Goal: Information Seeking & Learning: Learn about a topic

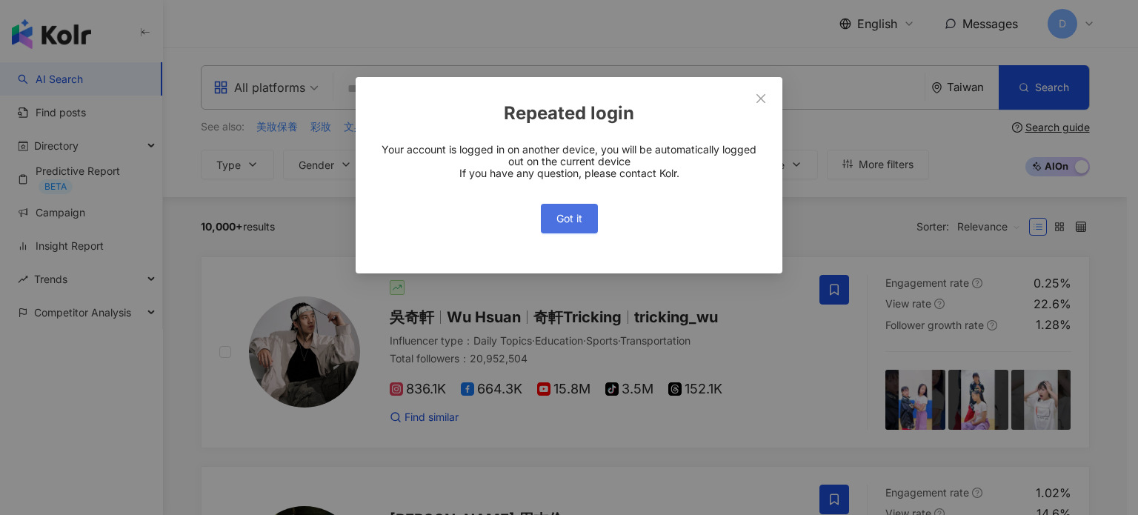
click at [553, 220] on button "Got it" at bounding box center [569, 219] width 57 height 30
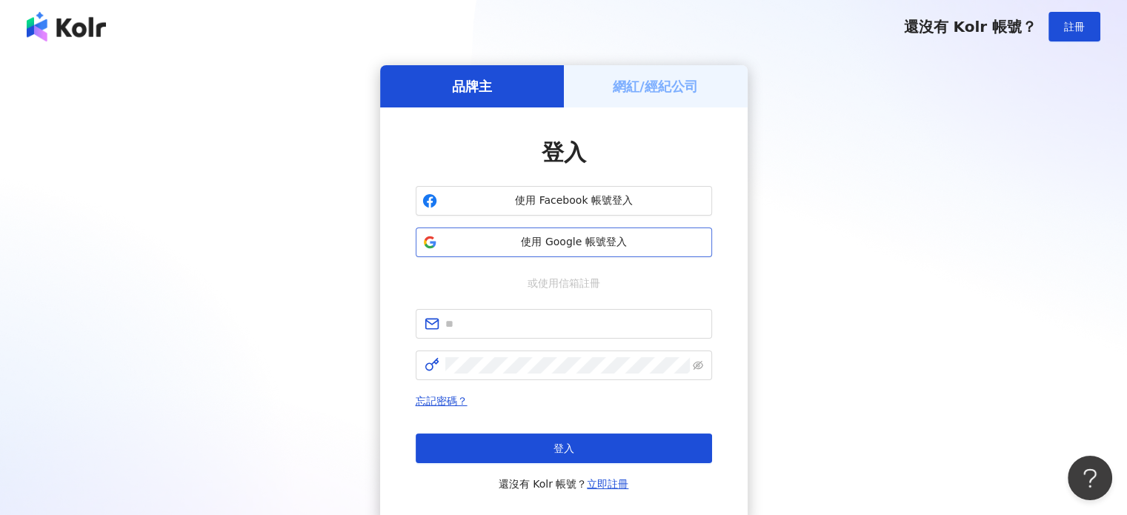
click at [522, 250] on button "使用 Google 帳號登入" at bounding box center [564, 242] width 296 height 30
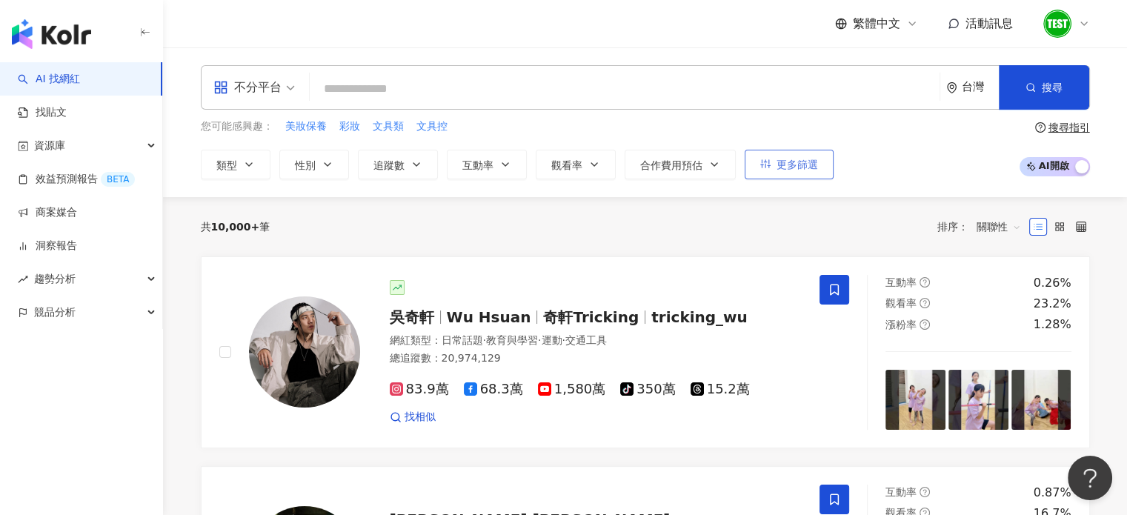
click at [795, 166] on span "更多篩選" at bounding box center [796, 165] width 41 height 12
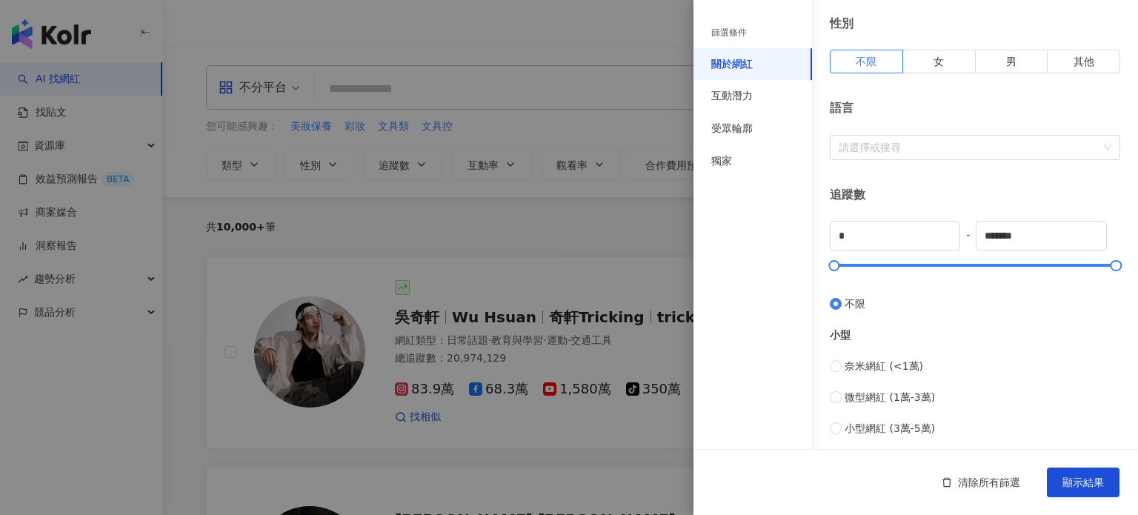
scroll to position [296, 0]
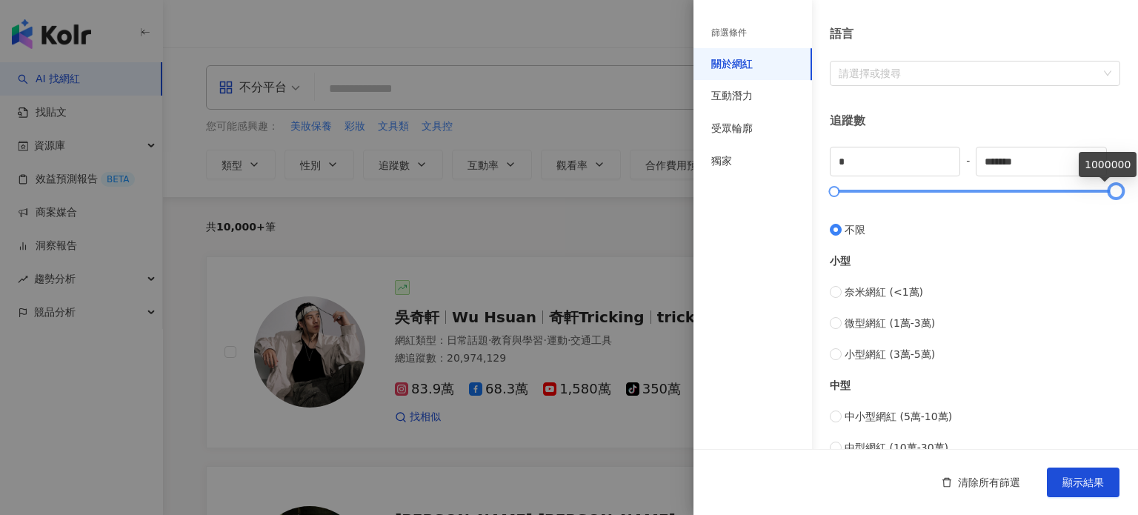
click at [1112, 189] on div at bounding box center [1116, 191] width 8 height 8
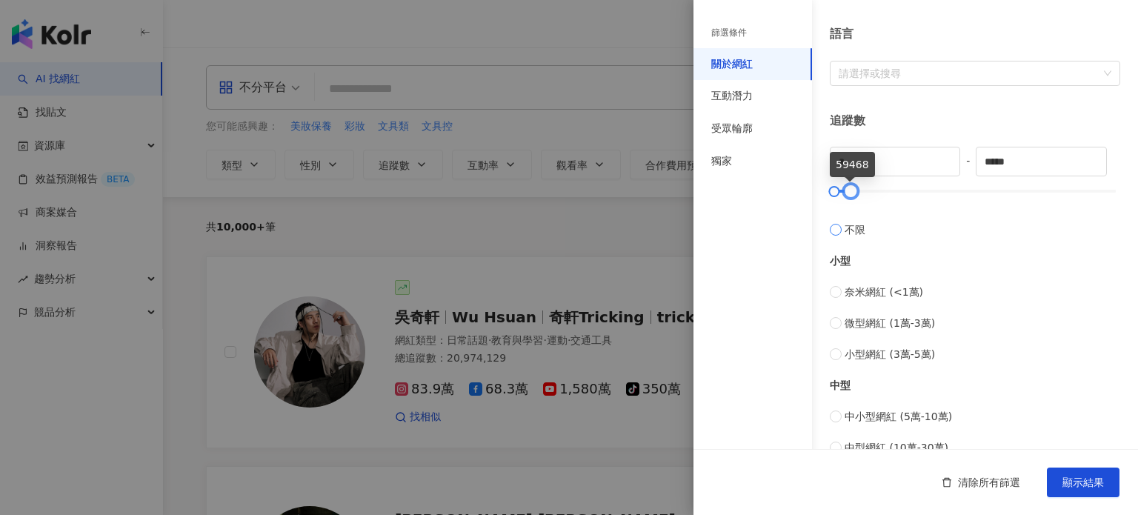
drag, startPoint x: 1099, startPoint y: 189, endPoint x: 844, endPoint y: 221, distance: 256.9
click at [844, 221] on div "* - ***** 不限 小型 奈米網紅 (<1萬) 微型網紅 (1萬-3萬) 小型網紅 (3萬-5萬) 中型 中小型網紅 (5萬-10萬) 中型網紅 (10…" at bounding box center [975, 363] width 290 height 433
click at [1022, 167] on input "*****" at bounding box center [1040, 161] width 129 height 28
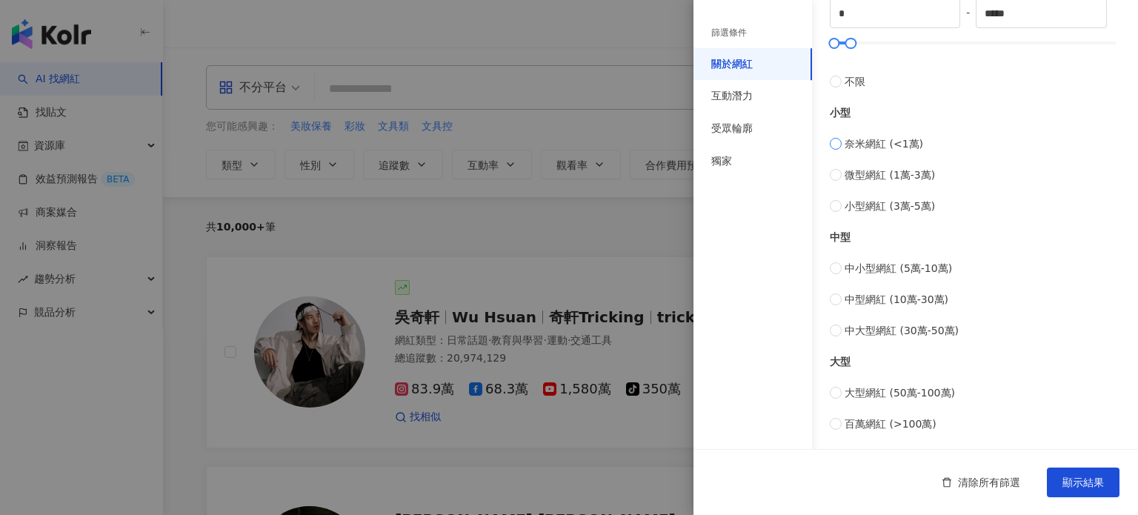
click at [843, 143] on label "奈米網紅 (<1萬)" at bounding box center [975, 144] width 290 height 16
type input "****"
type input "*****"
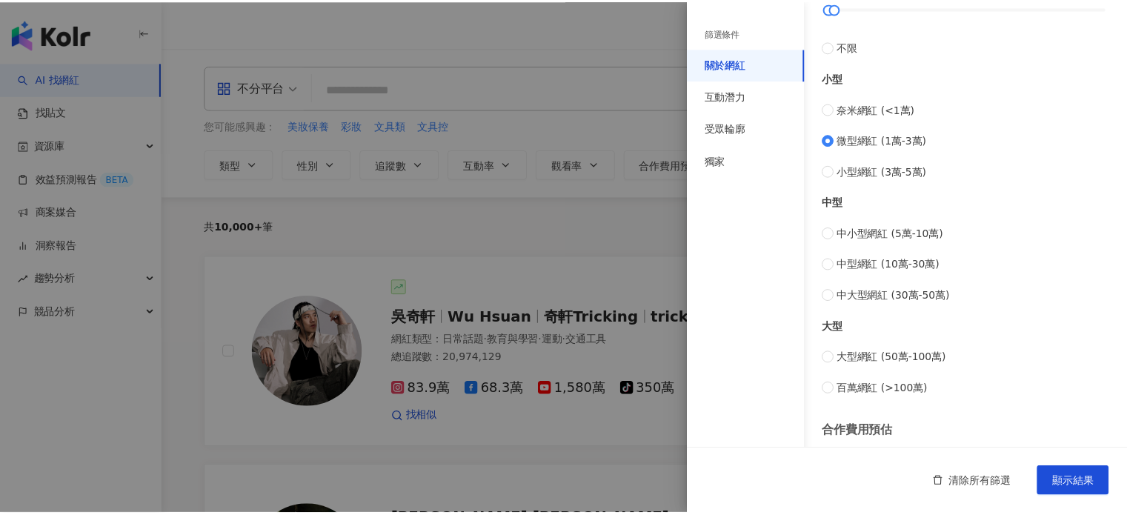
scroll to position [453, 0]
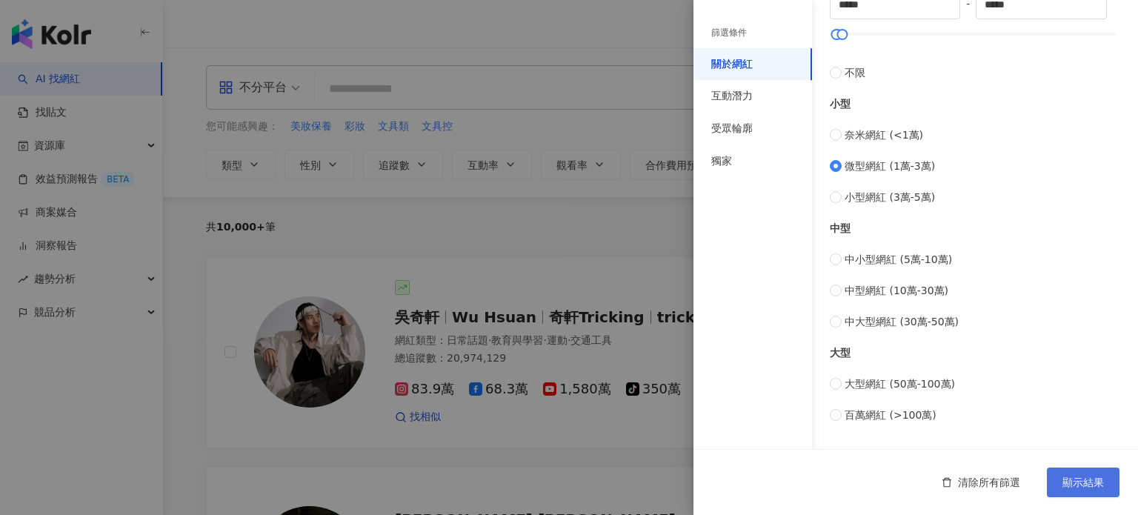
click at [1088, 480] on span "顯示結果" at bounding box center [1082, 482] width 41 height 12
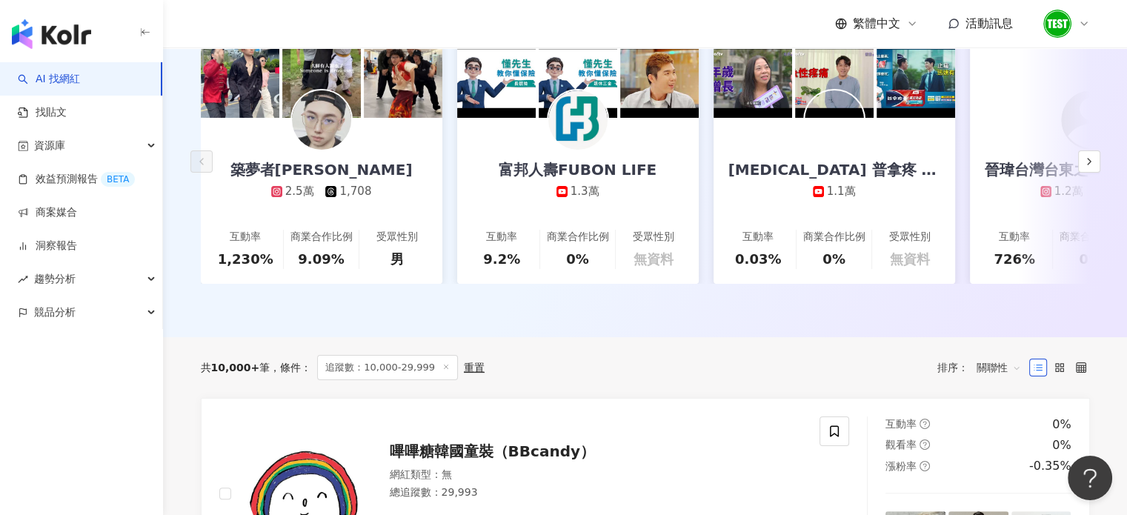
scroll to position [444, 0]
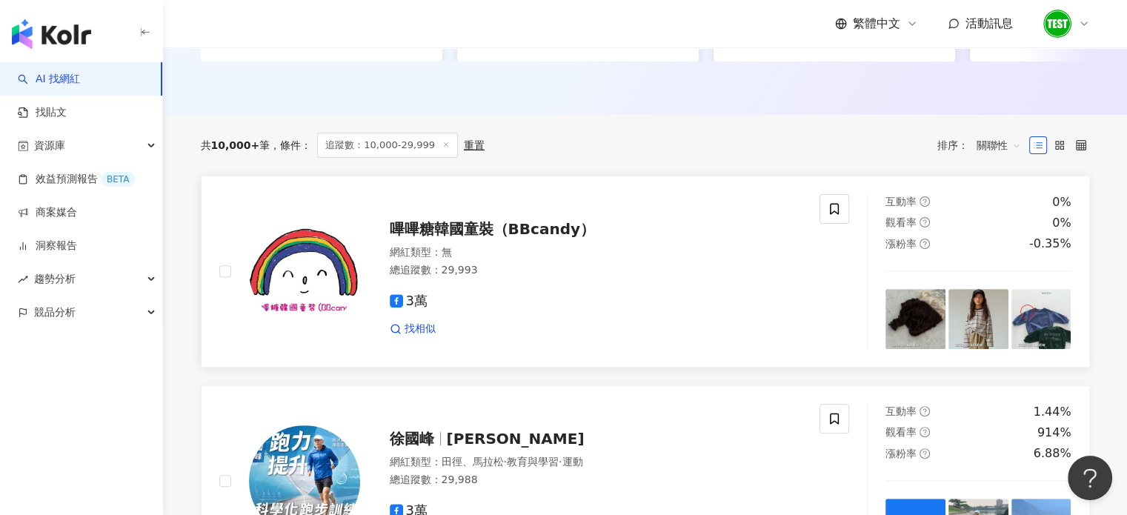
click at [567, 233] on div "嗶嗶糖韓國童裝（BBcandy） 網紅類型 ： 無 總追蹤數 ： 29,993 3萬 找相似" at bounding box center [581, 272] width 442 height 130
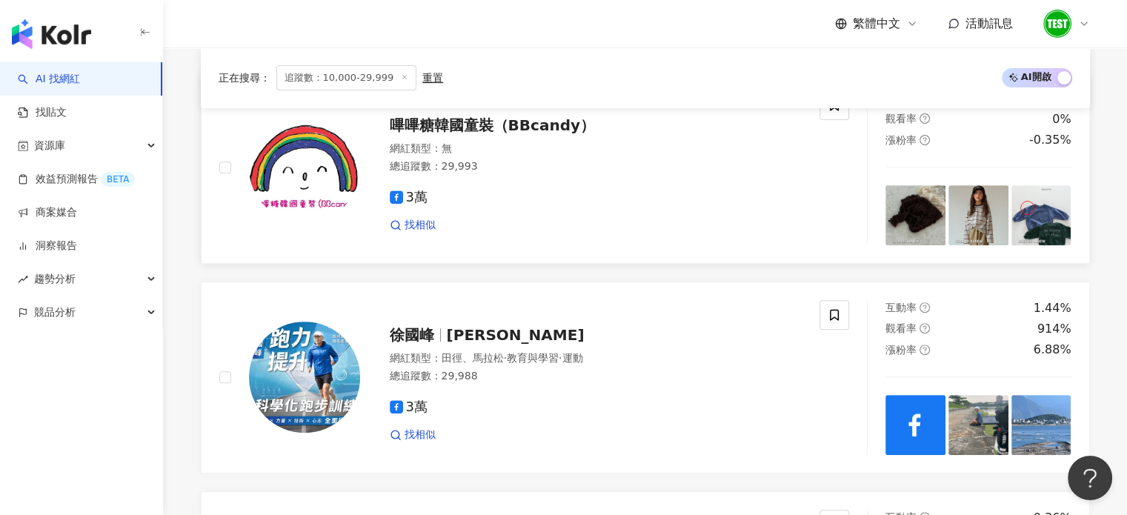
scroll to position [667, 0]
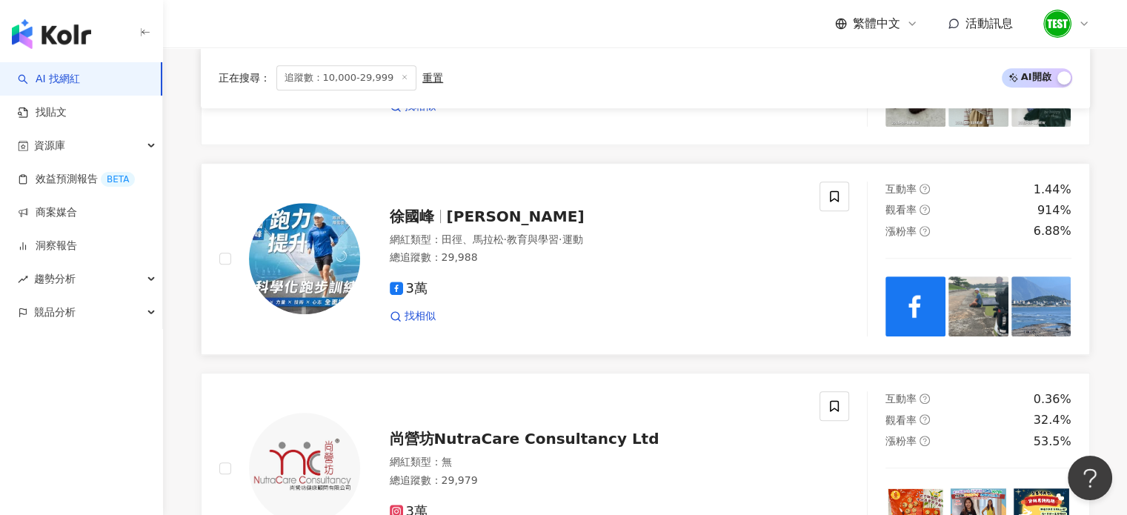
click at [528, 207] on span "HSU KUO FENG" at bounding box center [516, 216] width 138 height 18
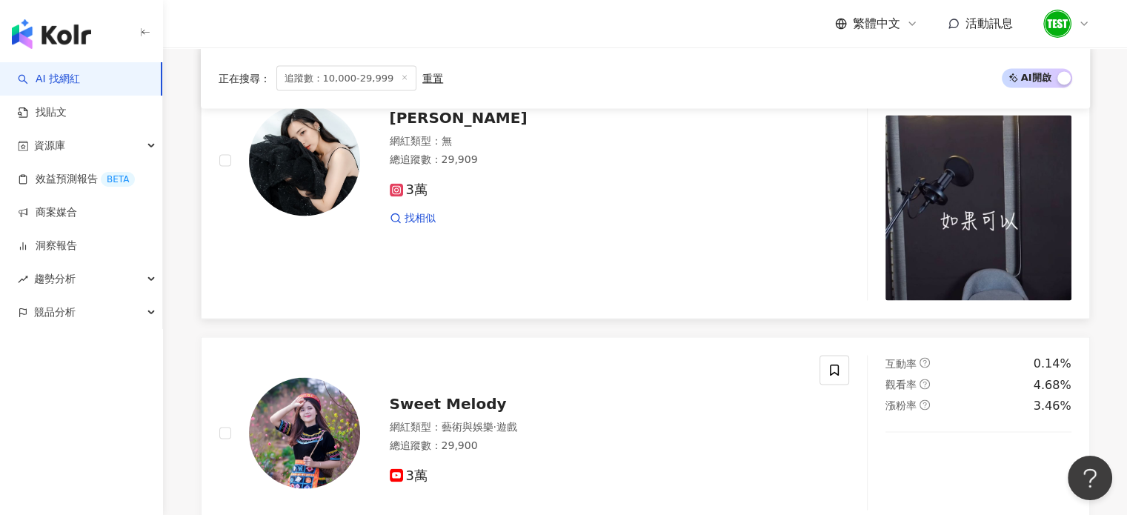
scroll to position [2667, 0]
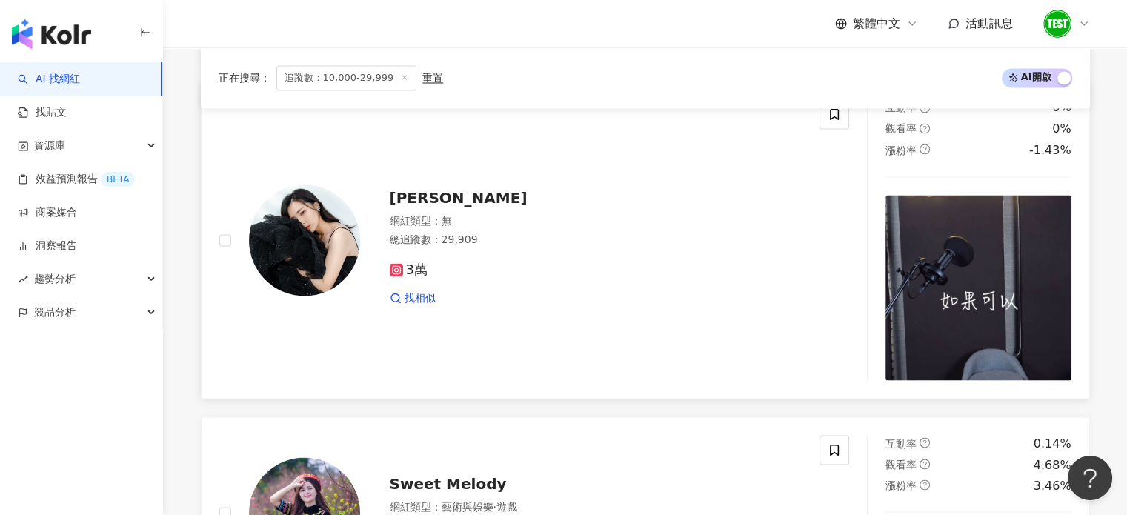
click at [409, 188] on span "絢兒Shimmer" at bounding box center [459, 197] width 138 height 18
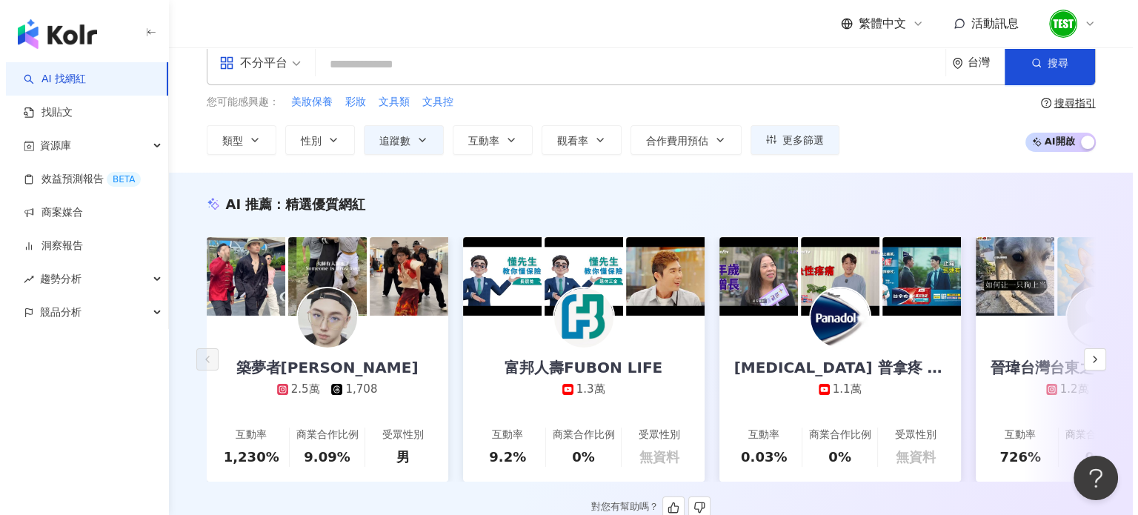
scroll to position [0, 0]
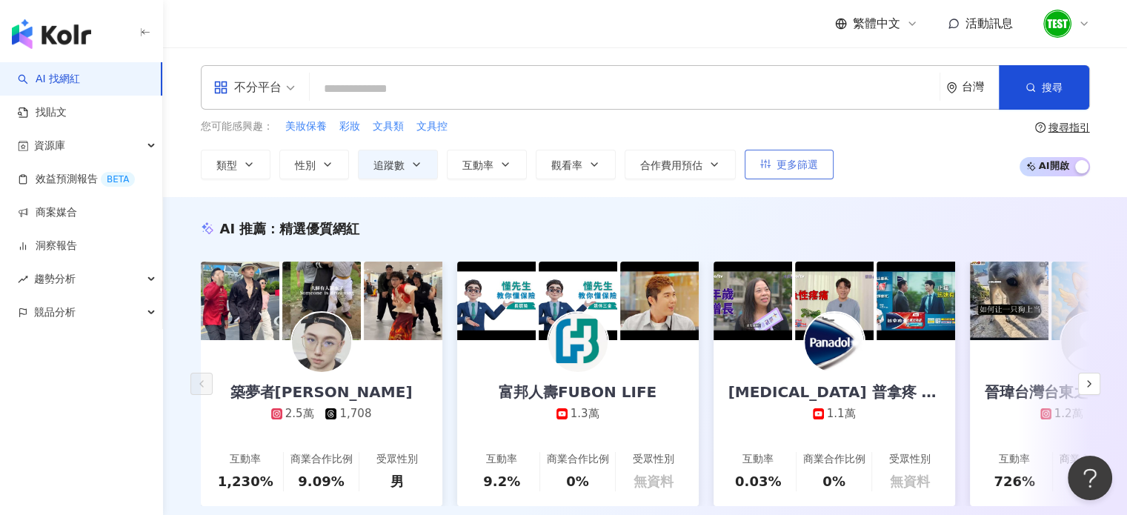
click at [791, 167] on span "更多篩選" at bounding box center [796, 165] width 41 height 12
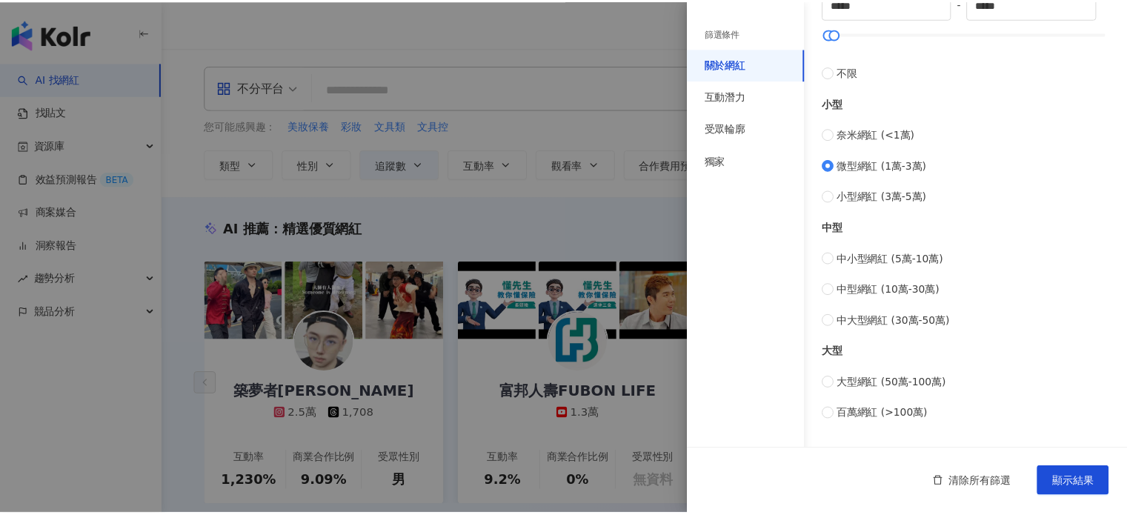
scroll to position [453, 0]
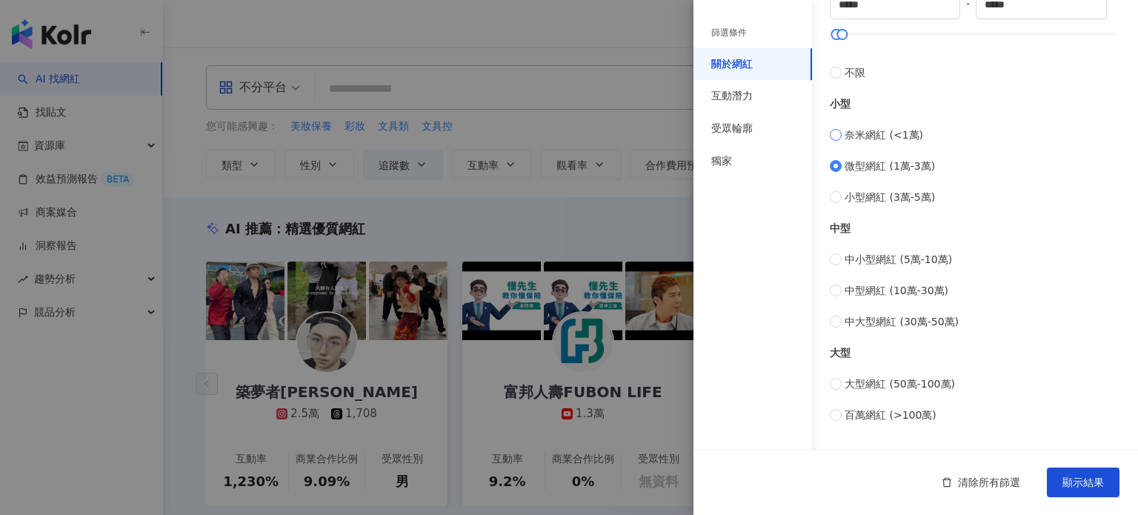
type input "*"
type input "****"
click at [1085, 473] on button "顯示結果" at bounding box center [1083, 482] width 73 height 30
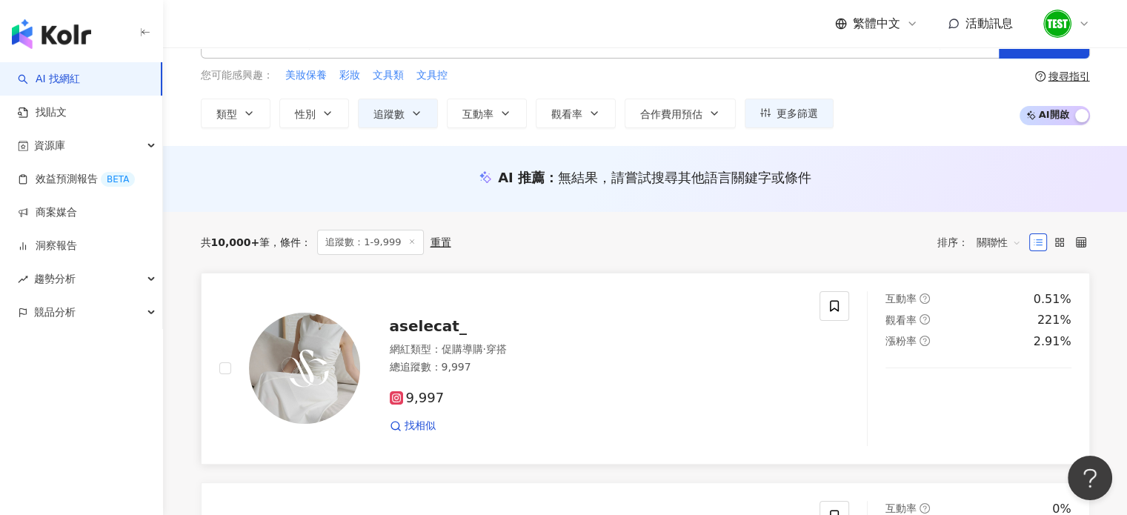
scroll to position [148, 0]
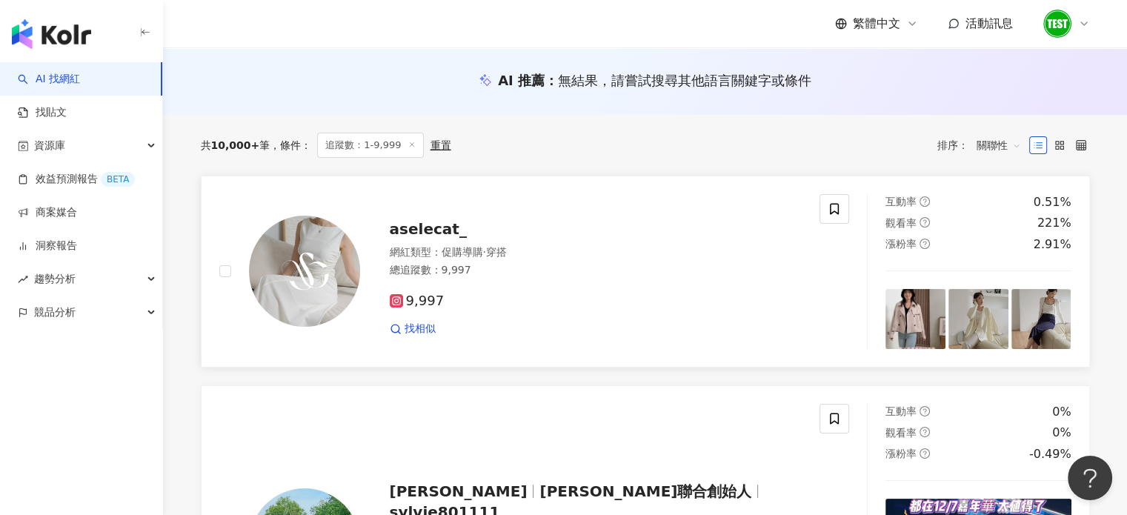
click at [402, 236] on span "aselecat_" at bounding box center [428, 229] width 77 height 18
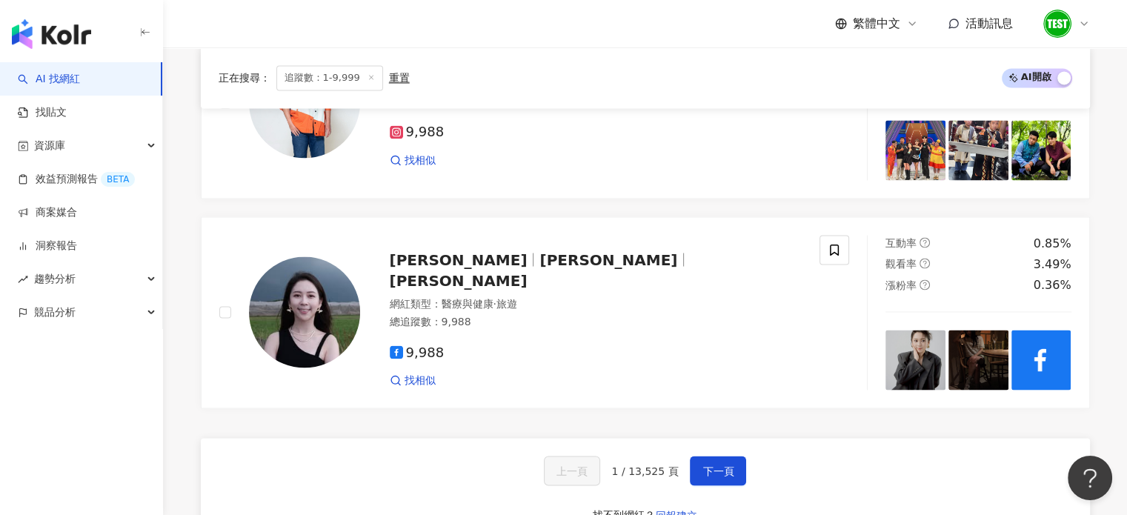
scroll to position [2815, 0]
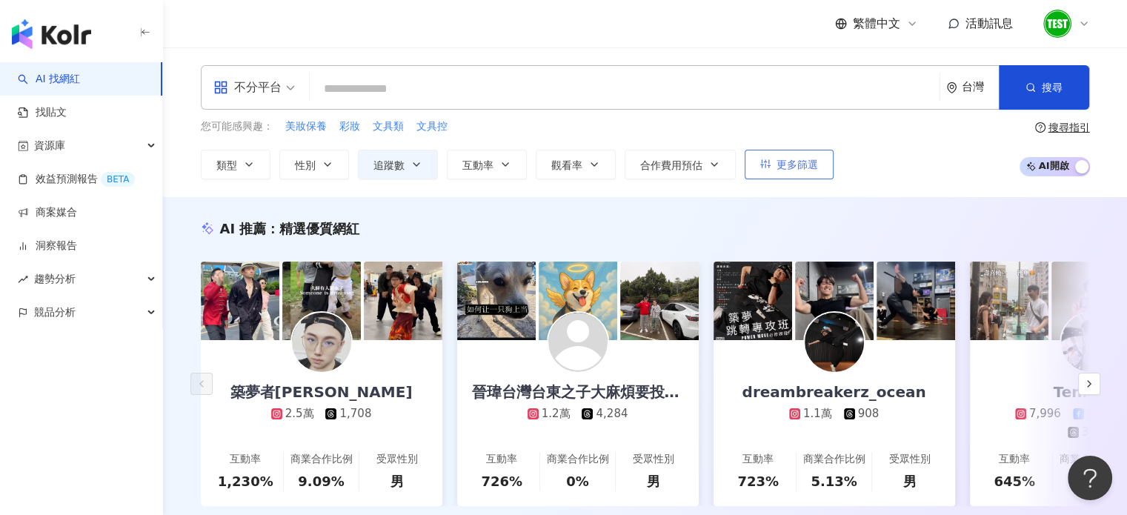
click at [794, 164] on span "更多篩選" at bounding box center [796, 165] width 41 height 12
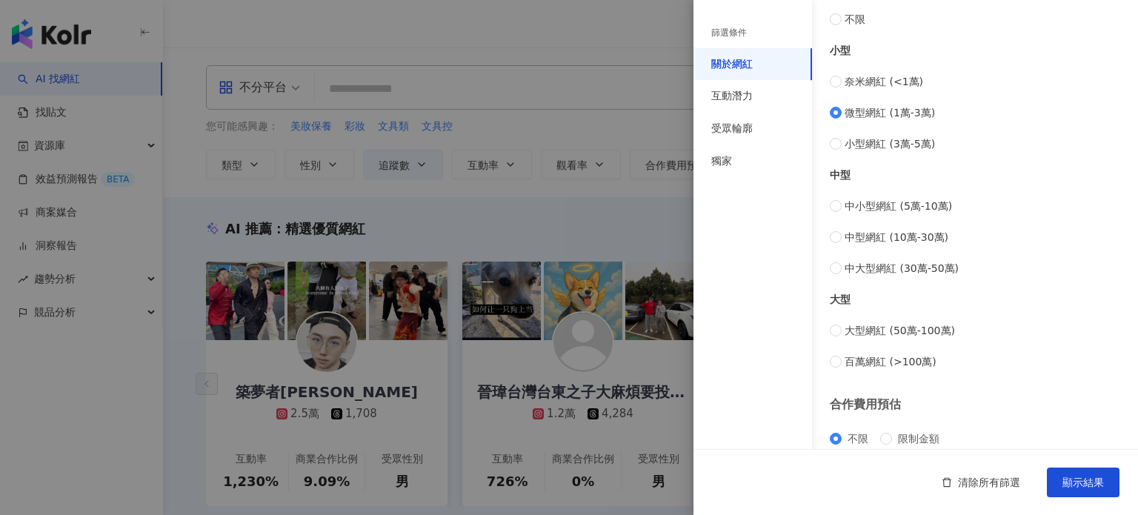
scroll to position [453, 0]
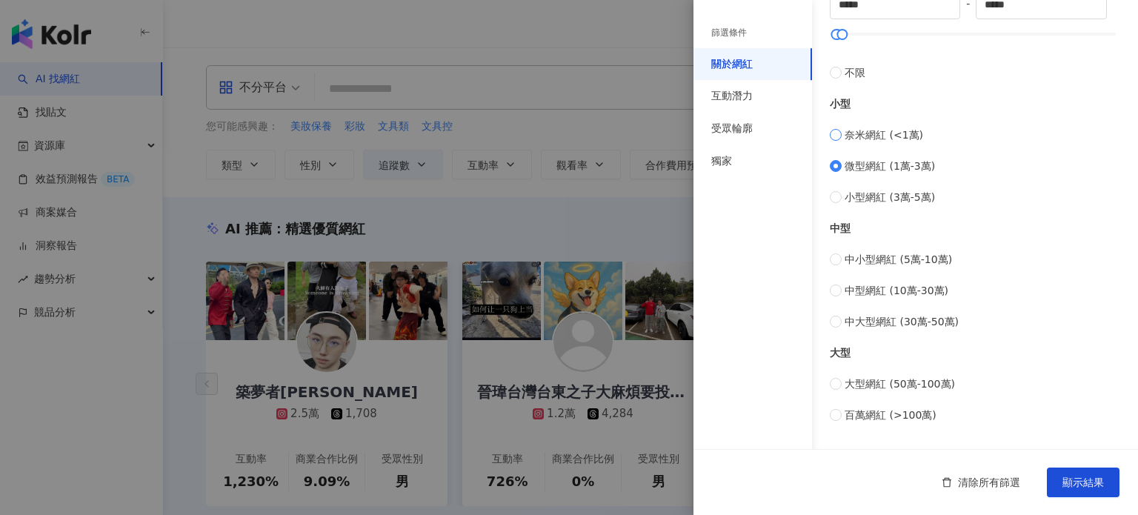
type input "*"
type input "****"
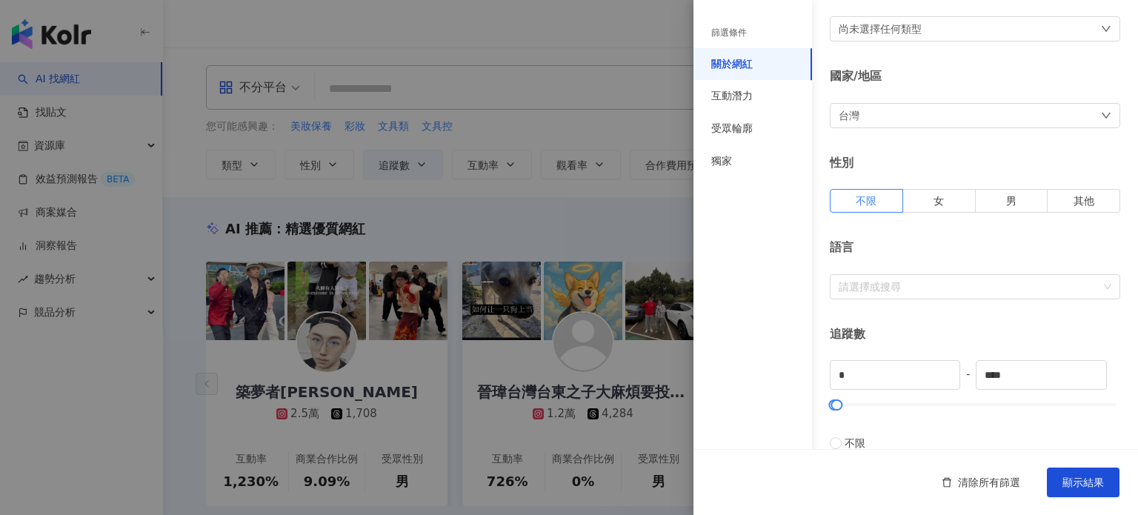
scroll to position [0, 0]
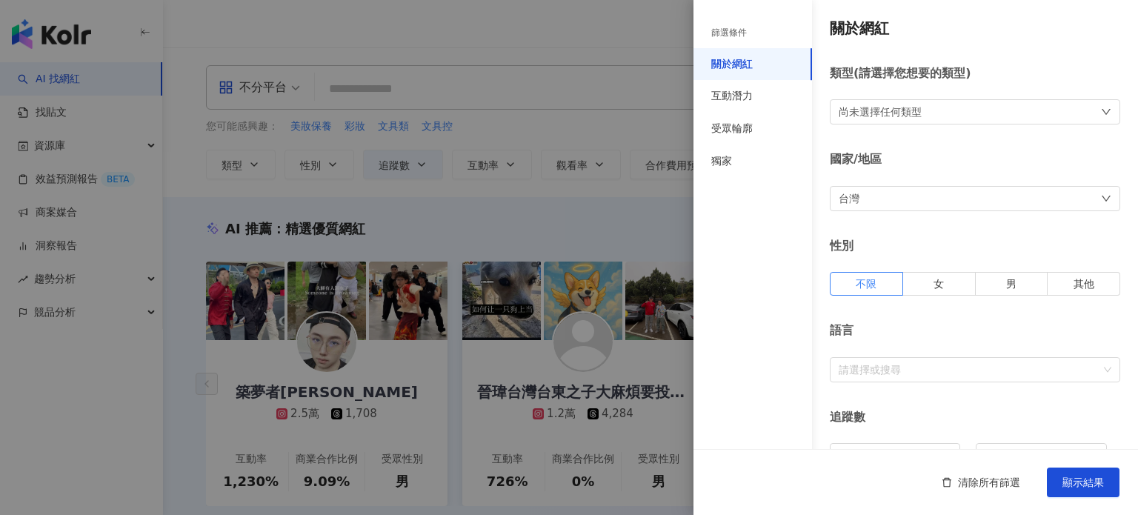
click at [871, 109] on div "尚未選擇任何類型" at bounding box center [880, 112] width 83 height 16
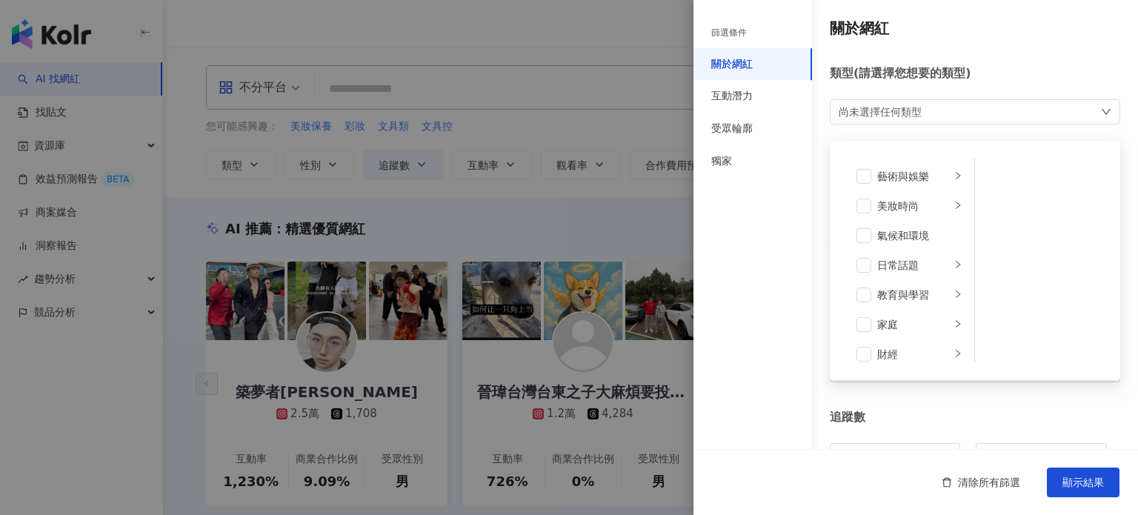
drag, startPoint x: 684, startPoint y: 337, endPoint x: 710, endPoint y: 325, distance: 28.5
click at [693, 333] on div "篩選條件 關於網紅 互動潛力 受眾輪廓 獨家 關於網紅 類型 ( 請選擇您想要的類型 ) 尚未選擇任何類型 藝術與娛樂 美妝時尚 氣候和環境 日常話題 教育與…" at bounding box center [569, 257] width 1138 height 515
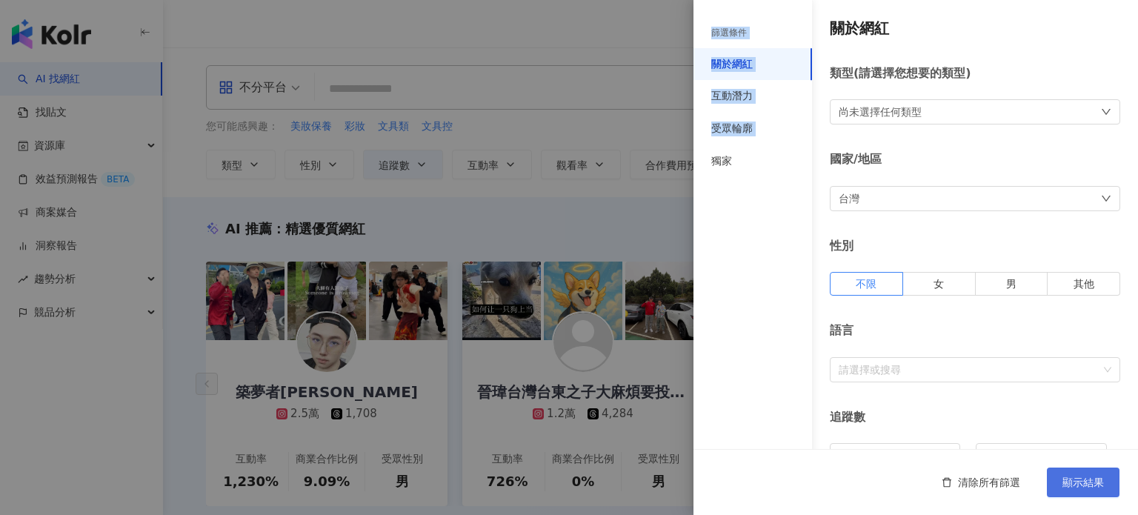
click at [1075, 482] on span "顯示結果" at bounding box center [1082, 482] width 41 height 12
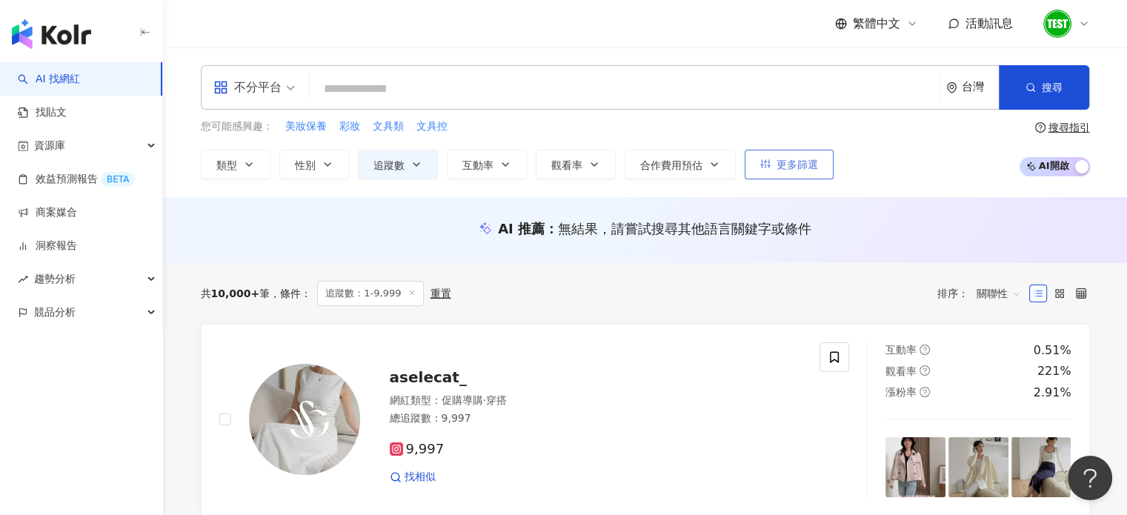
click at [776, 153] on button "更多篩選" at bounding box center [788, 165] width 89 height 30
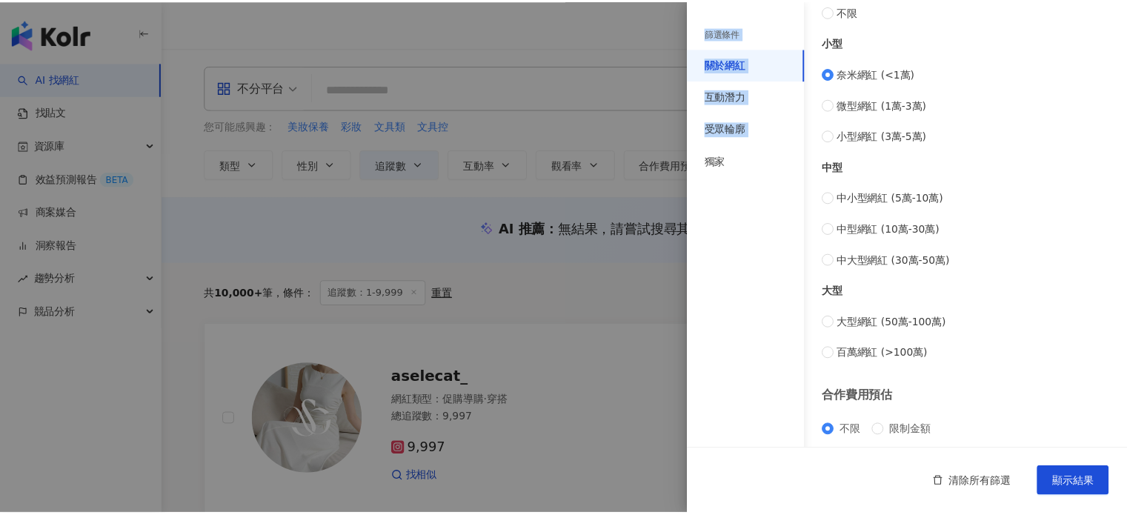
scroll to position [305, 0]
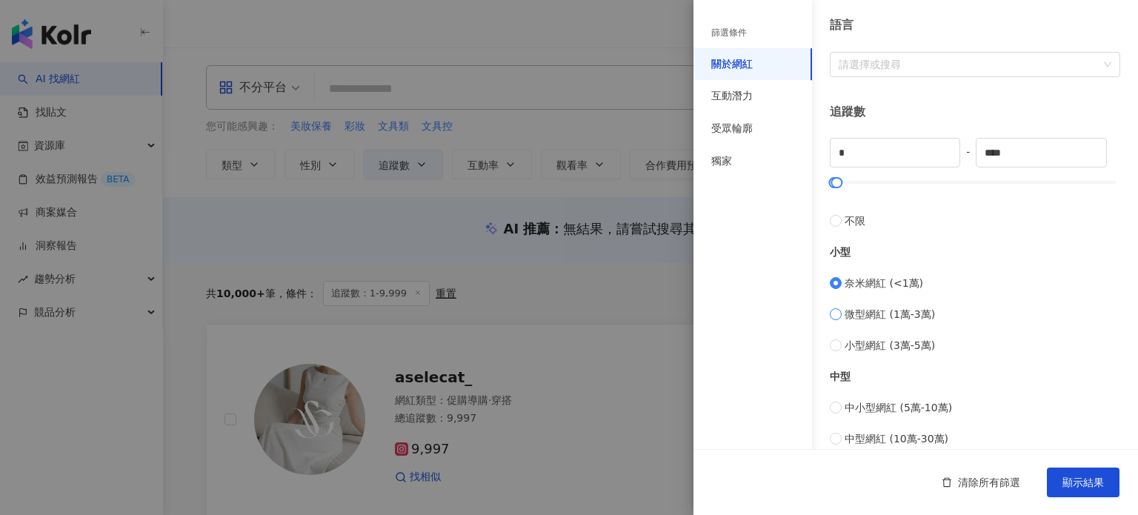
click at [846, 313] on span "微型網紅 (1萬-3萬)" at bounding box center [889, 314] width 90 height 16
type input "*****"
click at [1055, 482] on button "顯示結果" at bounding box center [1083, 482] width 73 height 30
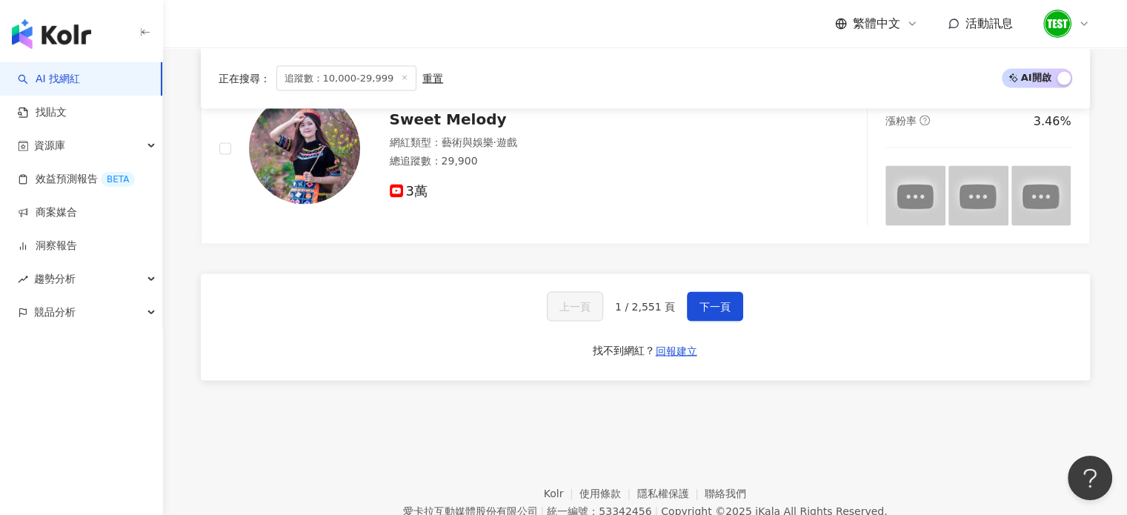
scroll to position [3085, 0]
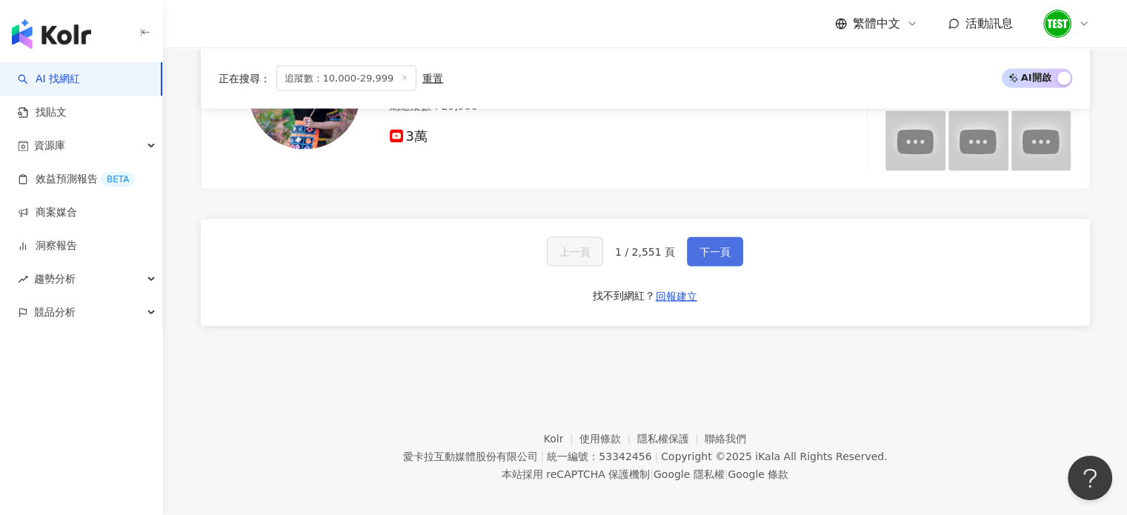
click at [712, 246] on span "下一頁" at bounding box center [714, 252] width 31 height 12
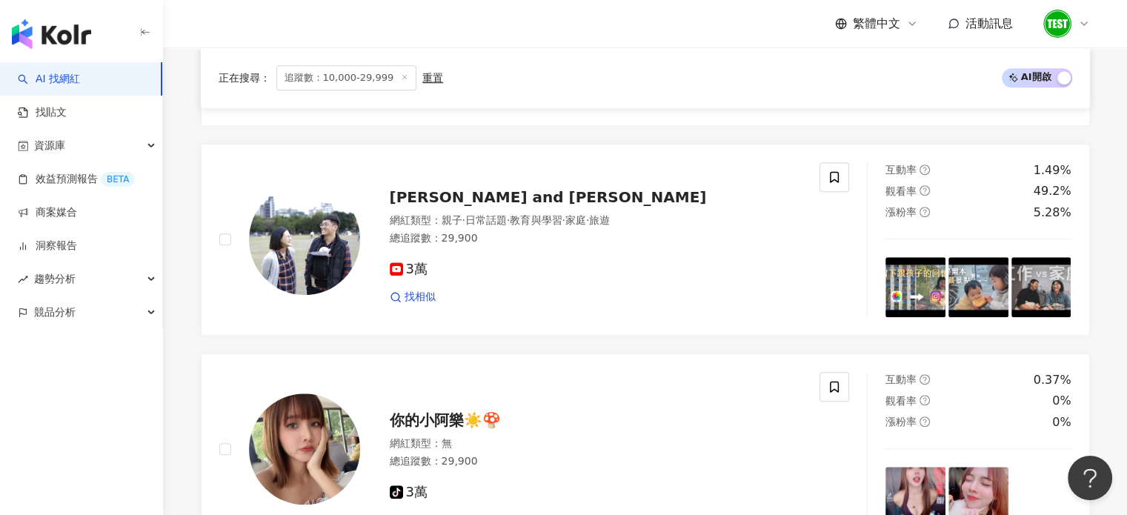
scroll to position [2928, 0]
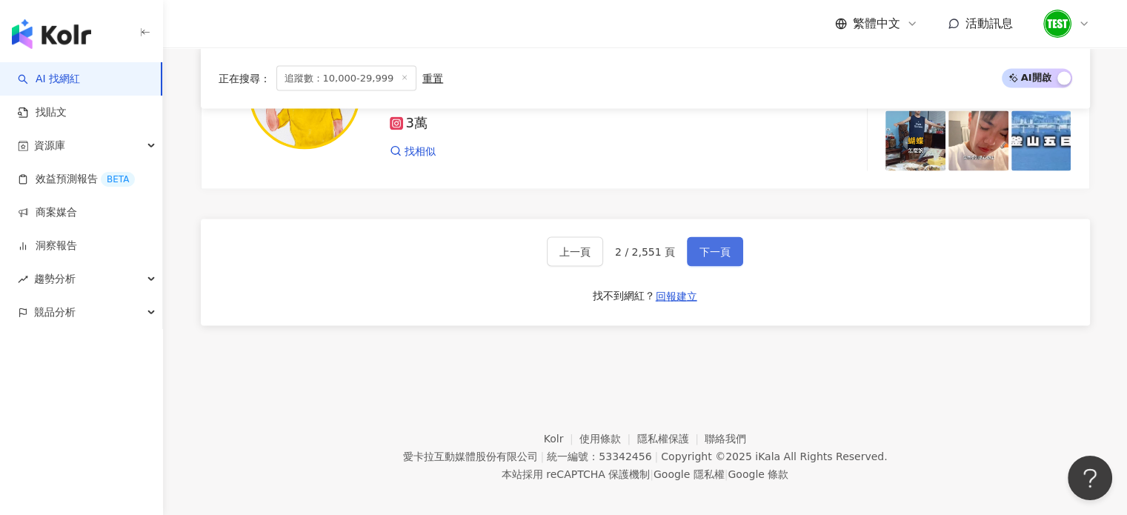
click at [711, 246] on span "下一頁" at bounding box center [714, 252] width 31 height 12
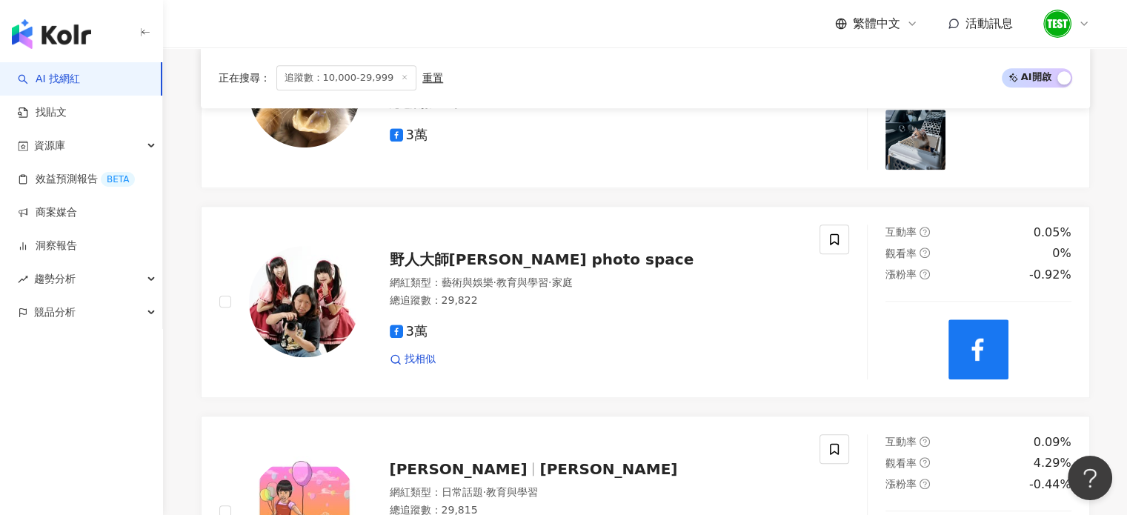
scroll to position [1463, 0]
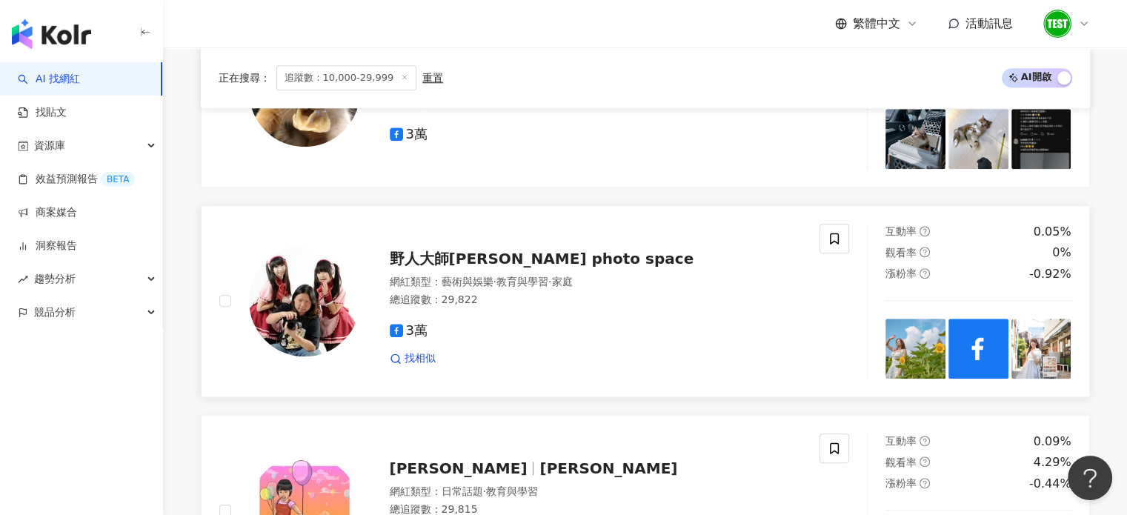
click at [501, 254] on span "野人大師Yala's photo space" at bounding box center [542, 259] width 304 height 18
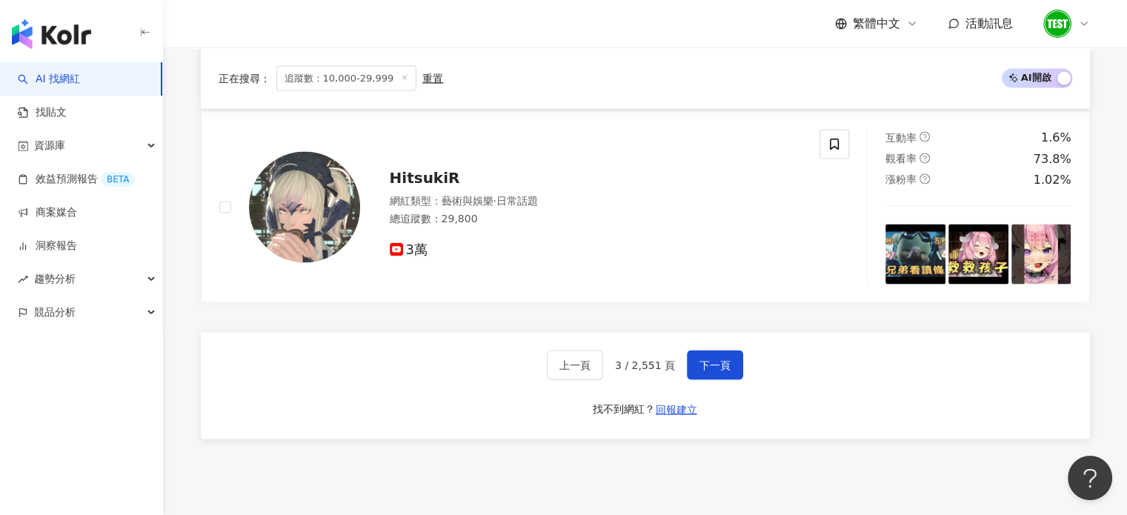
scroll to position [2871, 0]
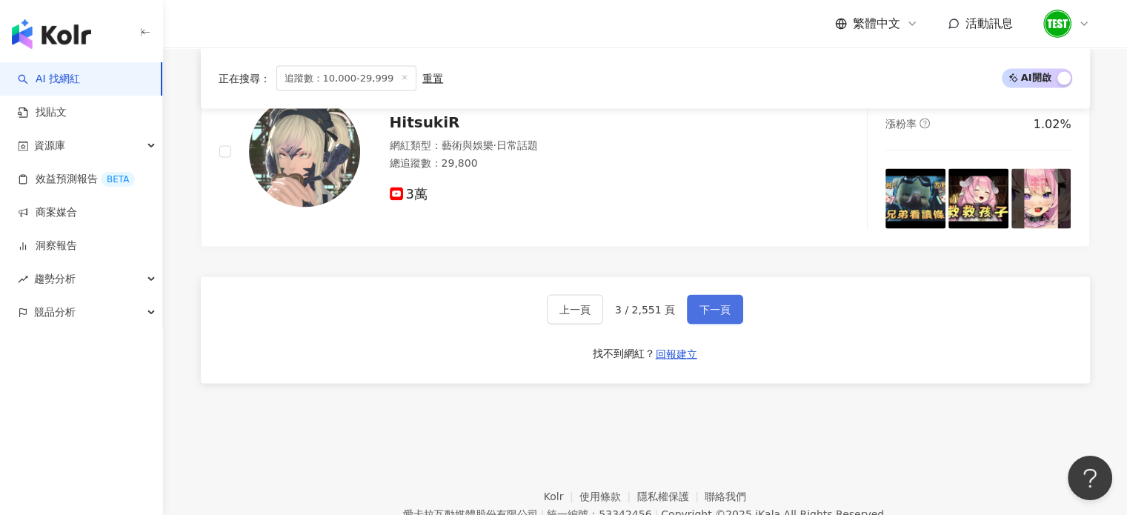
click at [707, 304] on span "下一頁" at bounding box center [714, 310] width 31 height 12
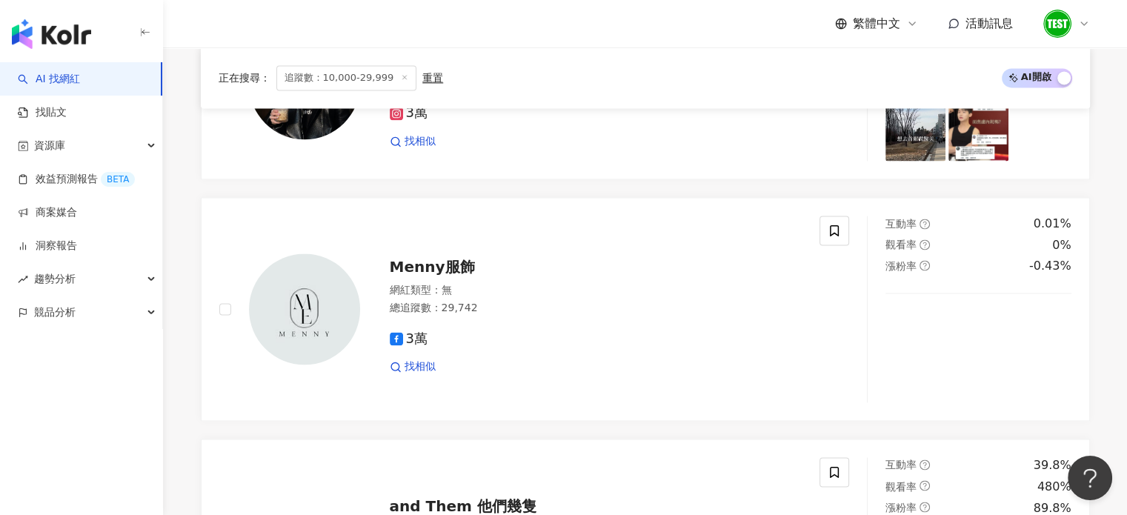
scroll to position [2859, 0]
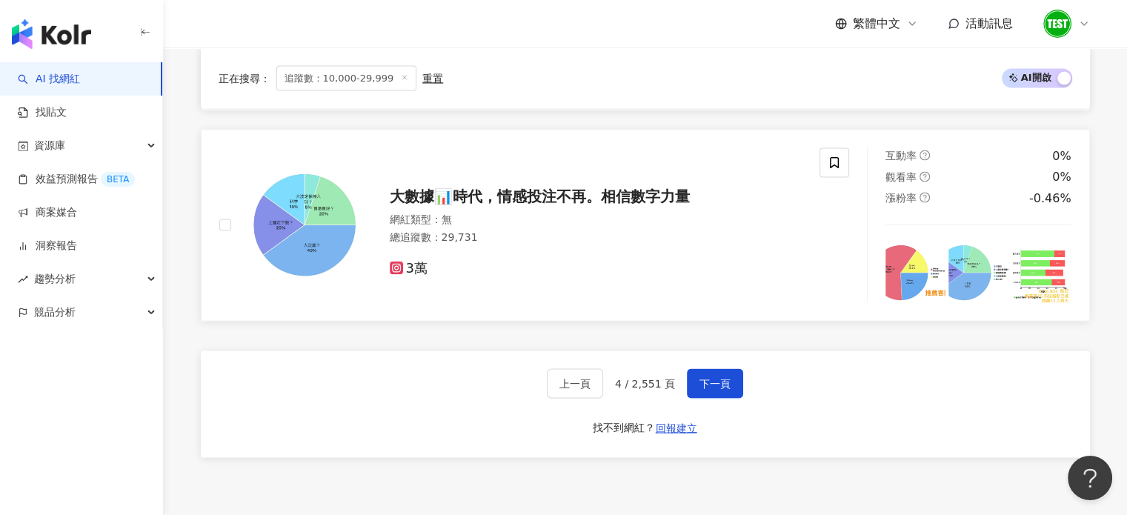
click at [550, 192] on span "大數據📊時代，情感投注不再。相信數字力量" at bounding box center [540, 196] width 300 height 18
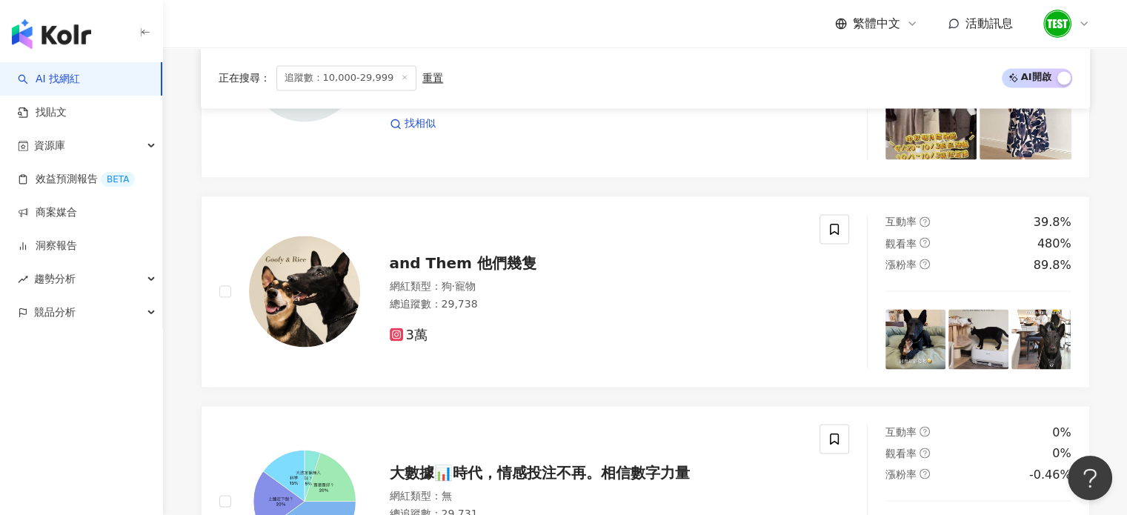
scroll to position [2843, 0]
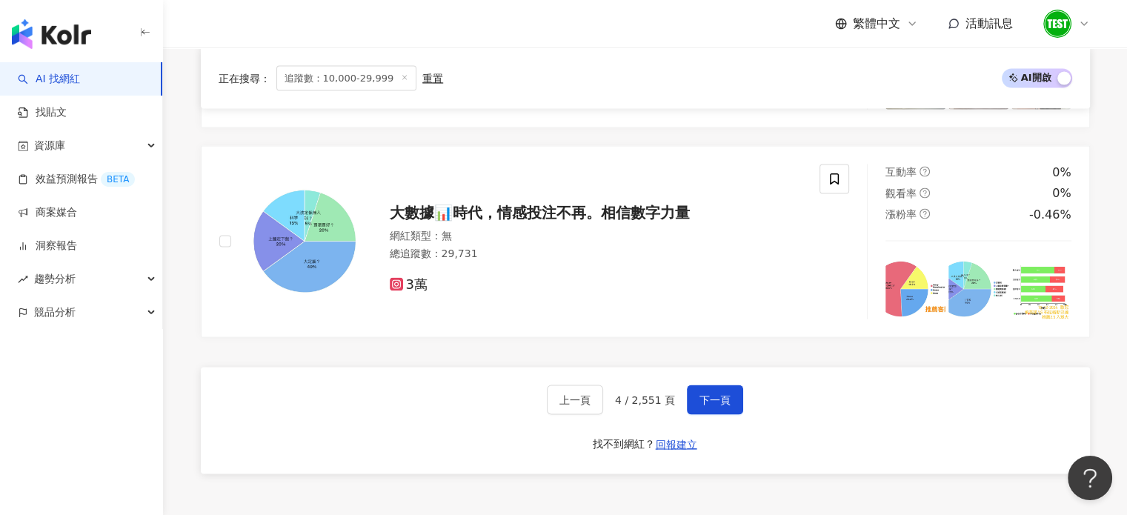
click at [700, 385] on div "上一頁 4 / 2,551 頁 下一頁" at bounding box center [645, 400] width 196 height 30
click at [710, 394] on span "下一頁" at bounding box center [714, 400] width 31 height 12
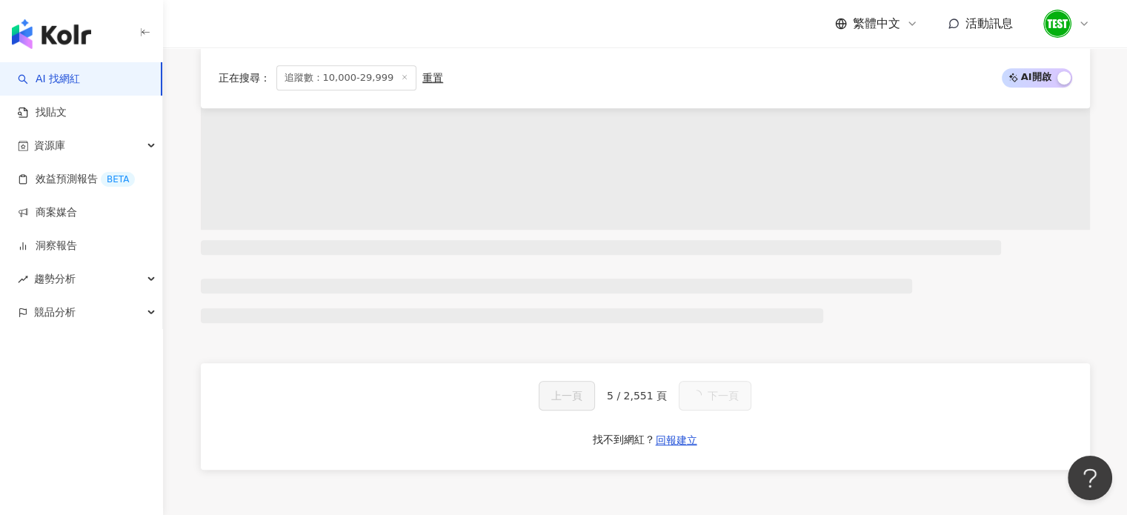
scroll to position [2812, 0]
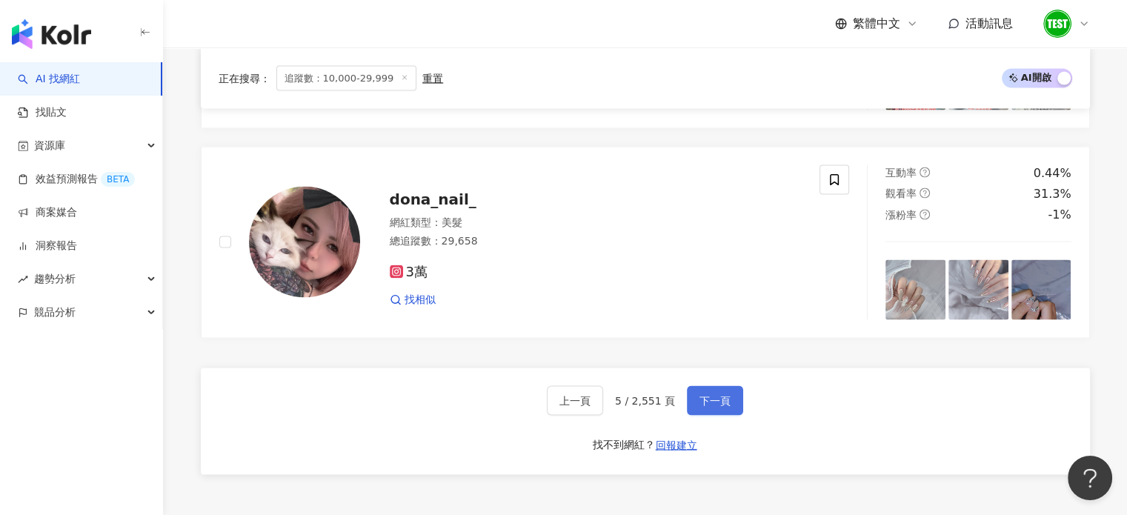
click at [710, 394] on span "下一頁" at bounding box center [714, 400] width 31 height 12
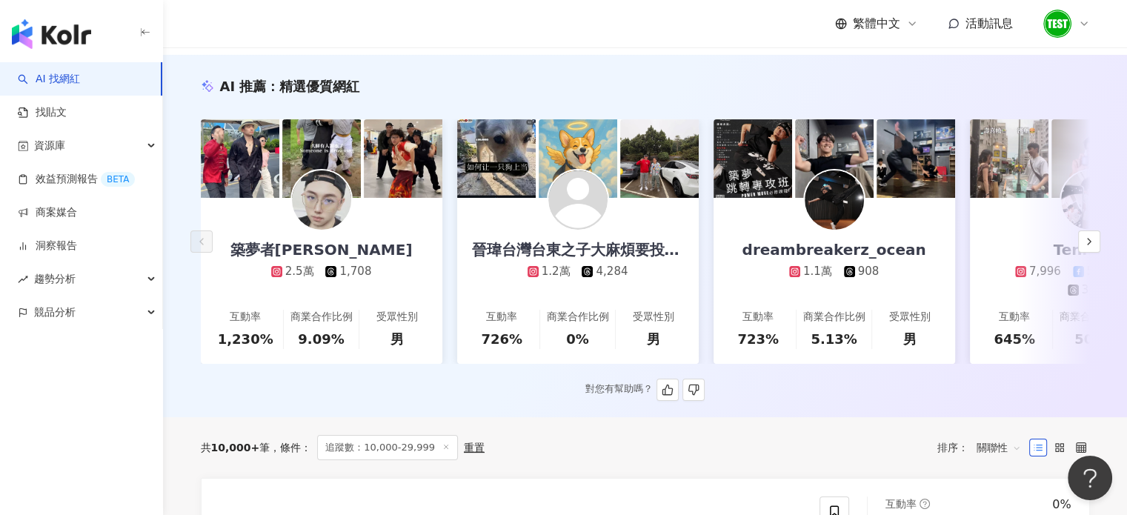
scroll to position [0, 0]
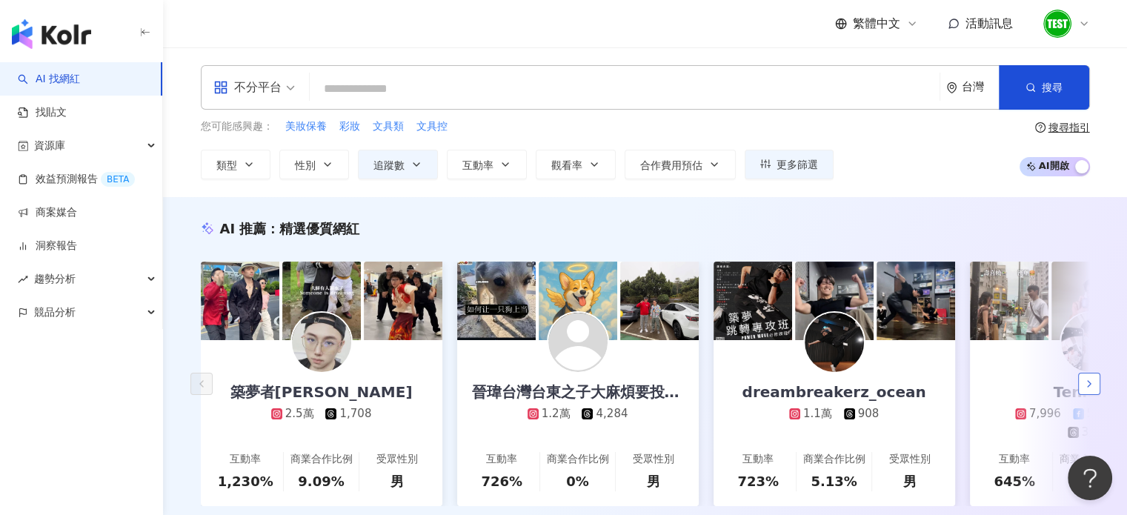
click at [1092, 386] on button "button" at bounding box center [1089, 384] width 22 height 22
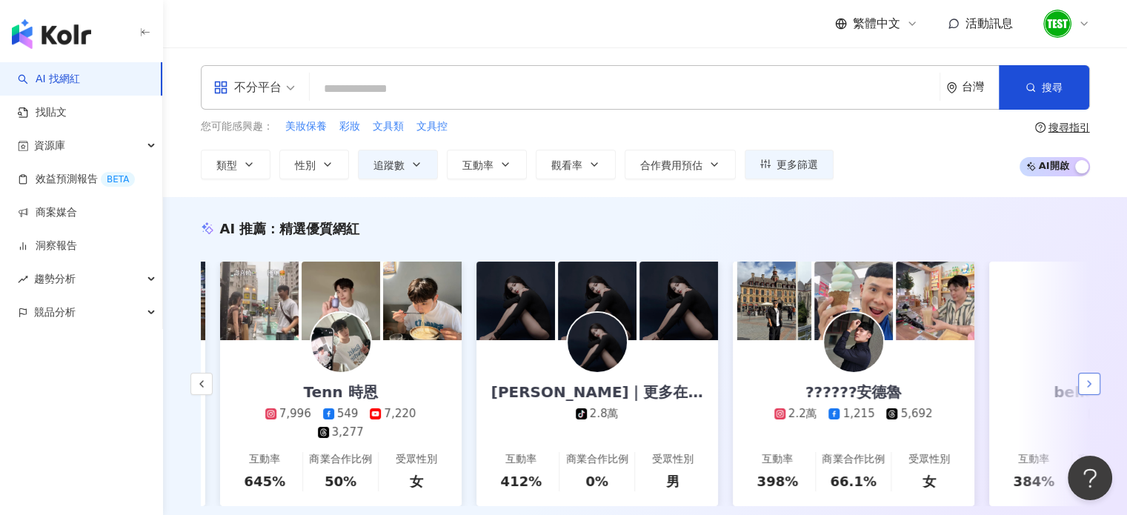
scroll to position [0, 769]
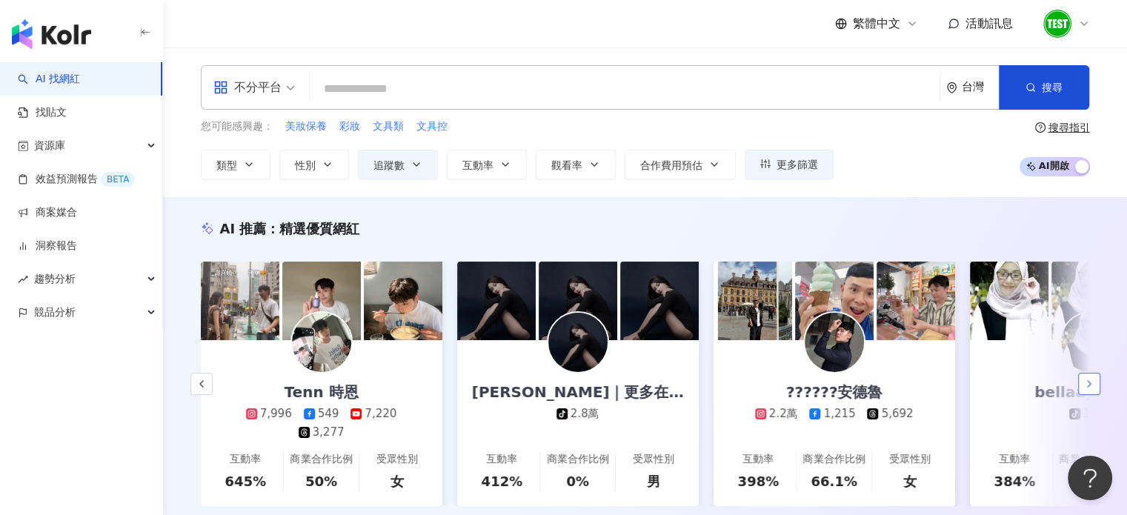
click at [1093, 386] on button "button" at bounding box center [1089, 384] width 22 height 22
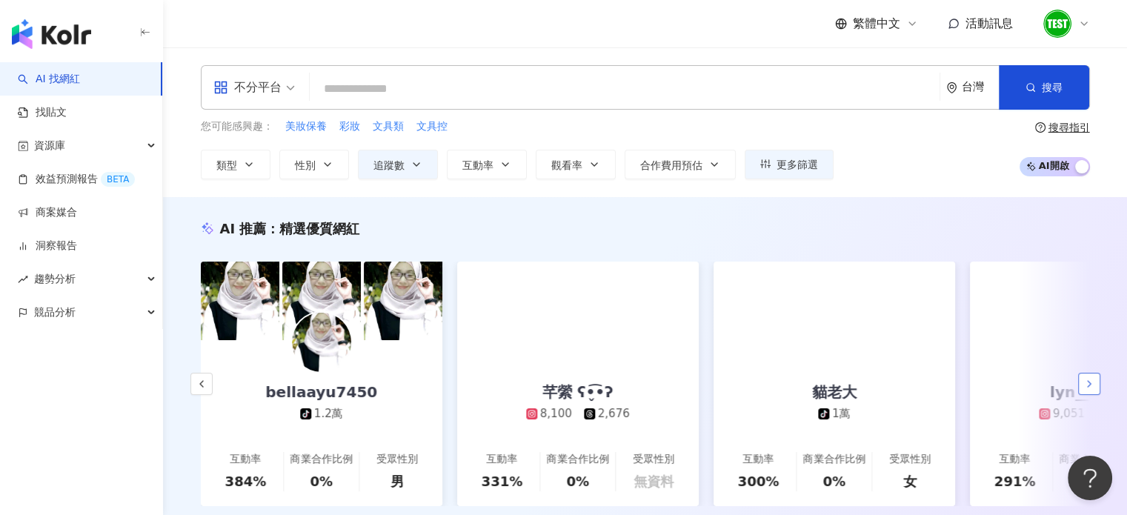
scroll to position [0, 1538]
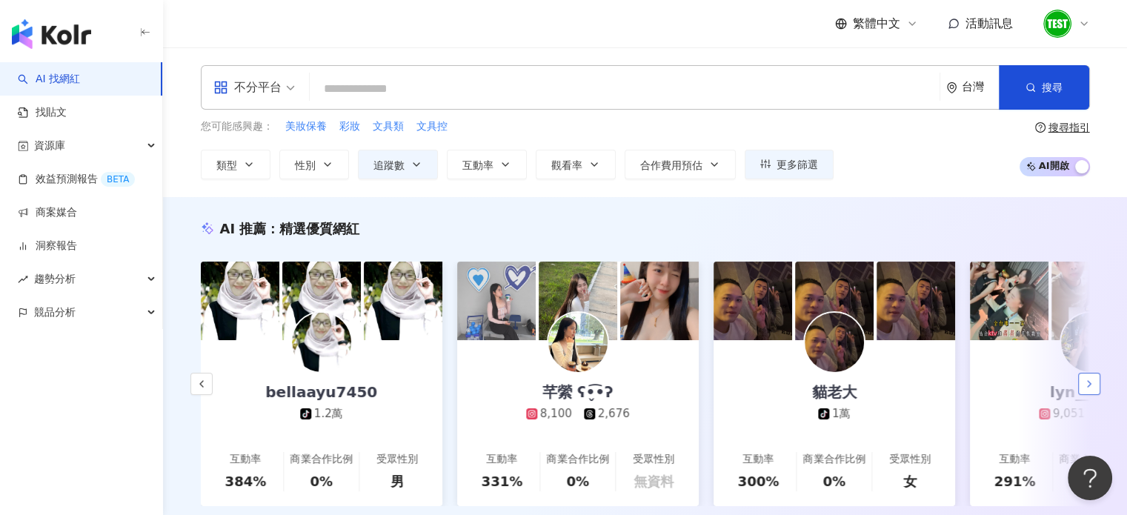
click at [1093, 386] on button "button" at bounding box center [1089, 384] width 22 height 22
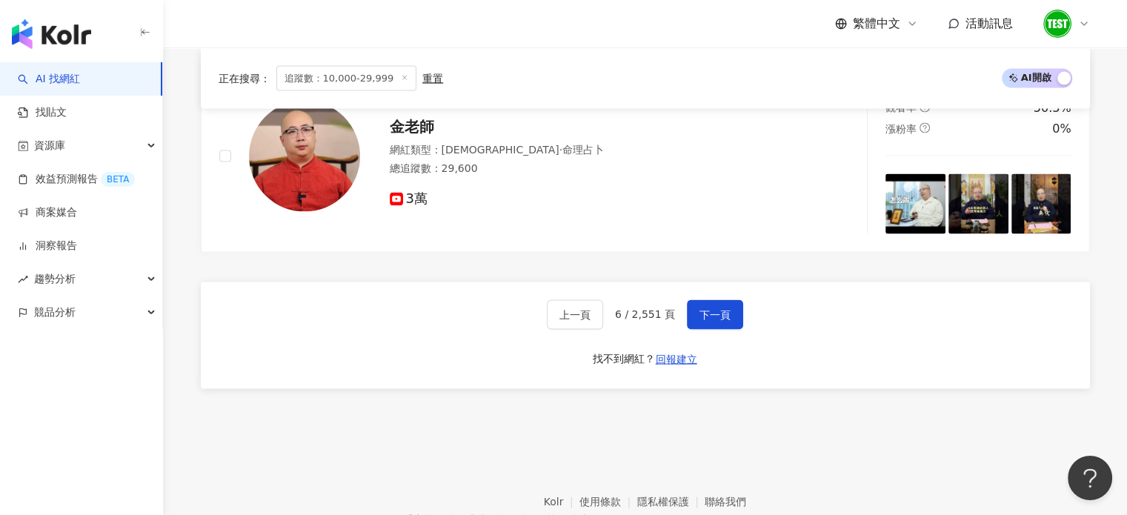
scroll to position [3179, 0]
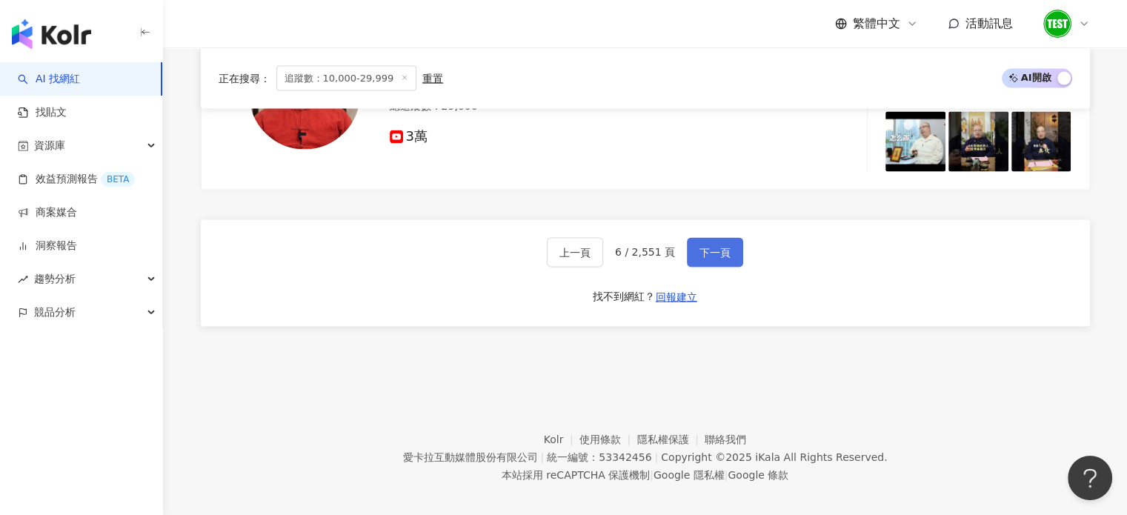
click at [704, 247] on span "下一頁" at bounding box center [714, 253] width 31 height 12
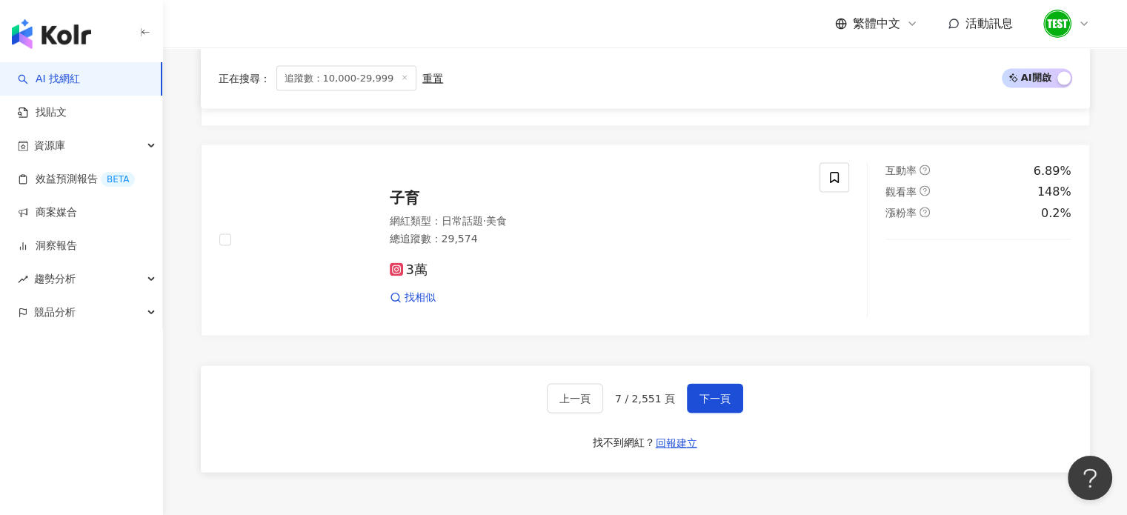
scroll to position [3167, 0]
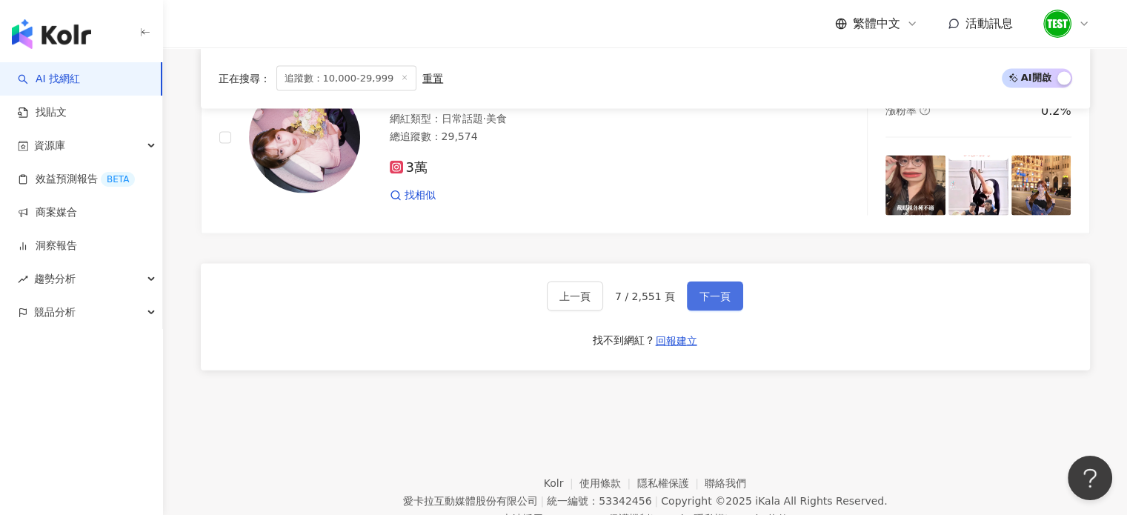
click at [709, 292] on button "下一頁" at bounding box center [715, 296] width 56 height 30
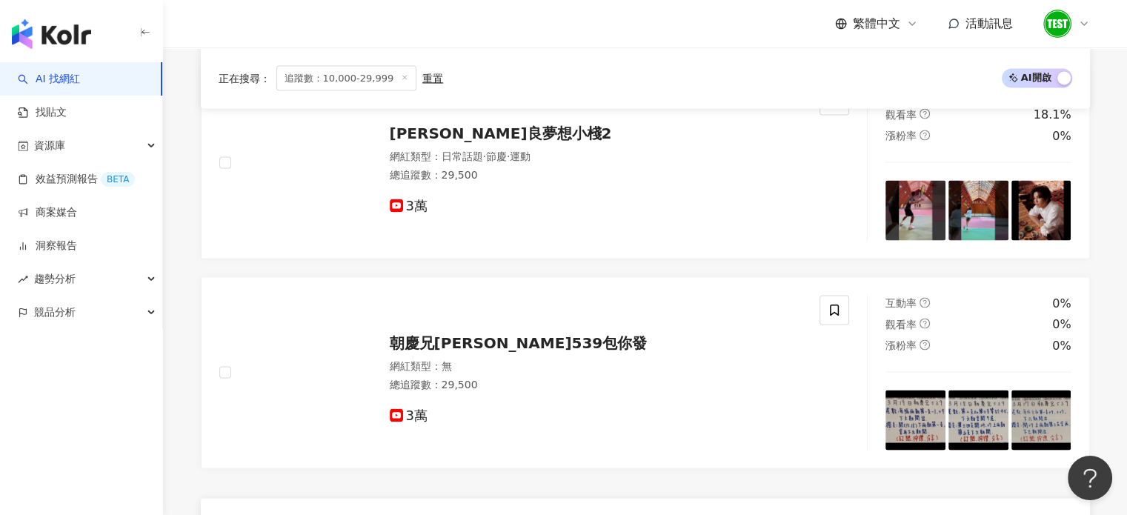
scroll to position [2974, 0]
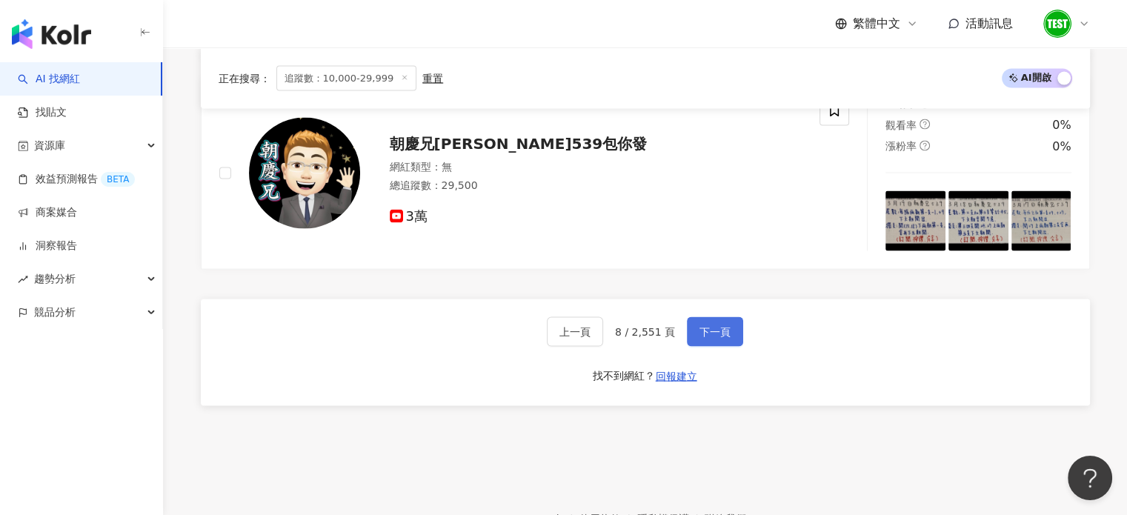
click at [724, 327] on button "下一頁" at bounding box center [715, 332] width 56 height 30
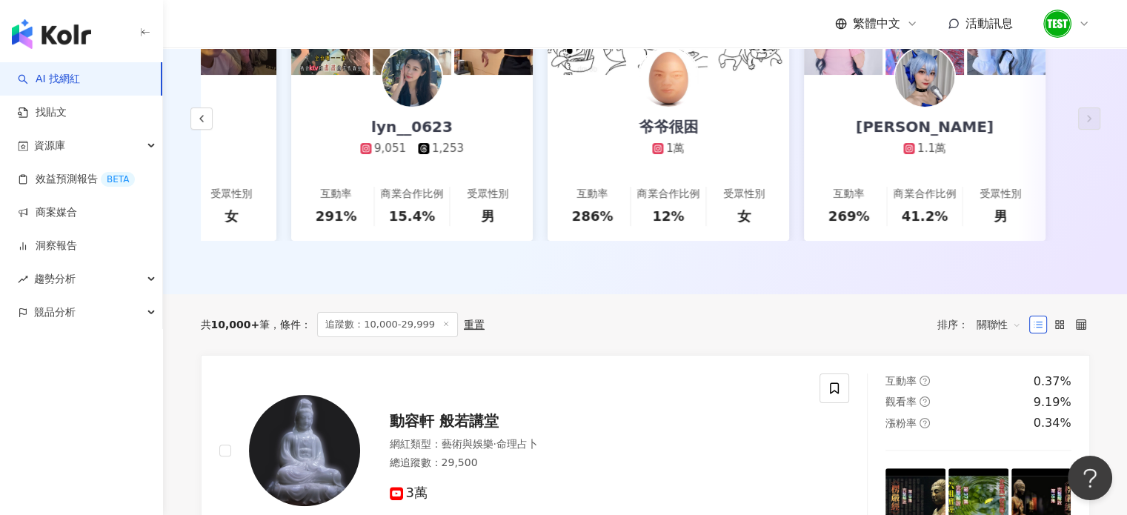
scroll to position [0, 0]
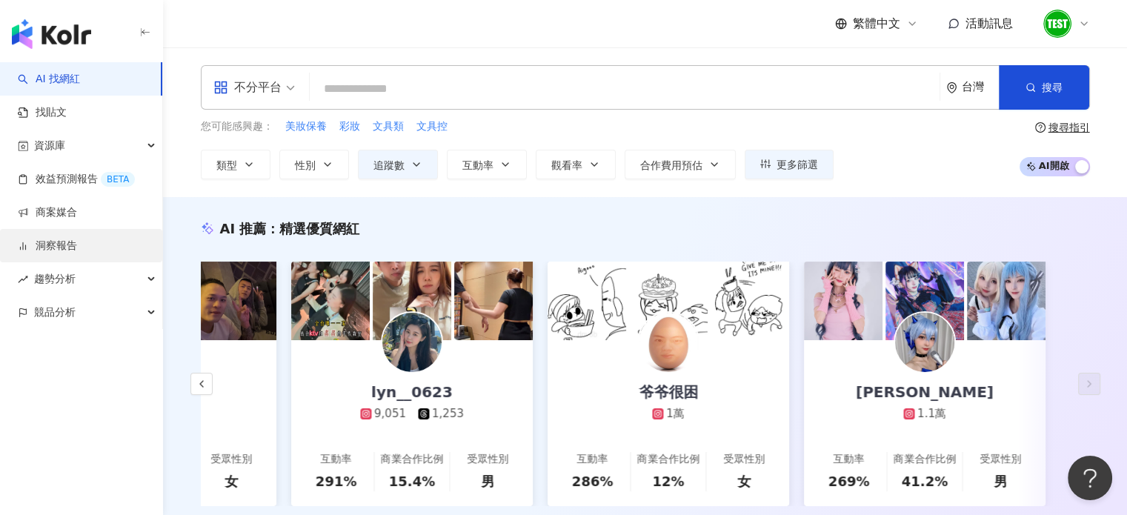
click at [47, 247] on link "洞察報告" at bounding box center [47, 246] width 59 height 15
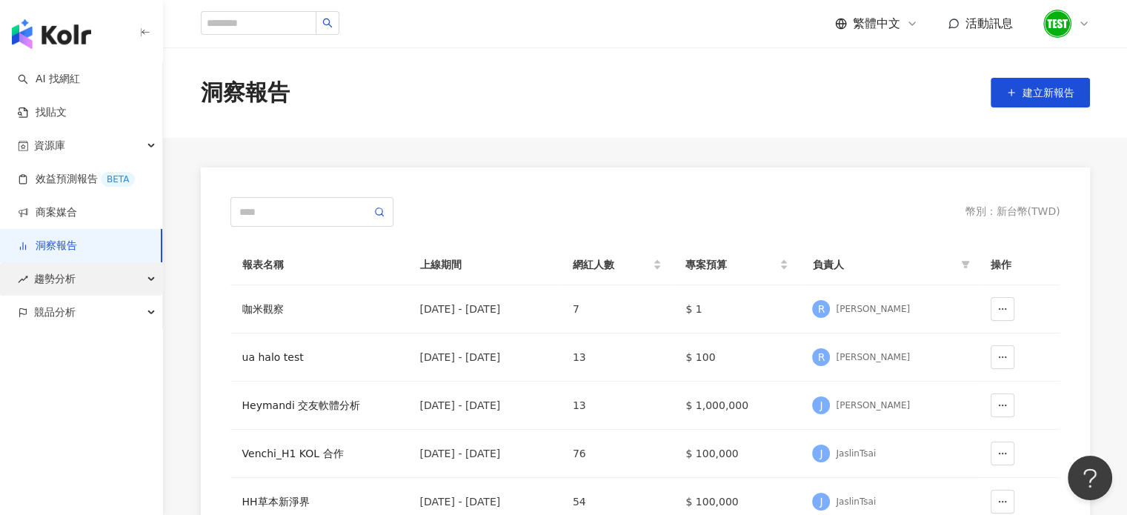
click at [30, 284] on div "趨勢分析" at bounding box center [81, 278] width 162 height 33
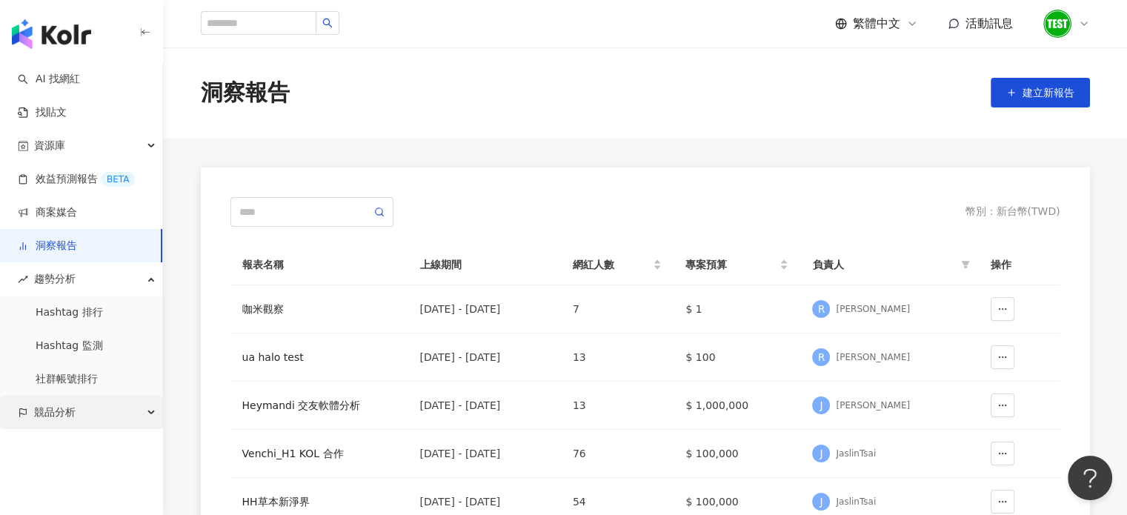
click at [111, 414] on div "競品分析" at bounding box center [81, 412] width 162 height 33
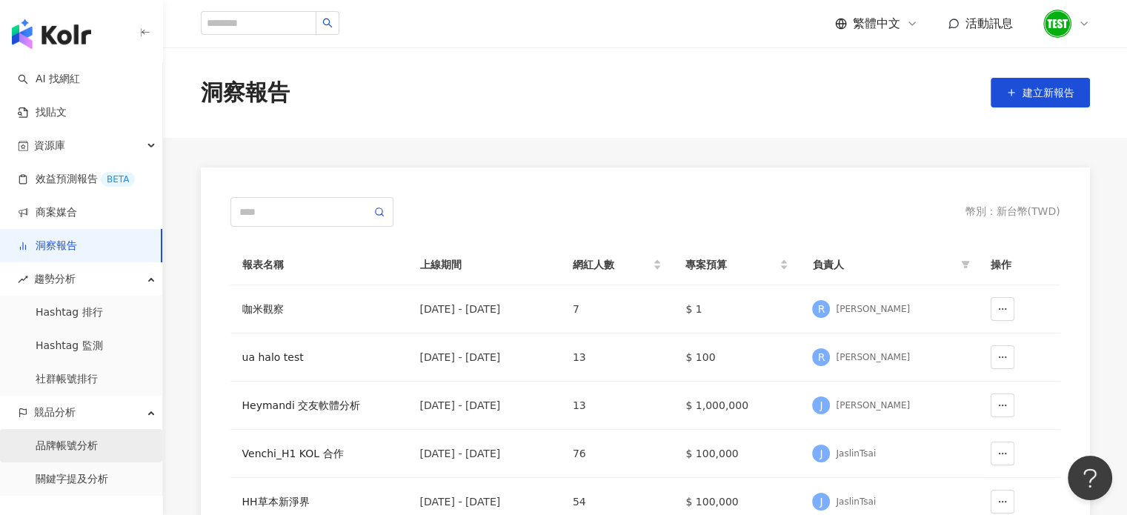
click at [98, 450] on link "品牌帳號分析" at bounding box center [67, 446] width 62 height 15
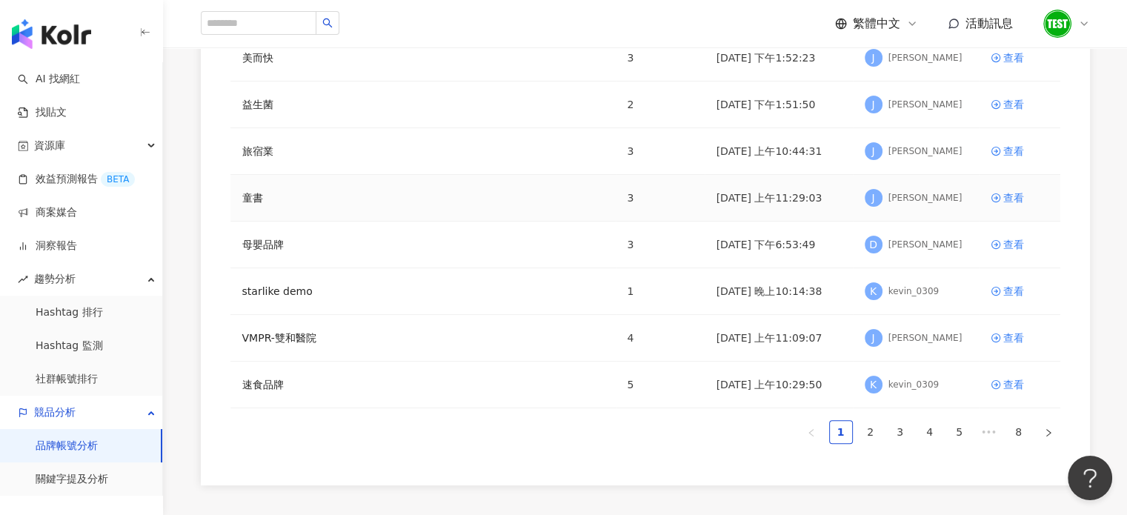
scroll to position [430, 0]
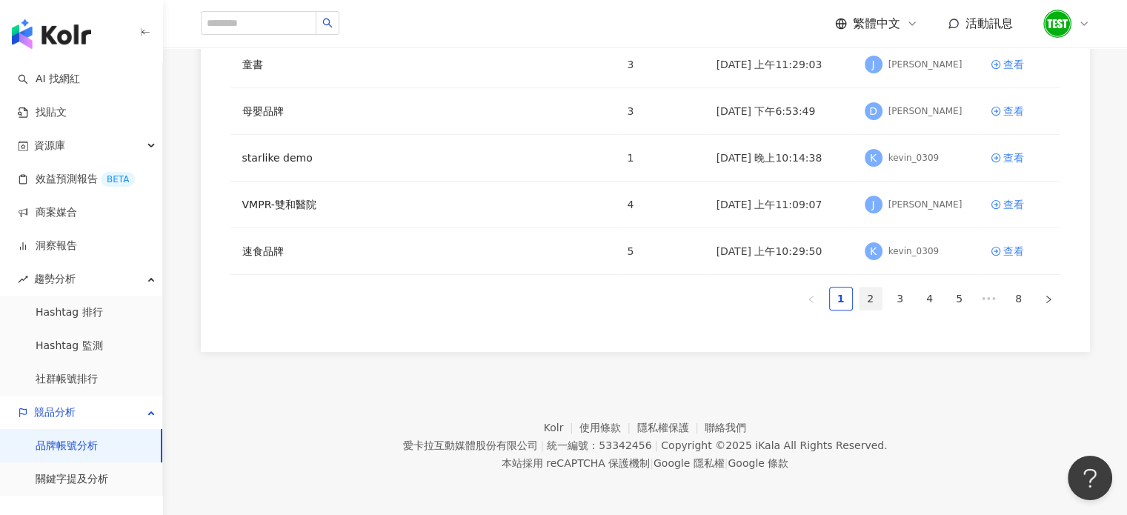
click at [868, 290] on link "2" at bounding box center [870, 298] width 22 height 22
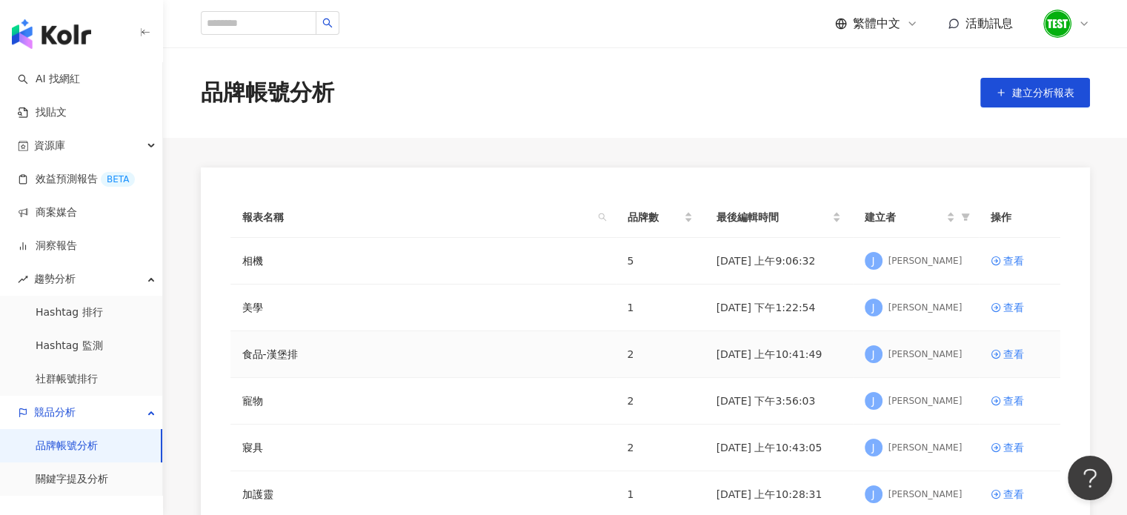
scroll to position [296, 0]
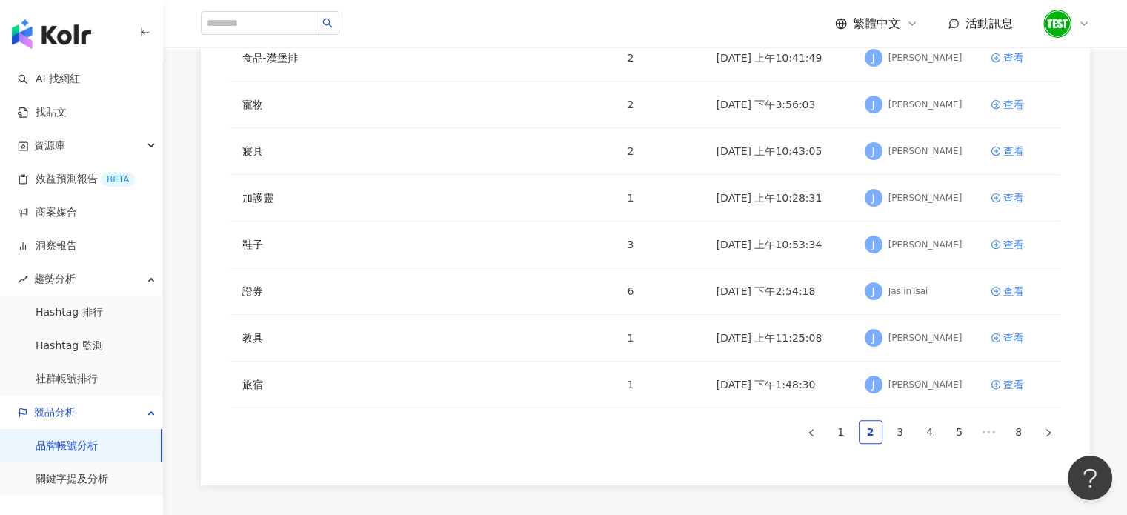
click at [835, 444] on div "報表名稱 品牌數 最後編輯時間 建立者 操作 相機 5 2025/8/7 上午9:06:32 J Julie 查看 美學 1 2025/8/5 下午1:22:…" at bounding box center [645, 178] width 830 height 555
click at [844, 433] on link "1" at bounding box center [841, 432] width 22 height 22
click at [888, 417] on div "報表名稱 品牌數 最後編輯時間 建立者 操作 速食 3 2025/10/3 上午11:41:07 J Julie 查看 髮品 2 2025/9/22 下午2:…" at bounding box center [645, 172] width 830 height 543
click at [894, 429] on link "3" at bounding box center [900, 432] width 22 height 22
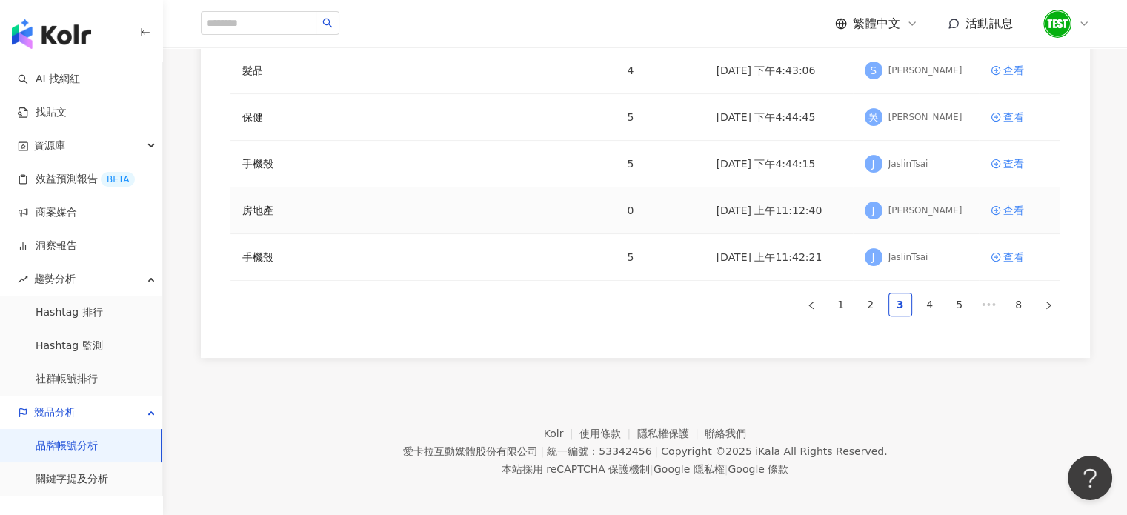
scroll to position [430, 0]
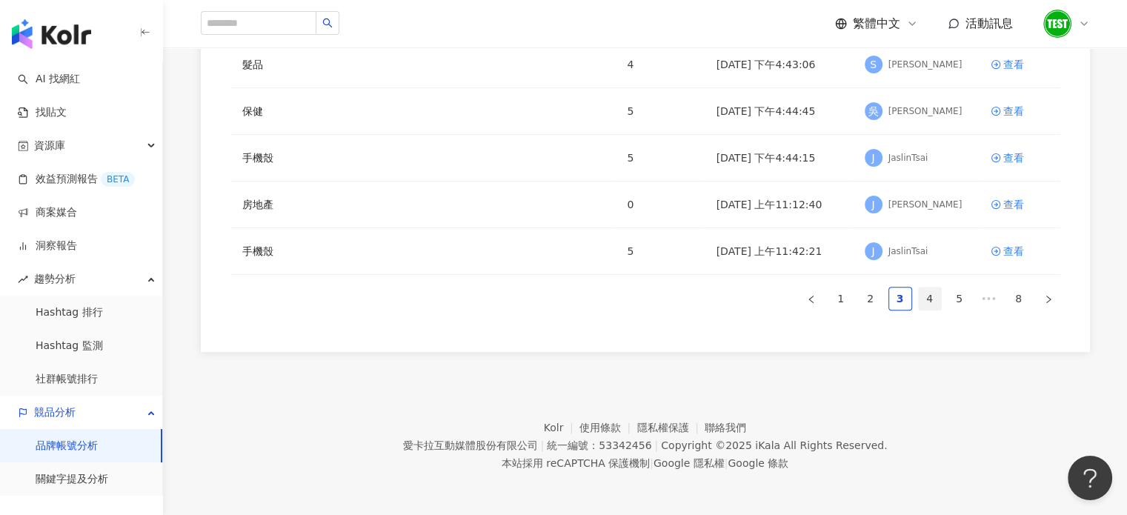
click at [931, 296] on link "4" at bounding box center [930, 298] width 22 height 22
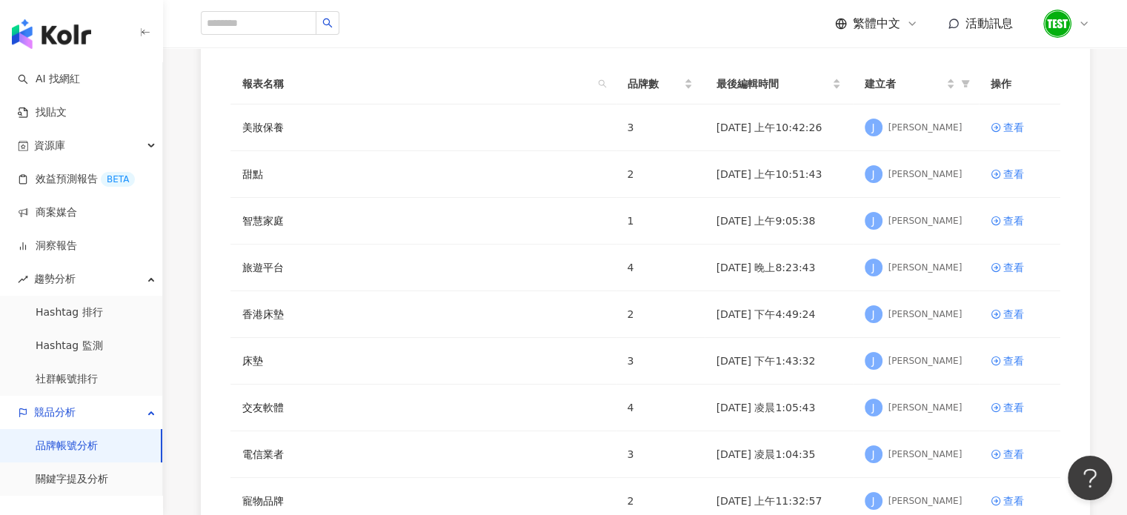
scroll to position [0, 0]
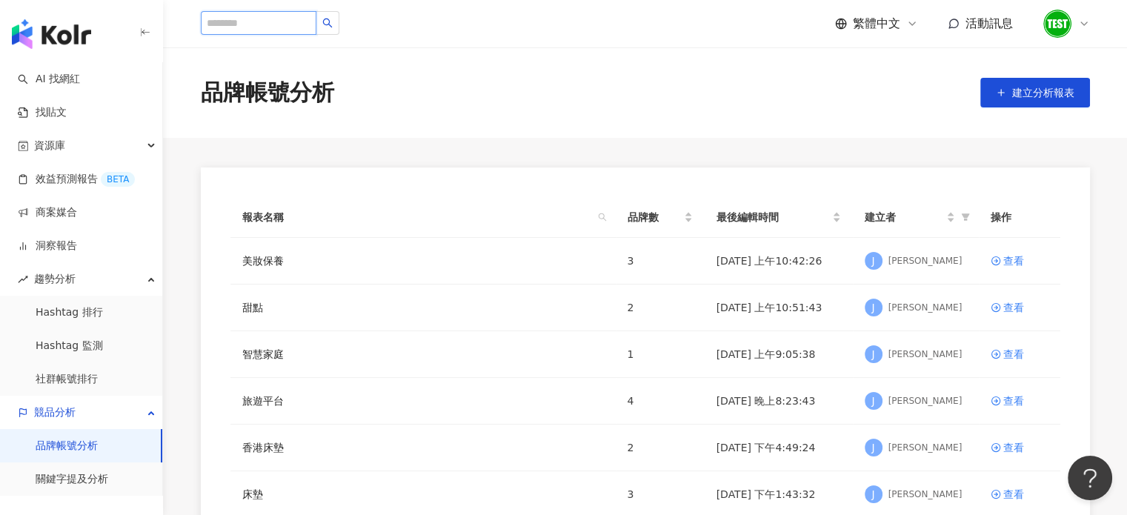
click at [240, 13] on input "search" at bounding box center [259, 23] width 116 height 24
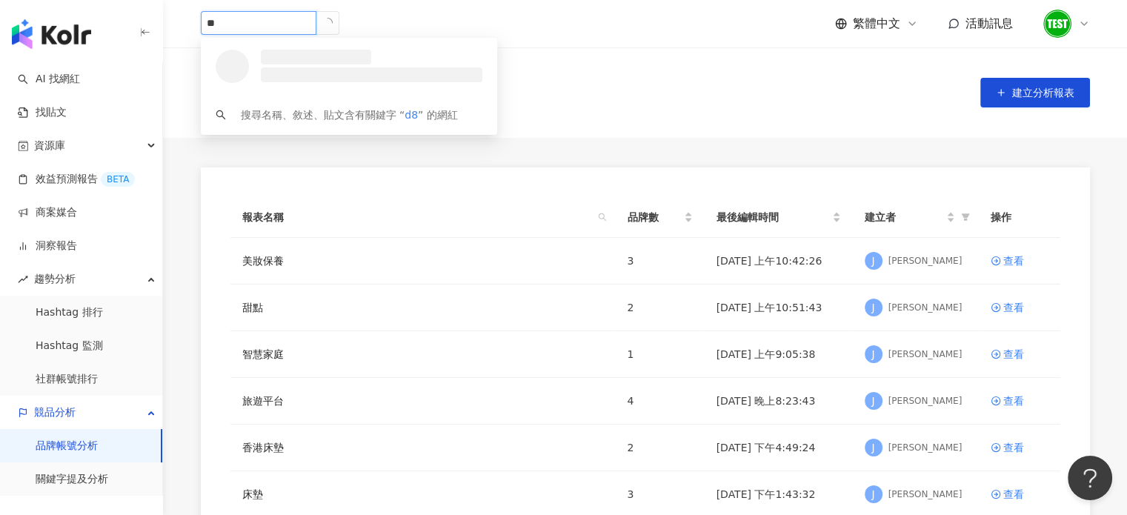
type input "*"
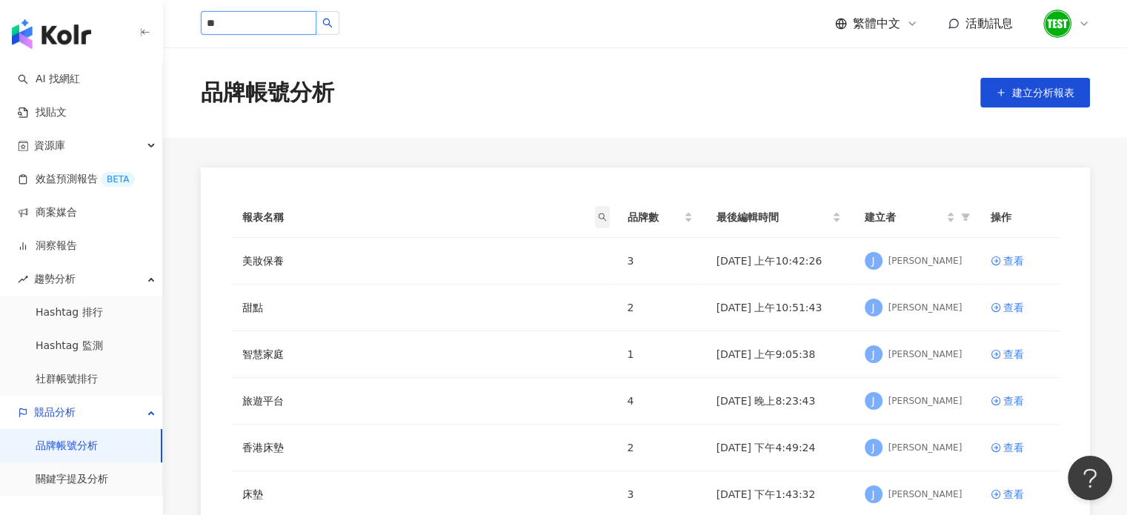
type input "**"
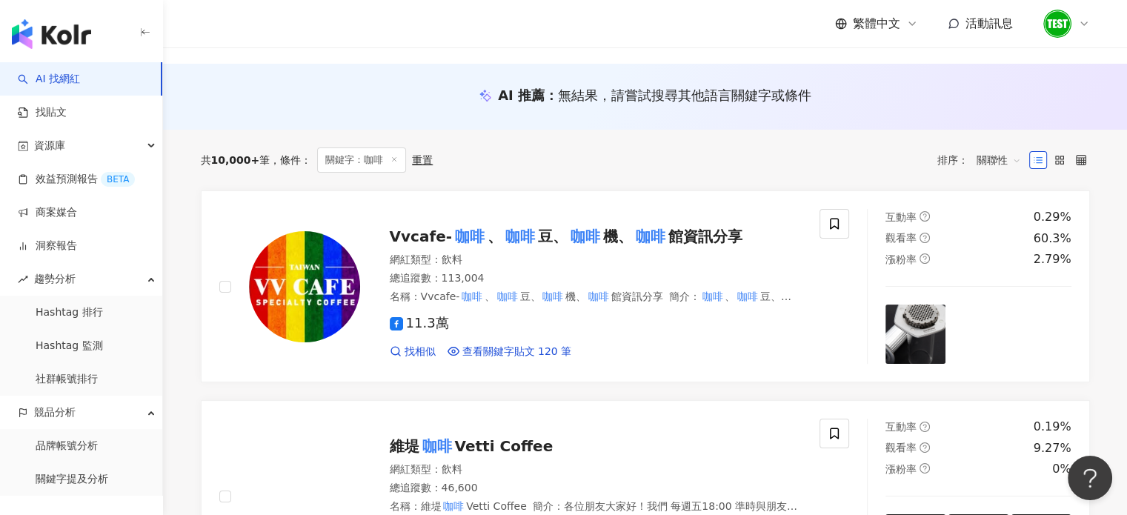
scroll to position [38, 0]
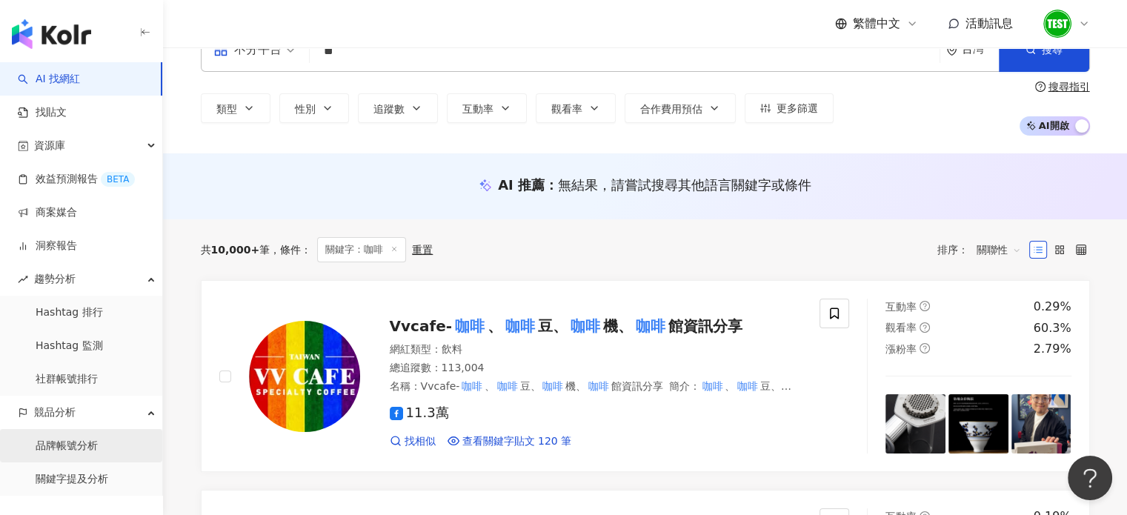
click at [68, 451] on link "品牌帳號分析" at bounding box center [67, 446] width 62 height 15
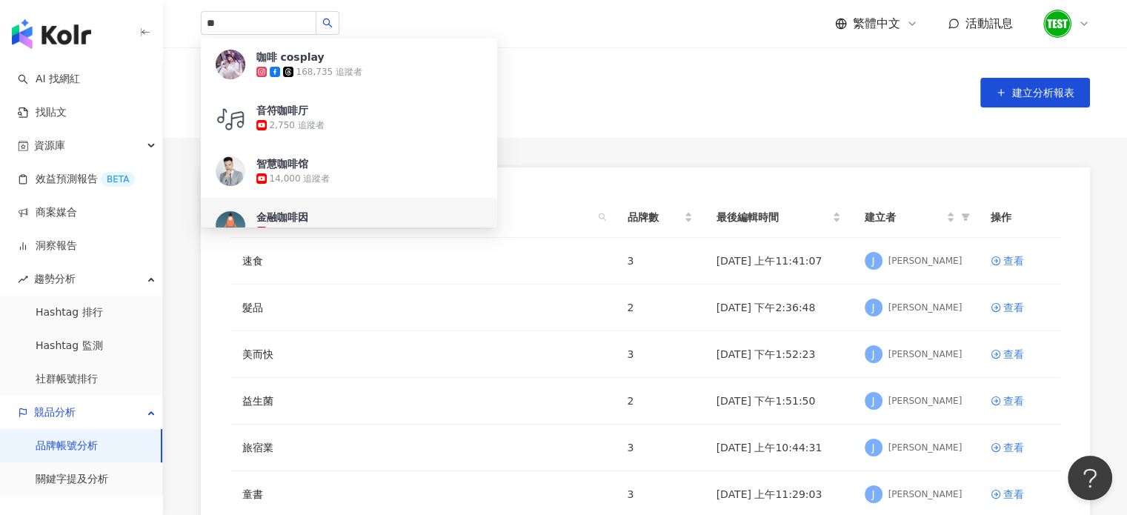
click at [597, 106] on div "品牌帳號分析 建立分析報表" at bounding box center [645, 92] width 948 height 31
click at [333, 23] on icon "search" at bounding box center [327, 23] width 10 height 10
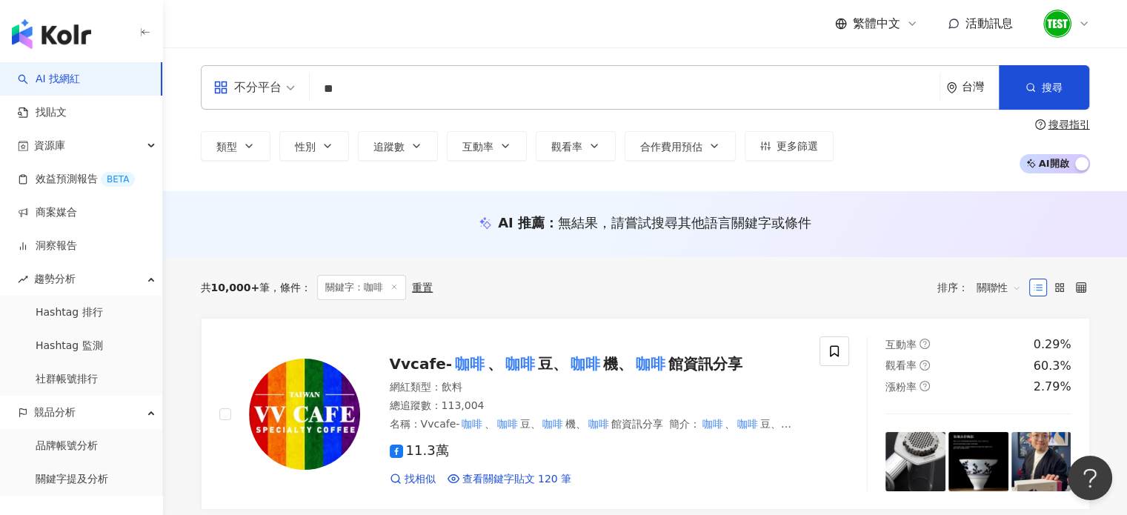
drag, startPoint x: 325, startPoint y: 29, endPoint x: 591, endPoint y: 103, distance: 276.1
click at [591, 102] on input "**" at bounding box center [625, 89] width 618 height 28
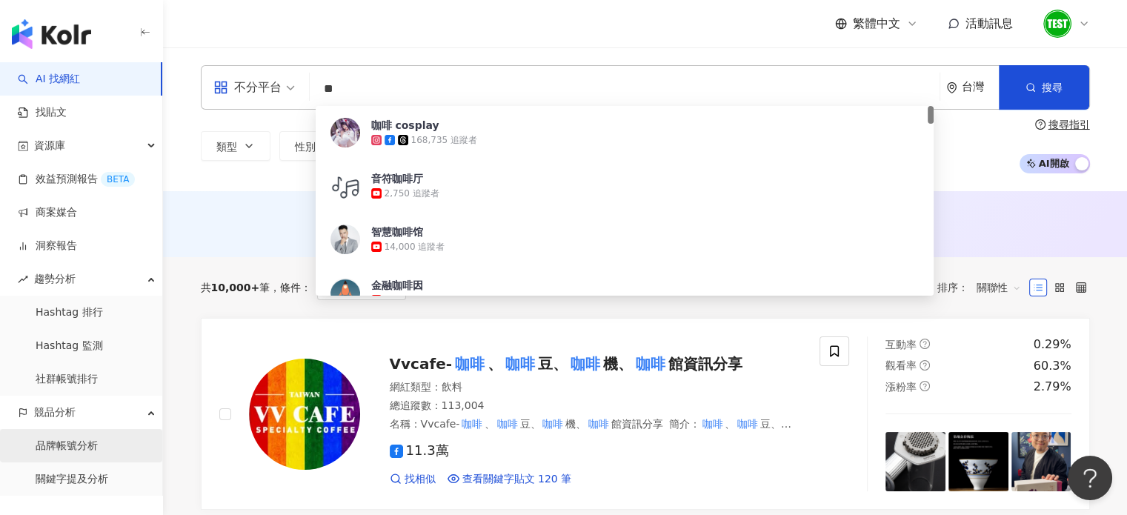
click at [74, 449] on link "品牌帳號分析" at bounding box center [67, 446] width 62 height 15
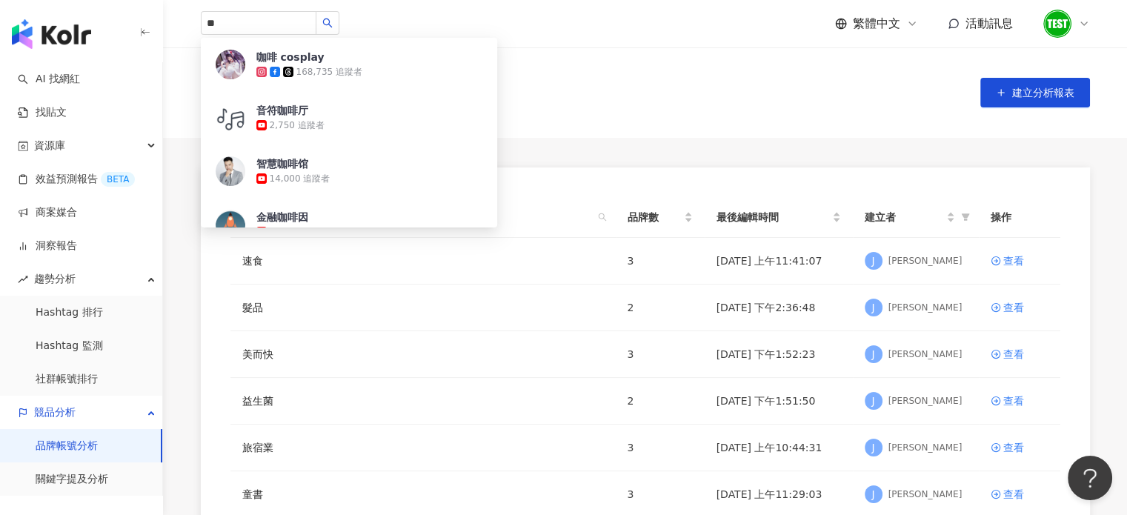
click at [784, 145] on main "品牌帳號分析 建立分析報表 報表名稱 品牌數 最後編輯時間 建立者 操作 速食 3 2025/10/3 上午11:41:07 J Julie 查看 髮品 2 …" at bounding box center [645, 414] width 964 height 734
click at [1026, 141] on main "品牌帳號分析 建立分析報表 報表名稱 品牌數 最後編輯時間 建立者 操作 速食 3 2025/10/3 上午11:41:07 J Julie 查看 髮品 2 …" at bounding box center [645, 414] width 964 height 734
click at [585, 47] on header "** 咖啡 cosplay 168,735 追蹤者 音符咖啡厅 2,750 追蹤者 智慧咖啡馆 14,000 追蹤者 金融咖啡因 2,490 追蹤者 Vvca…" at bounding box center [645, 24] width 964 height 48
drag, startPoint x: 590, startPoint y: 100, endPoint x: 347, endPoint y: 164, distance: 251.2
click at [587, 104] on div "品牌帳號分析 建立分析報表" at bounding box center [645, 92] width 948 height 31
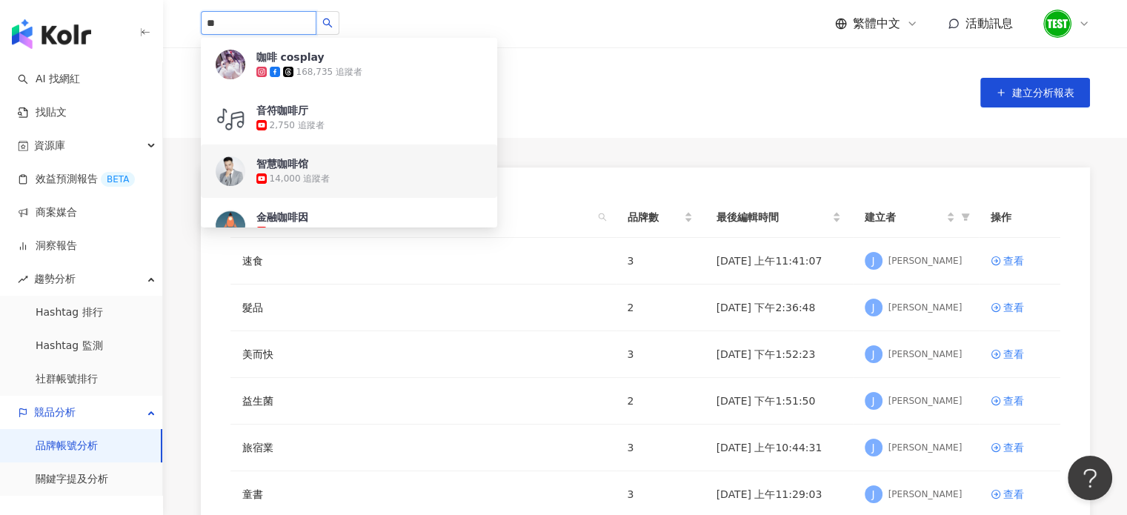
click at [236, 28] on input "**" at bounding box center [259, 23] width 116 height 24
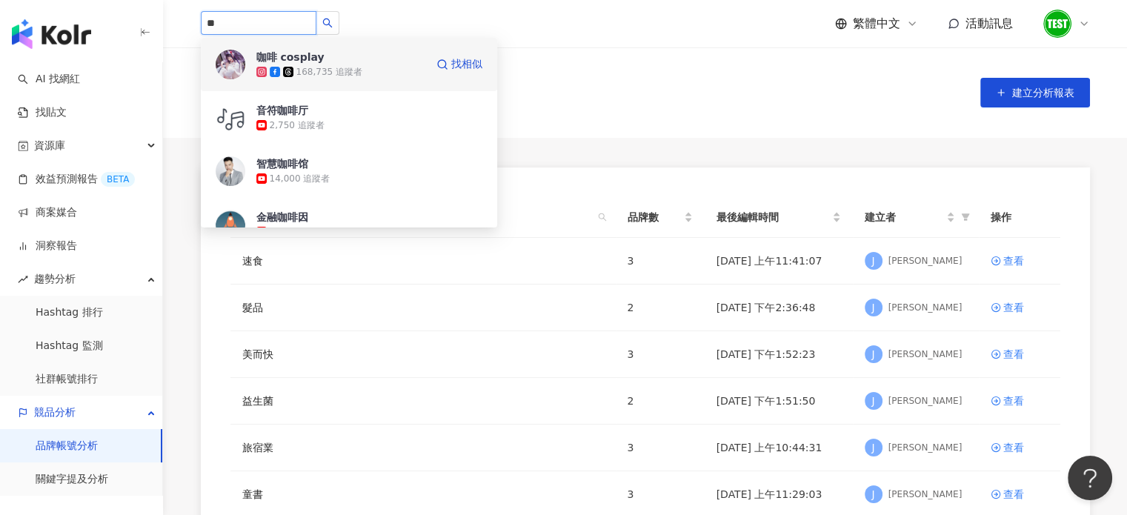
type input "*"
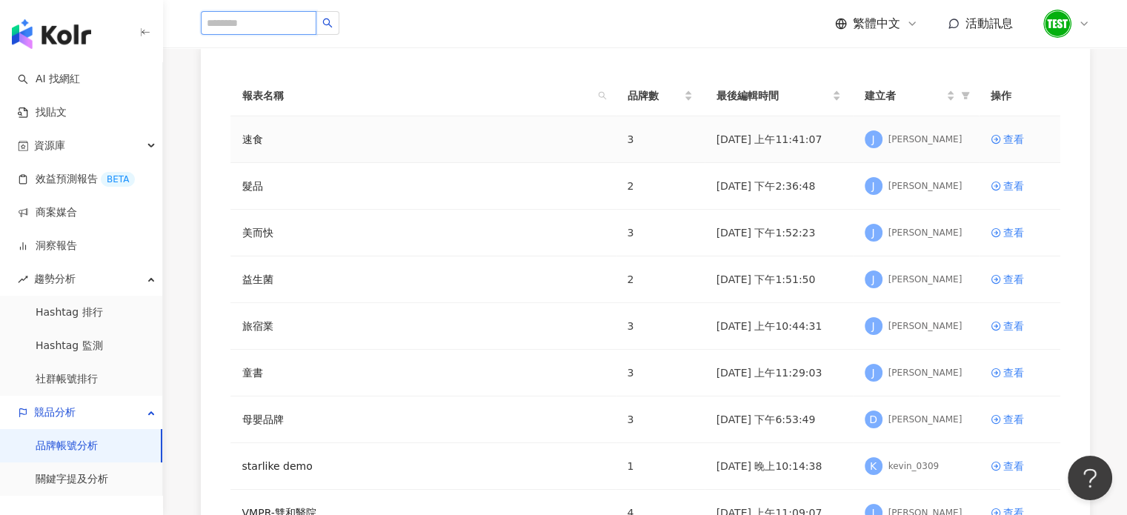
scroll to position [148, 0]
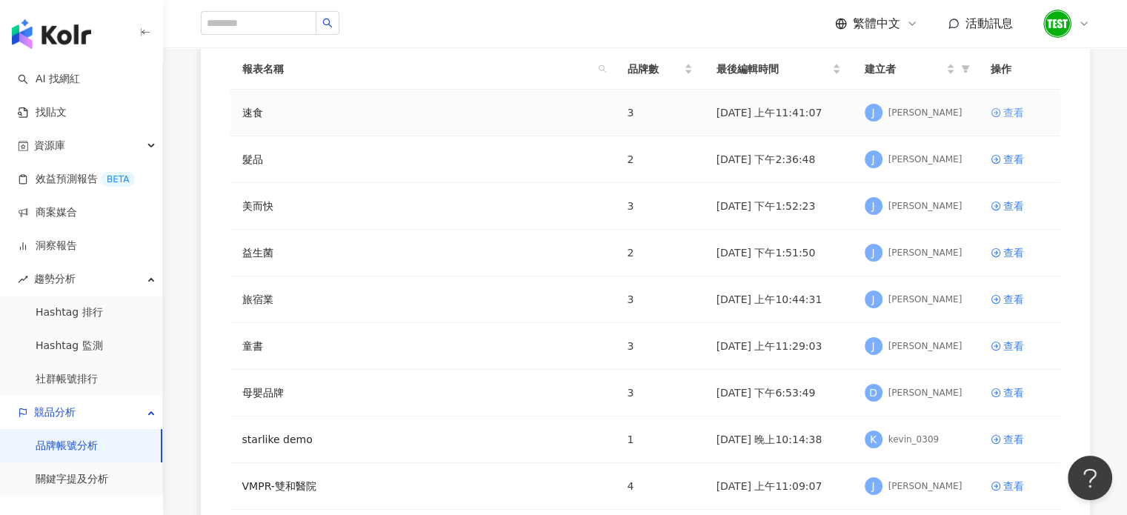
click at [996, 109] on icon at bounding box center [995, 112] width 10 height 10
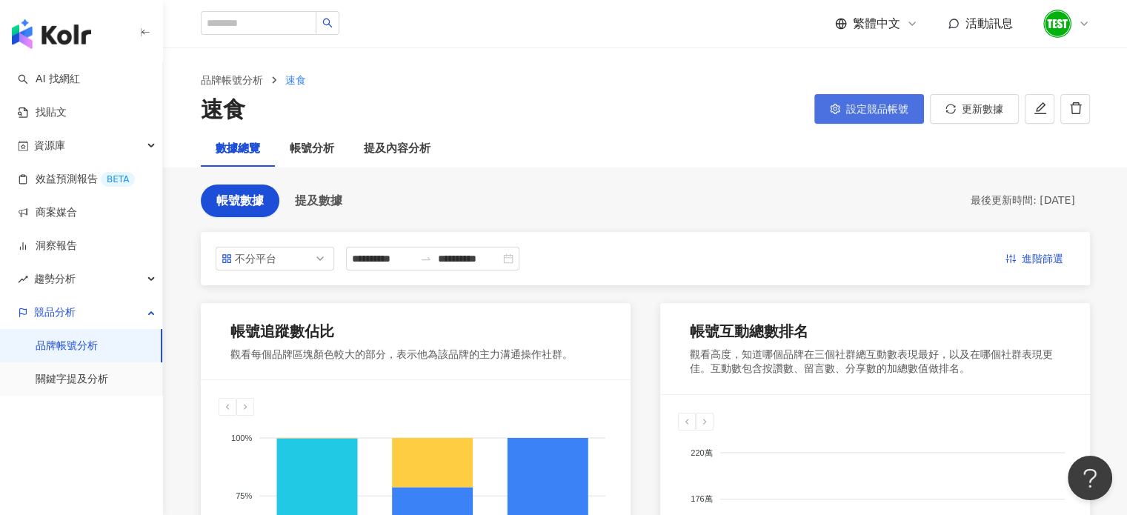
click at [866, 110] on span "設定競品帳號" at bounding box center [877, 109] width 62 height 12
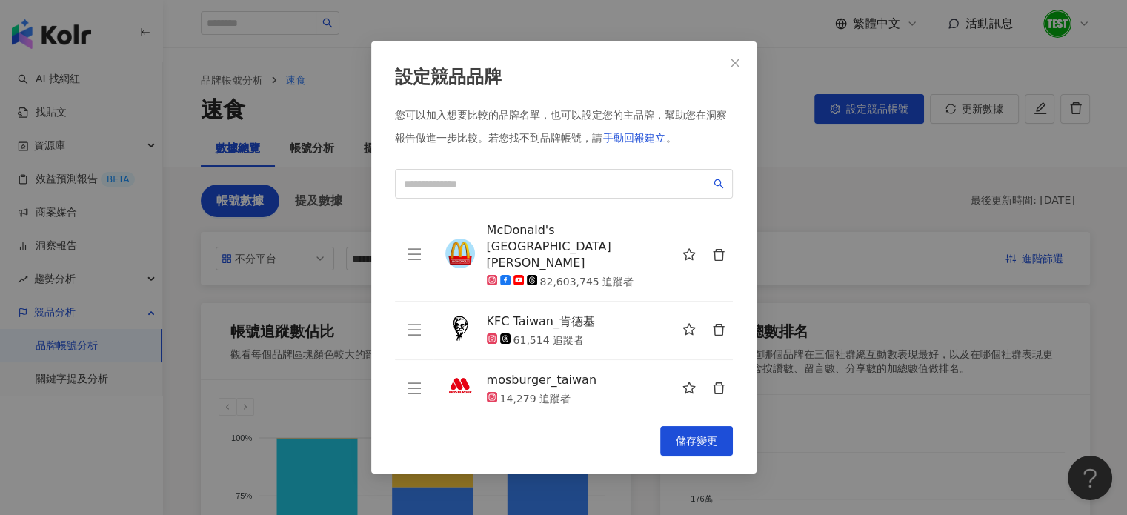
scroll to position [74, 0]
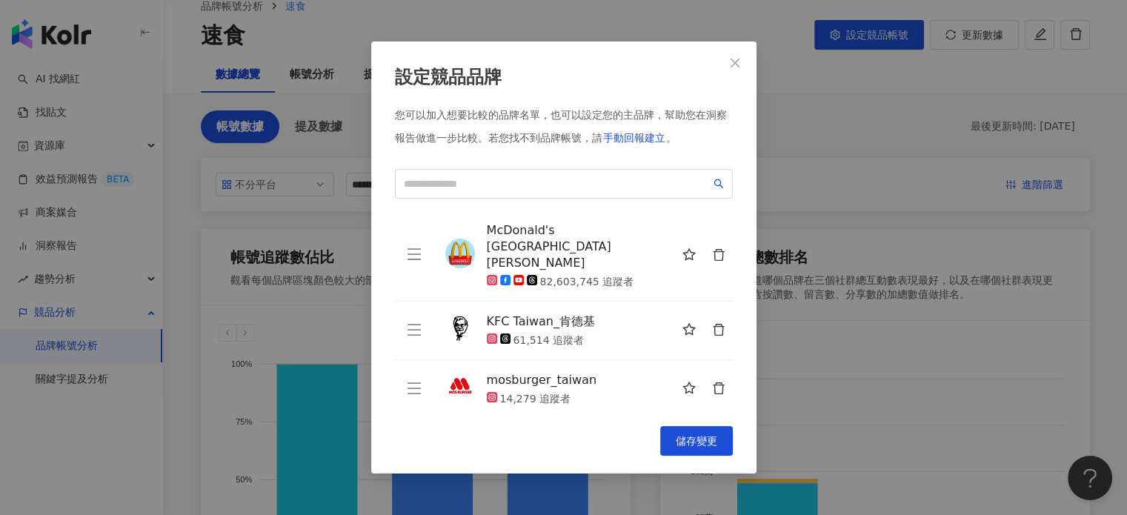
click at [733, 62] on icon "close" at bounding box center [734, 63] width 9 height 9
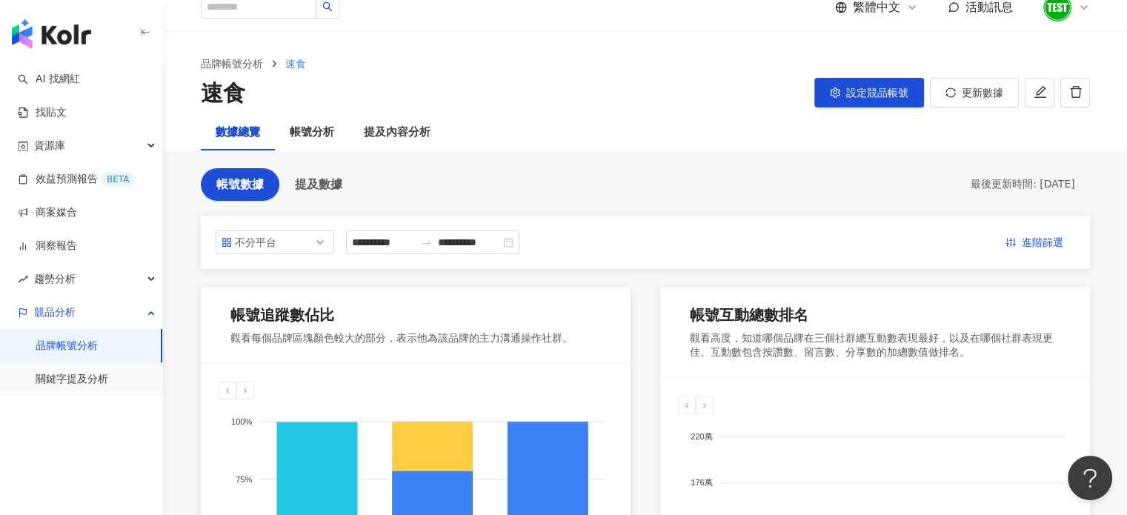
scroll to position [0, 0]
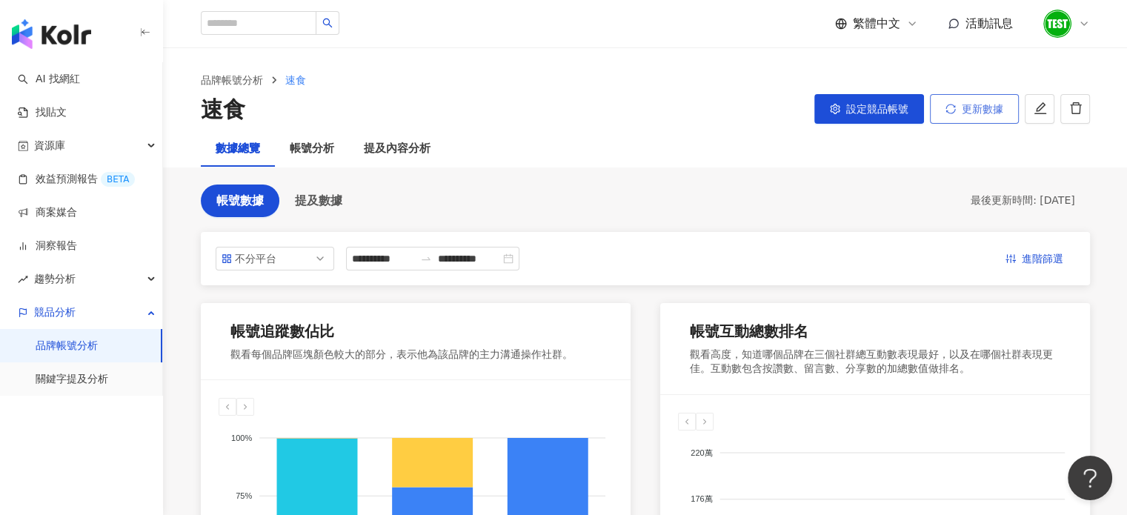
click at [963, 113] on span "更新數據" at bounding box center [982, 109] width 41 height 12
click at [910, 147] on div "數據總覽 帳號分析 提及內容分析" at bounding box center [645, 149] width 948 height 36
click at [298, 159] on div "帳號分析" at bounding box center [312, 149] width 74 height 36
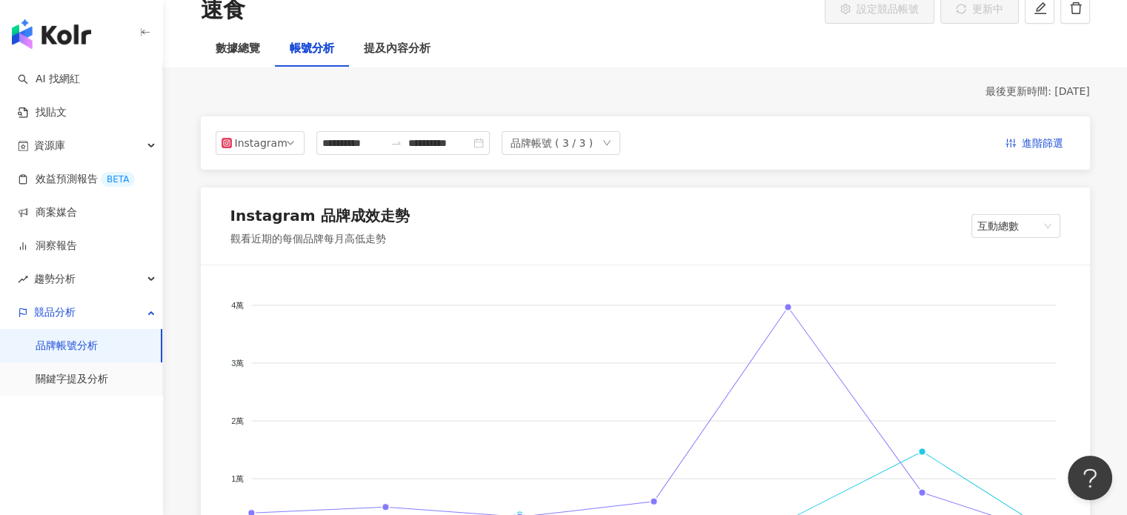
scroll to position [74, 0]
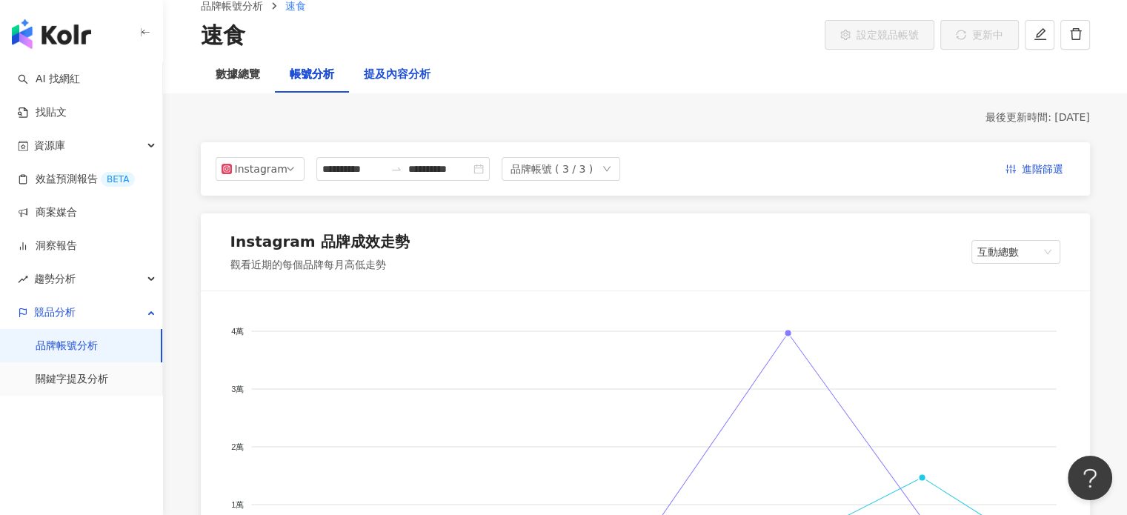
click at [391, 74] on div "提及內容分析" at bounding box center [397, 75] width 67 height 18
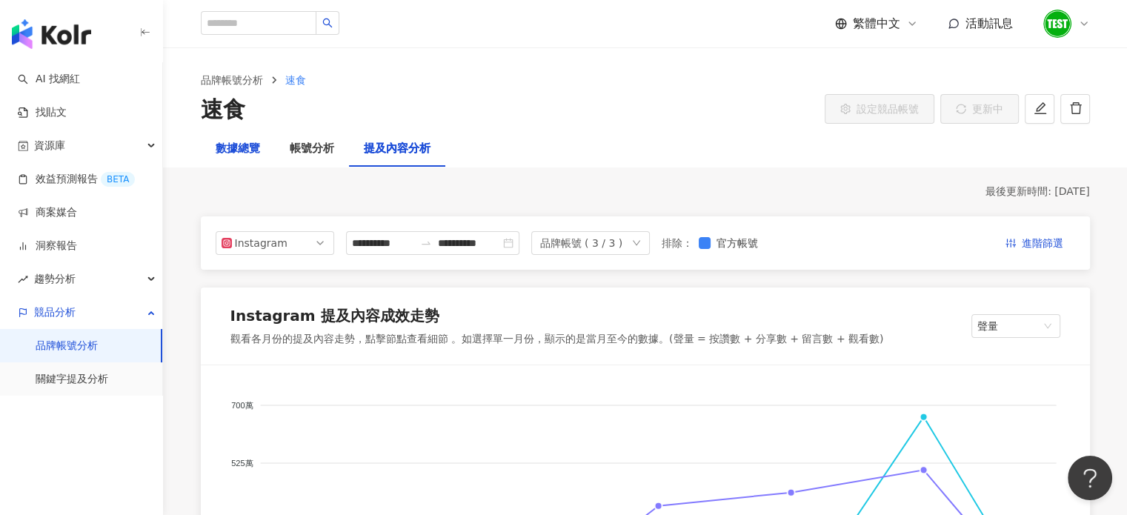
click at [241, 147] on div "數據總覽" at bounding box center [238, 149] width 44 height 18
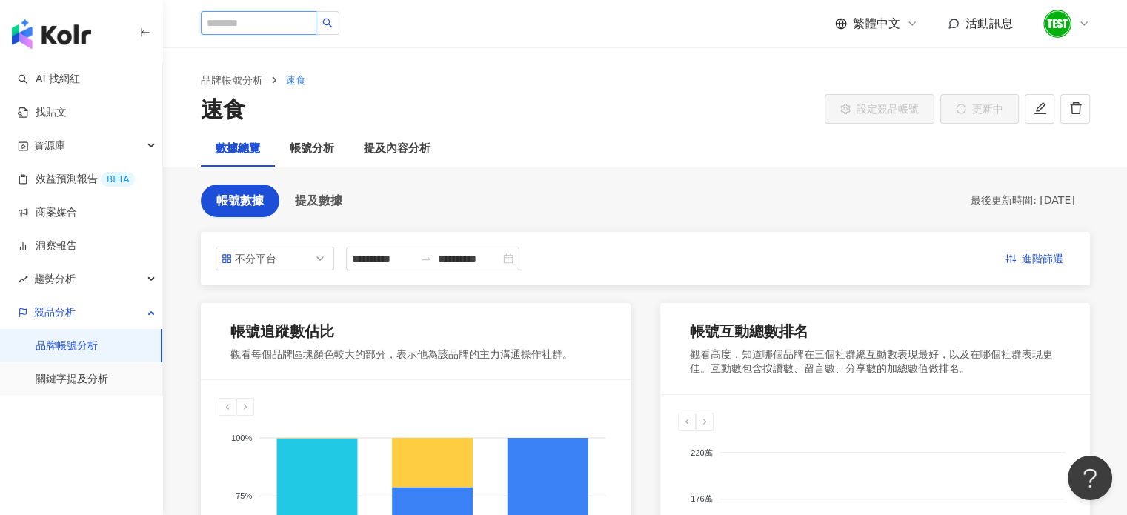
click at [257, 20] on input "search" at bounding box center [259, 23] width 116 height 24
click at [47, 349] on link "品牌帳號分析" at bounding box center [67, 346] width 62 height 15
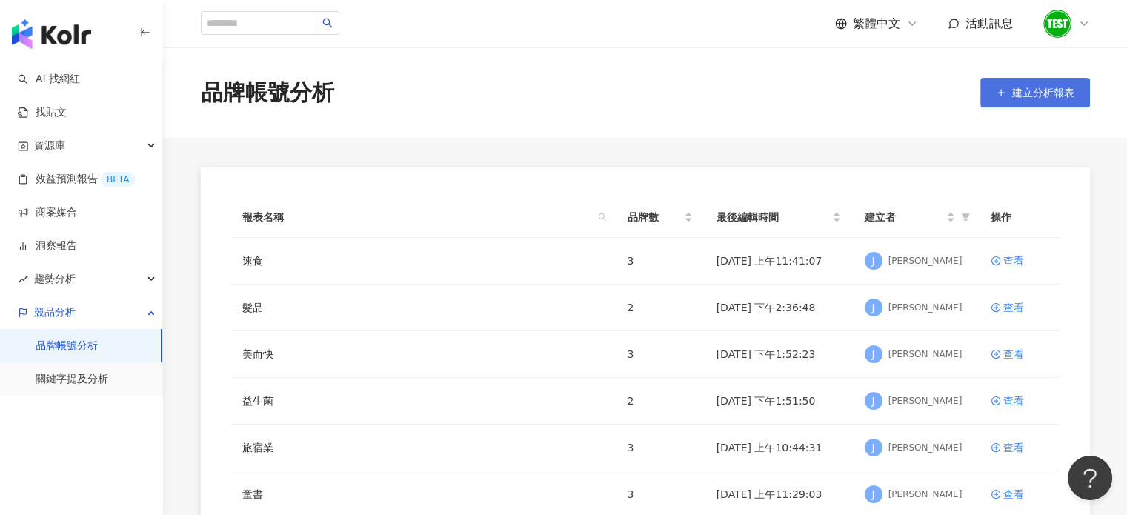
click at [1039, 97] on span "建立分析報表" at bounding box center [1043, 93] width 62 height 12
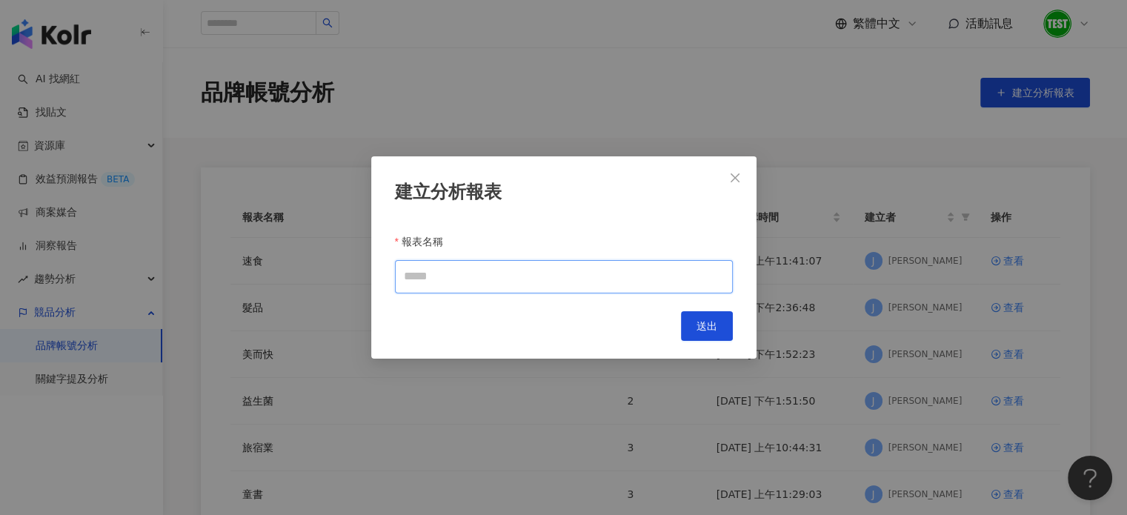
click at [510, 272] on input "報表名稱" at bounding box center [564, 276] width 338 height 33
type input "****"
click at [707, 320] on span "送出" at bounding box center [706, 326] width 21 height 12
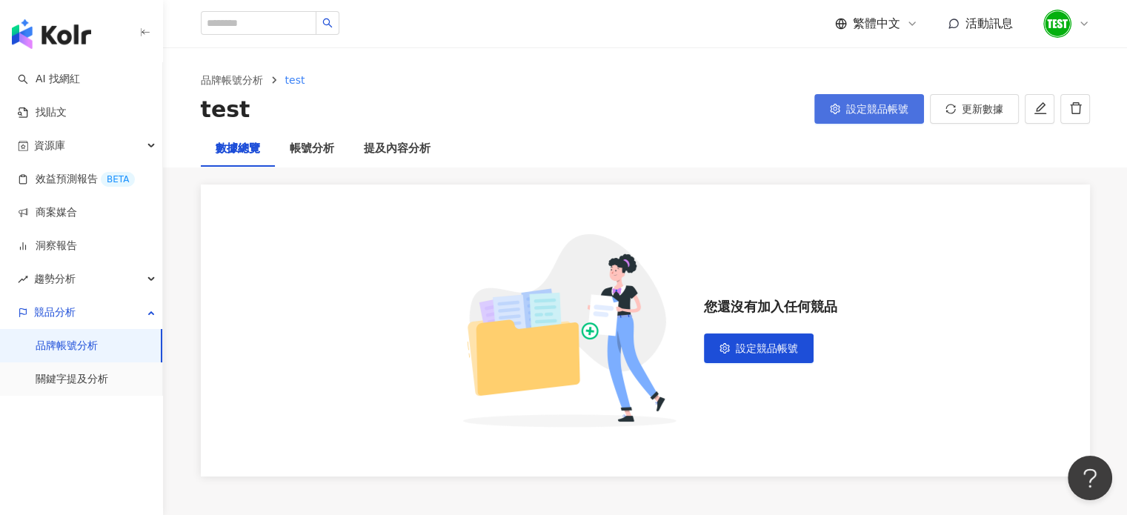
click at [840, 115] on button "設定競品帳號" at bounding box center [869, 109] width 110 height 30
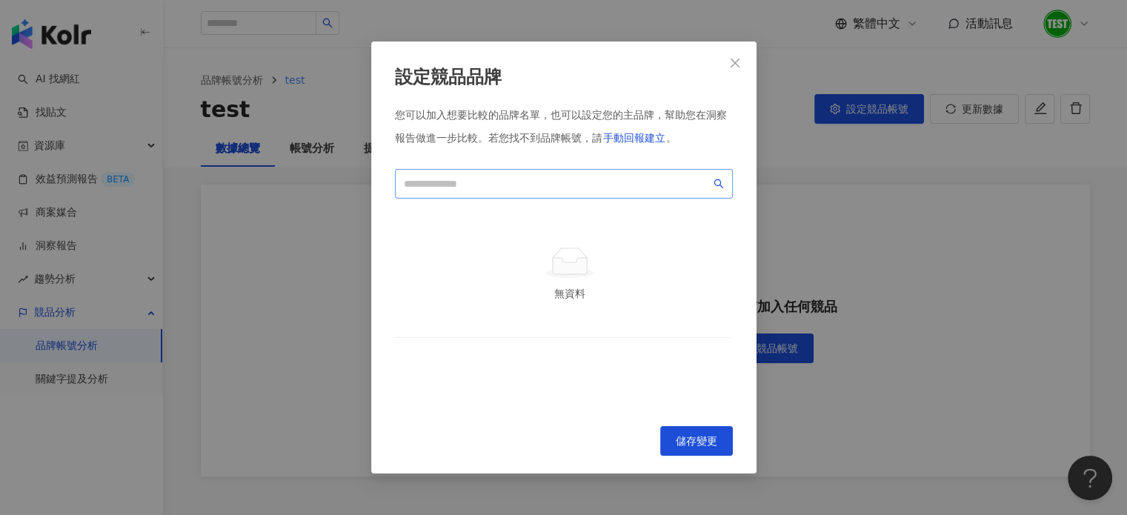
click at [559, 173] on span at bounding box center [564, 184] width 338 height 30
type input "*********"
click at [736, 56] on button "Close" at bounding box center [735, 63] width 30 height 30
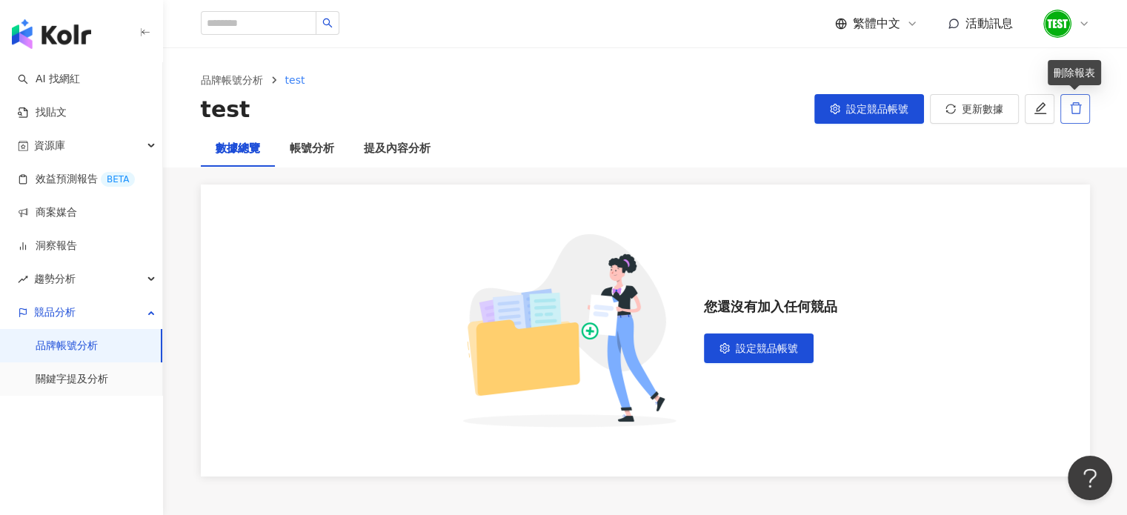
click at [1071, 110] on icon "delete" at bounding box center [1075, 108] width 11 height 12
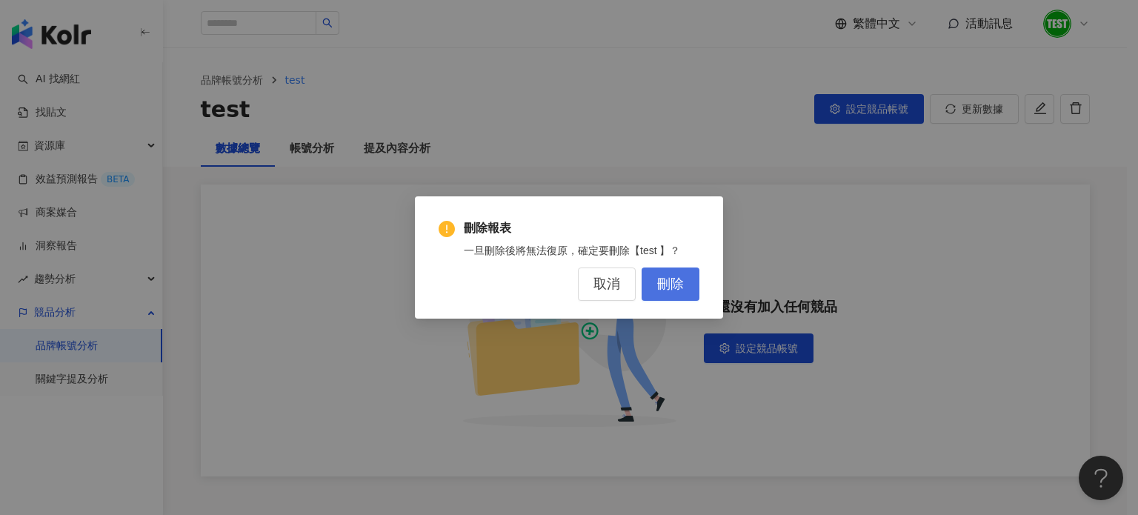
click at [680, 284] on span "刪除" at bounding box center [670, 284] width 27 height 16
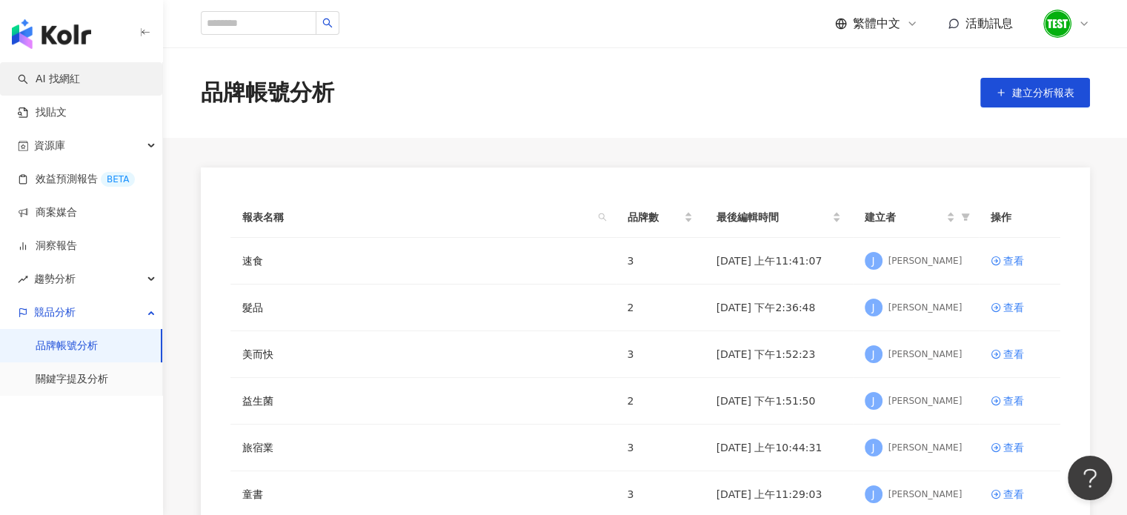
click at [60, 84] on link "AI 找網紅" at bounding box center [49, 79] width 62 height 15
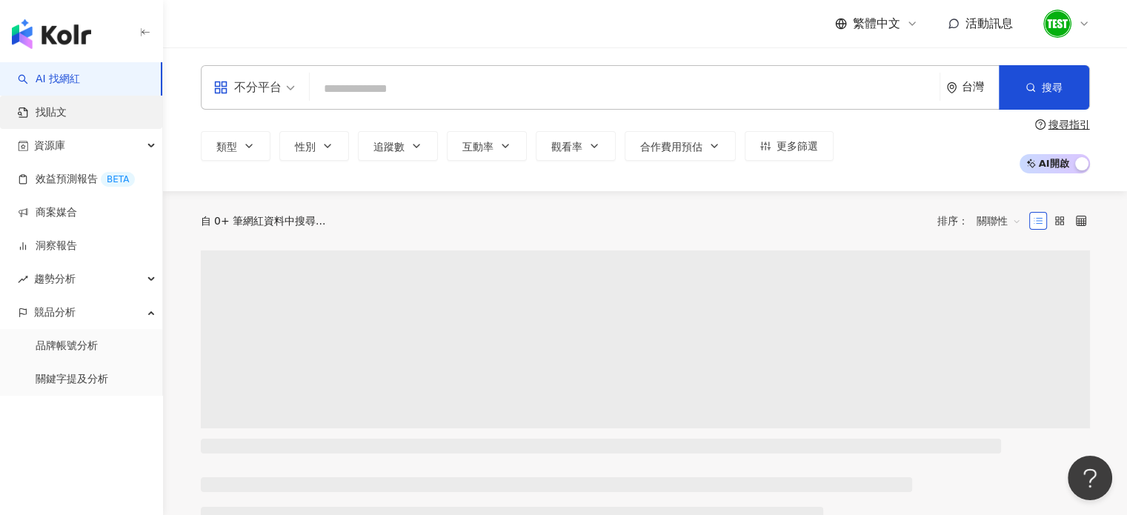
click at [56, 120] on link "找貼文" at bounding box center [42, 112] width 49 height 15
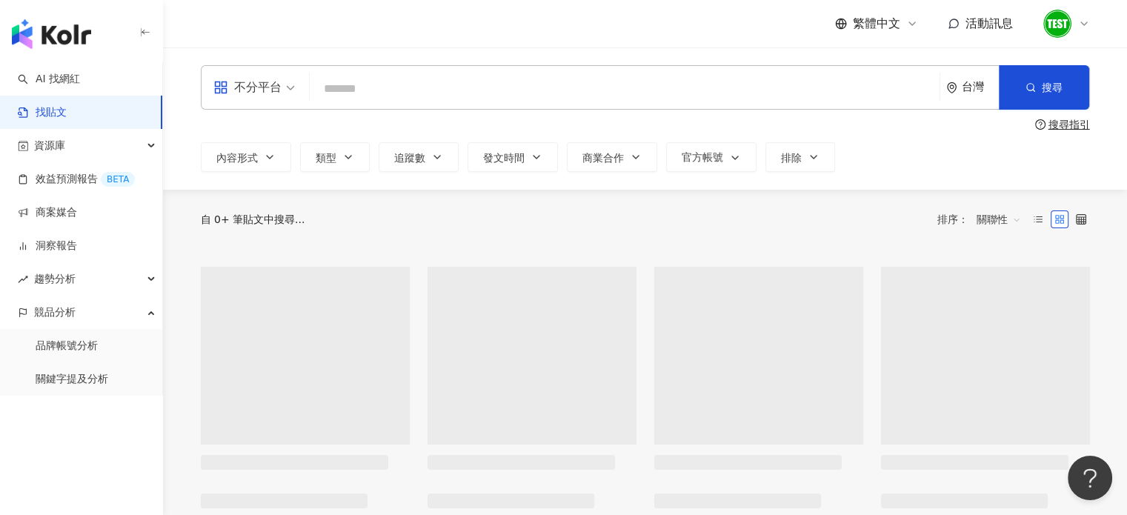
click at [393, 90] on input "search" at bounding box center [625, 89] width 618 height 32
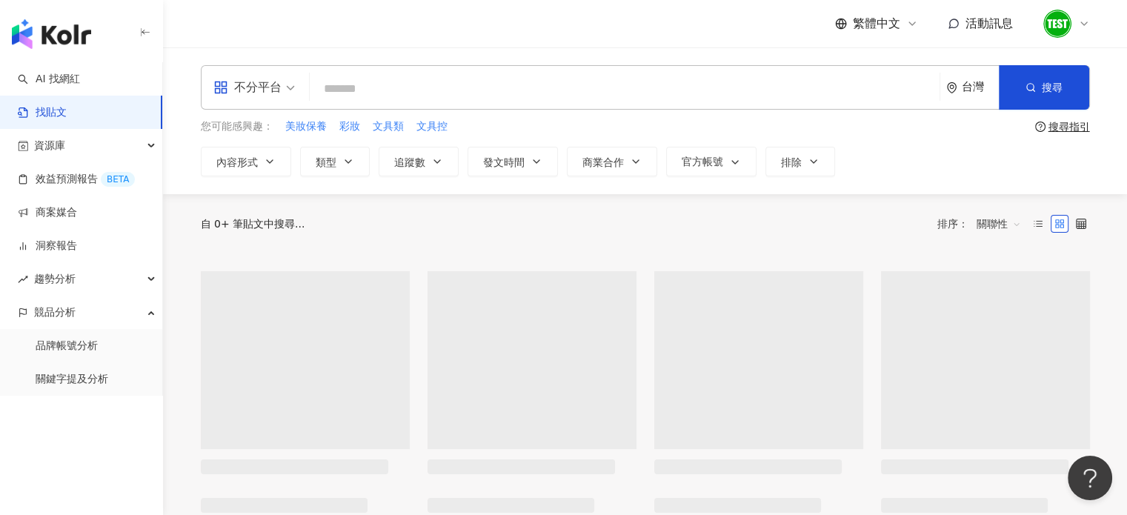
paste input "**********"
click at [326, 85] on input "**********" at bounding box center [625, 89] width 618 height 32
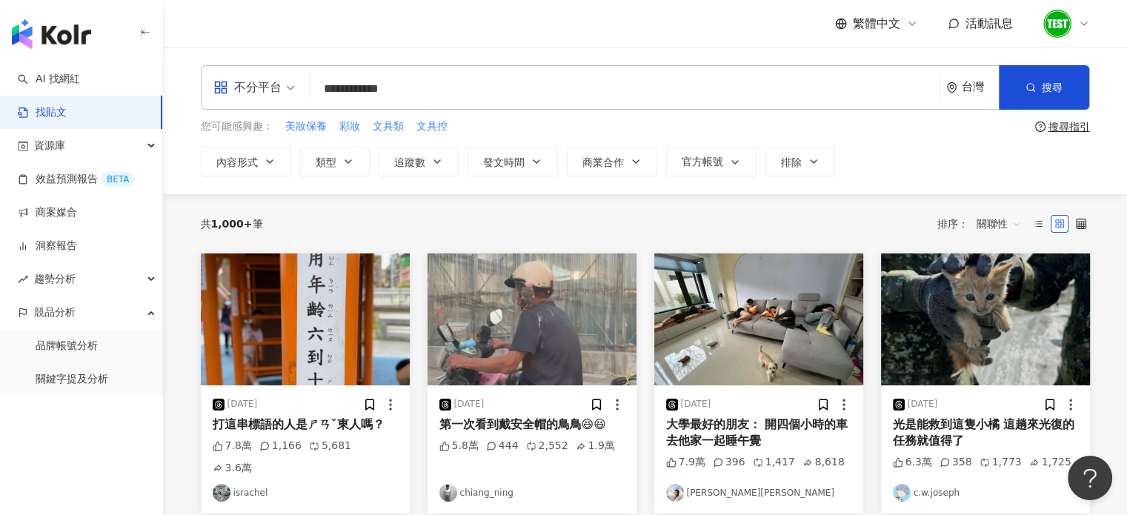
click at [336, 87] on input "**********" at bounding box center [625, 89] width 618 height 32
type input "**********"
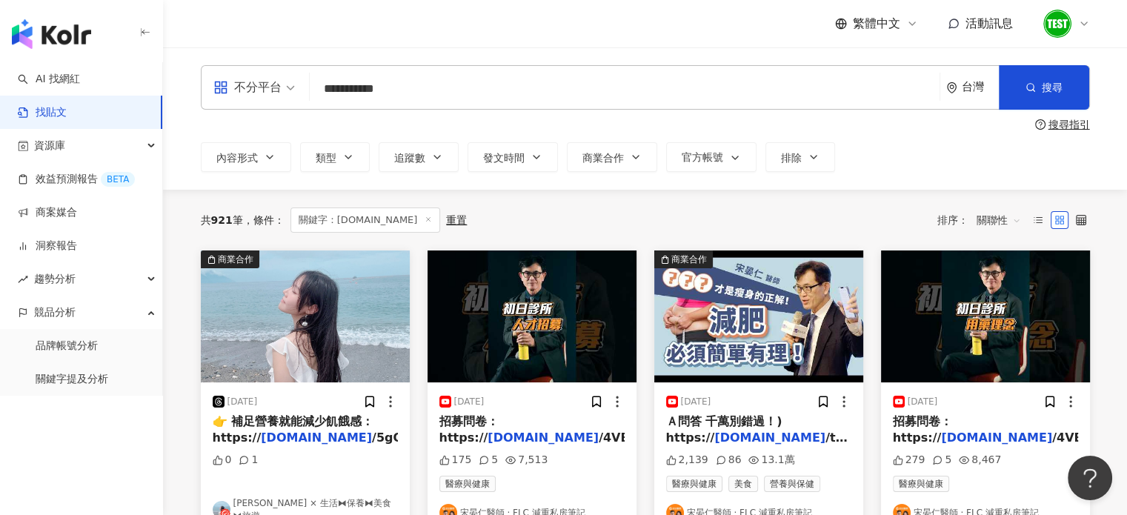
drag, startPoint x: 397, startPoint y: 85, endPoint x: 287, endPoint y: 79, distance: 109.8
click at [287, 79] on div "**********" at bounding box center [645, 87] width 889 height 44
paste input "**********"
type input "**********"
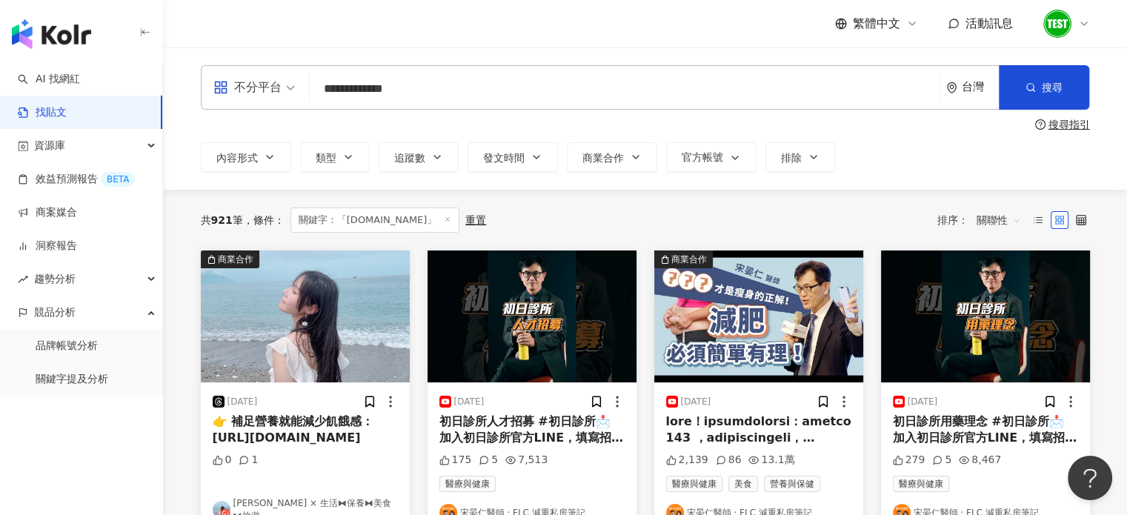
drag, startPoint x: 384, startPoint y: 82, endPoint x: 269, endPoint y: 75, distance: 115.1
click at [269, 75] on div "**********" at bounding box center [645, 87] width 889 height 44
paste input "**********"
type input "**********"
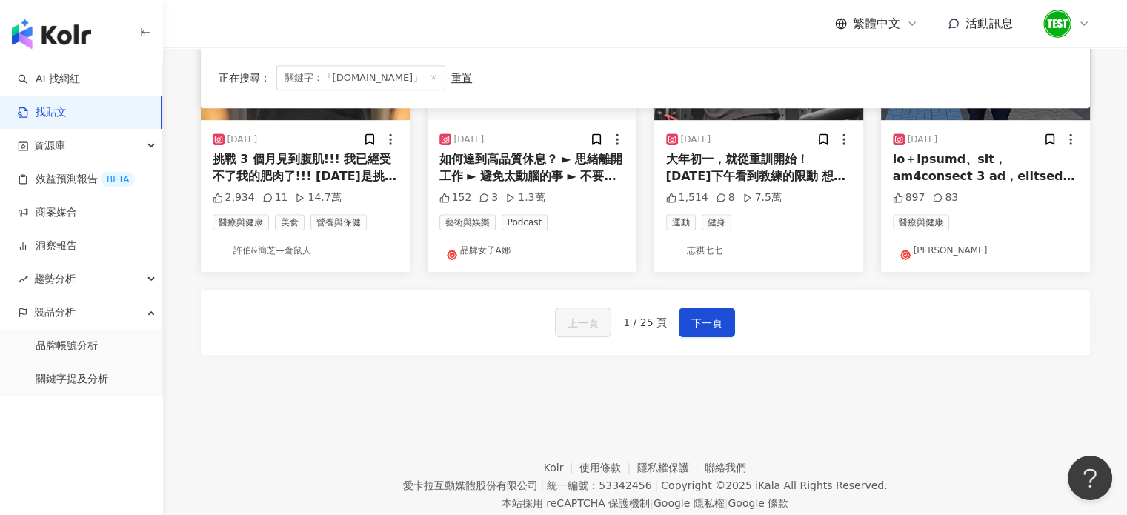
scroll to position [889, 0]
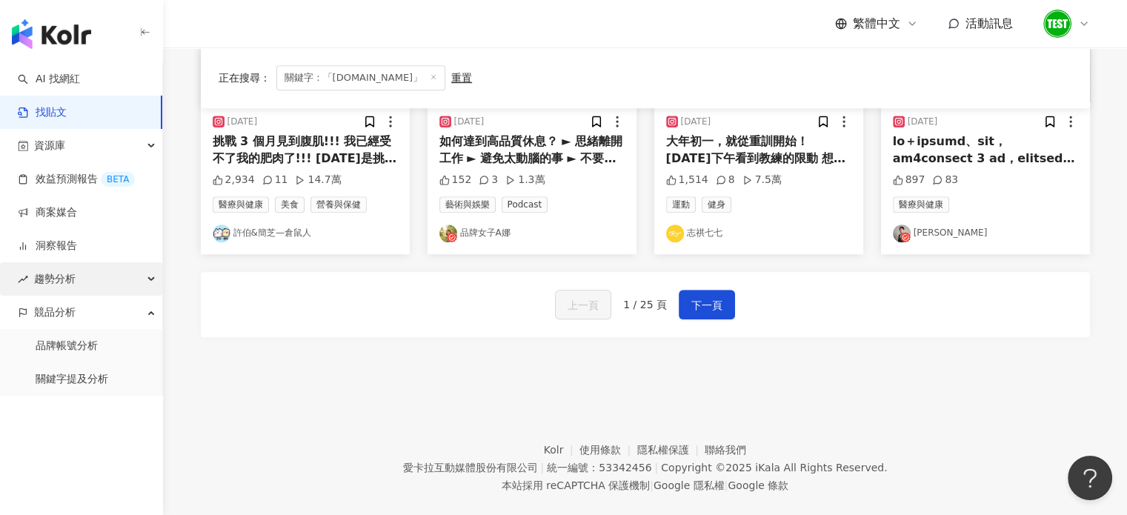
click at [81, 287] on div "趨勢分析" at bounding box center [81, 278] width 162 height 33
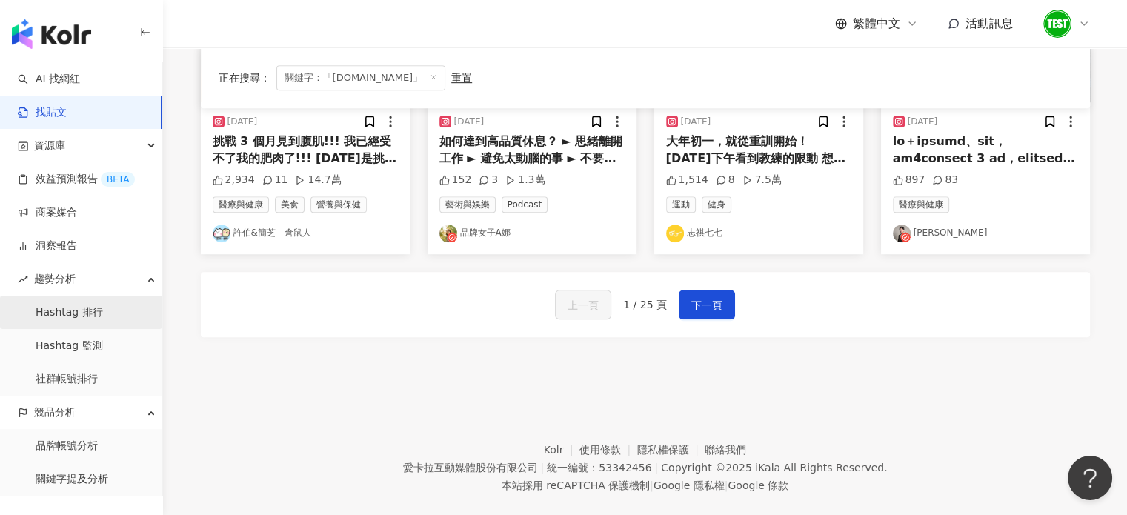
drag, startPoint x: 79, startPoint y: 319, endPoint x: 80, endPoint y: 339, distance: 20.0
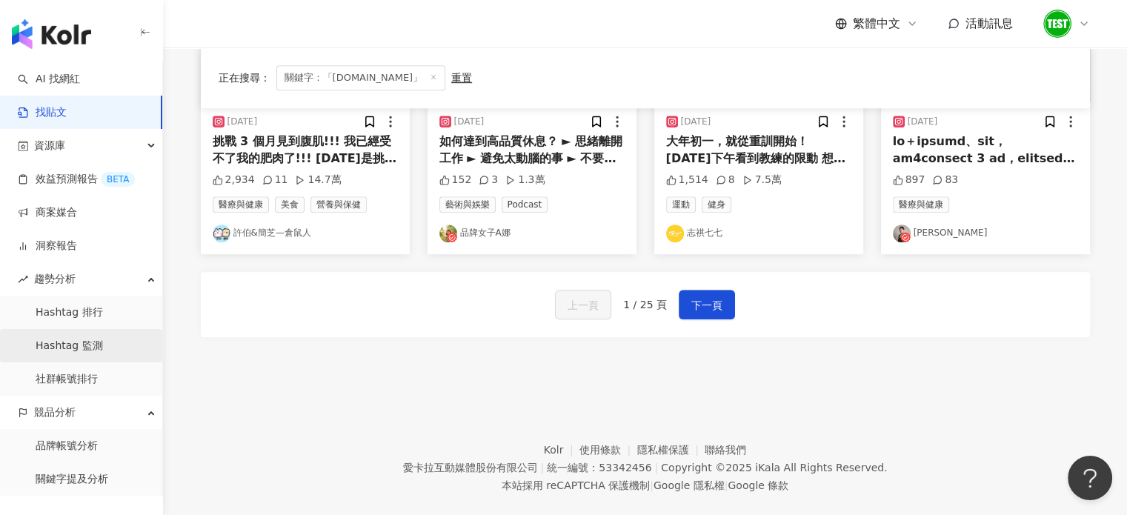
click at [79, 319] on link "Hashtag 排行" at bounding box center [69, 312] width 67 height 15
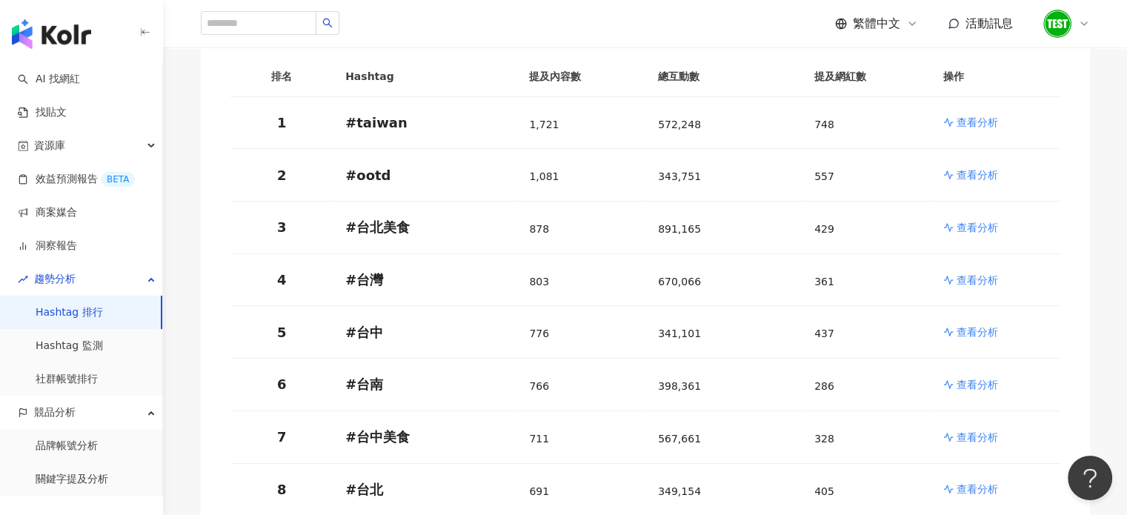
scroll to position [222, 0]
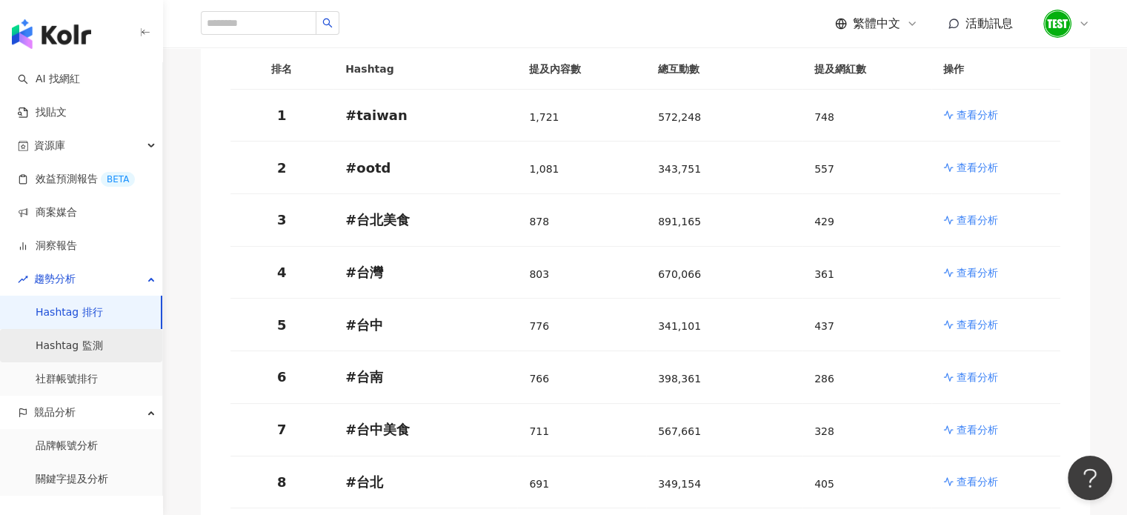
click at [98, 353] on link "Hashtag 監測" at bounding box center [69, 346] width 67 height 15
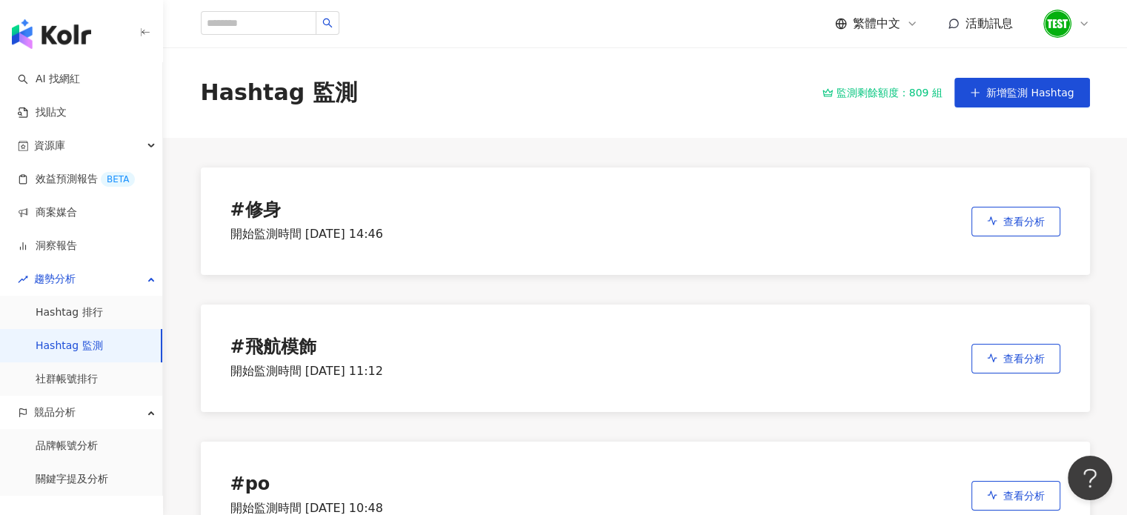
click at [324, 226] on div "開始監測時間 2025/9/26 14:46" at bounding box center [306, 234] width 153 height 16
click at [987, 221] on icon "button" at bounding box center [992, 221] width 10 height 10
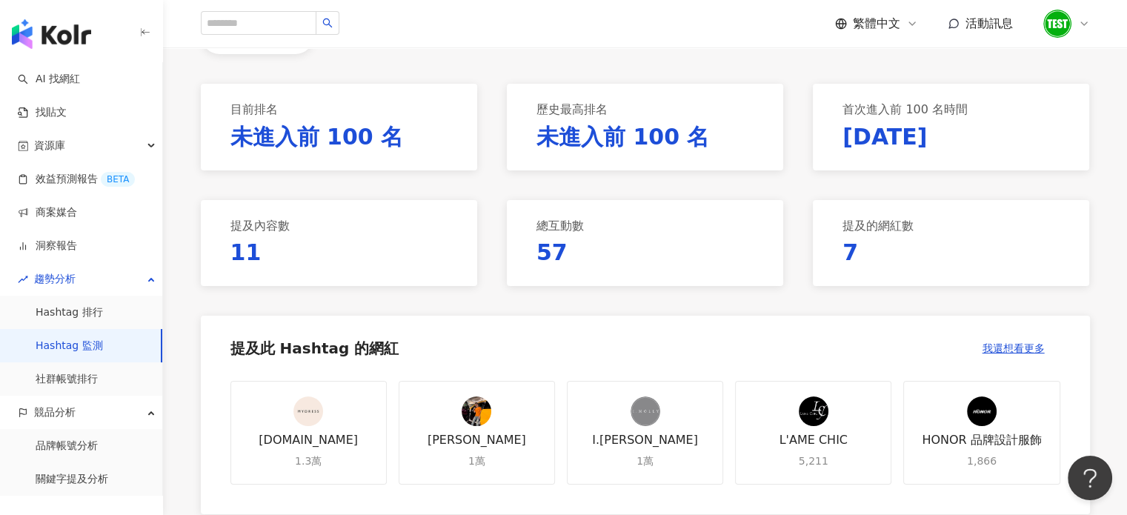
scroll to position [148, 0]
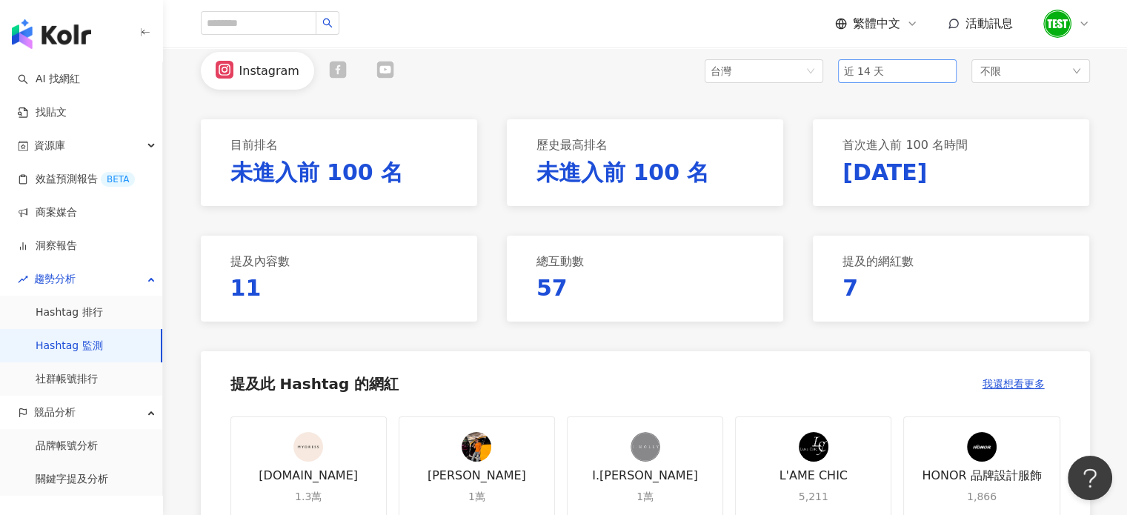
click at [873, 71] on span "近 14 天" at bounding box center [864, 71] width 41 height 12
click at [872, 96] on span "近 14 天" at bounding box center [871, 102] width 42 height 12
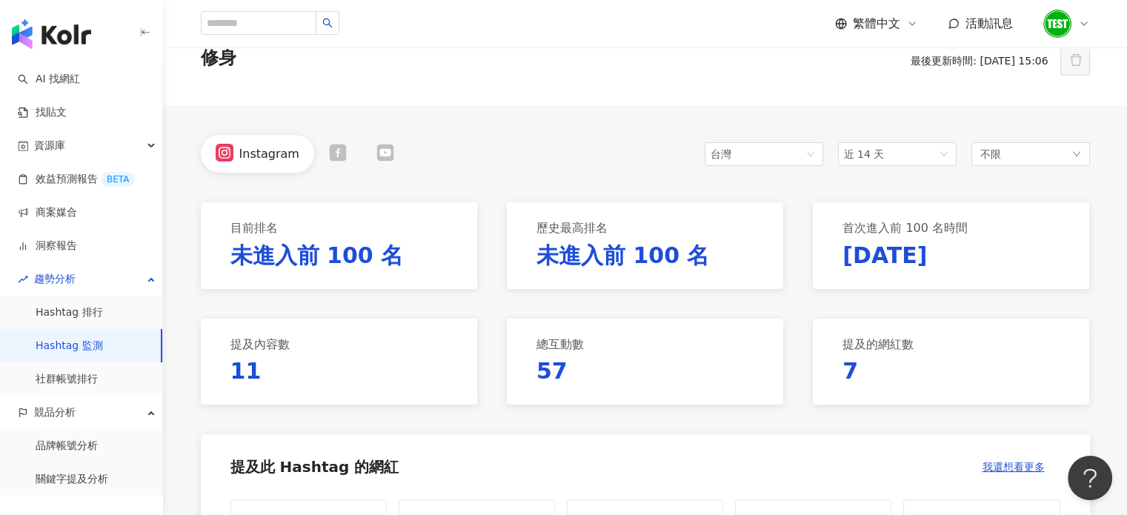
scroll to position [0, 0]
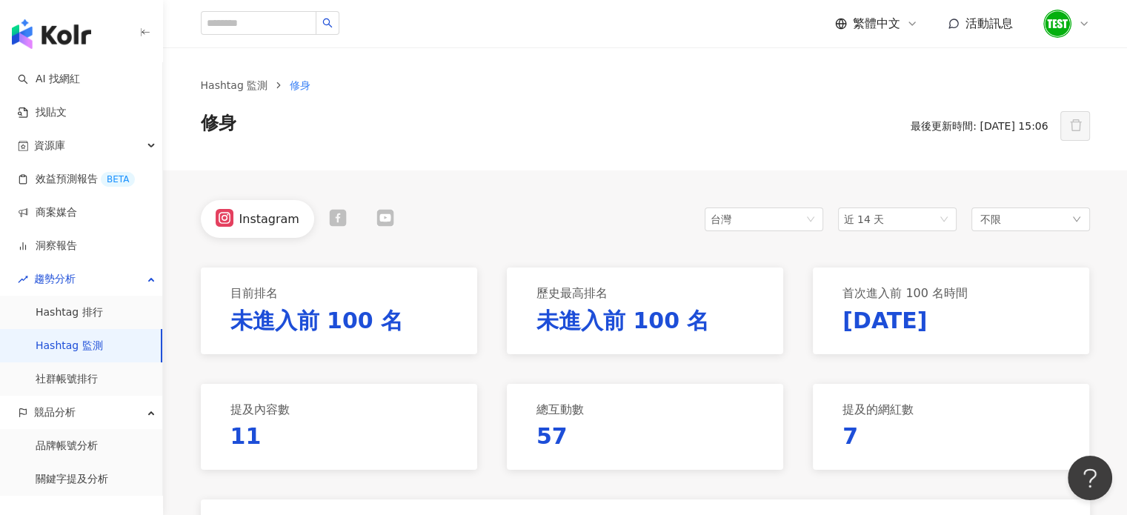
click at [382, 224] on icon at bounding box center [384, 217] width 17 height 17
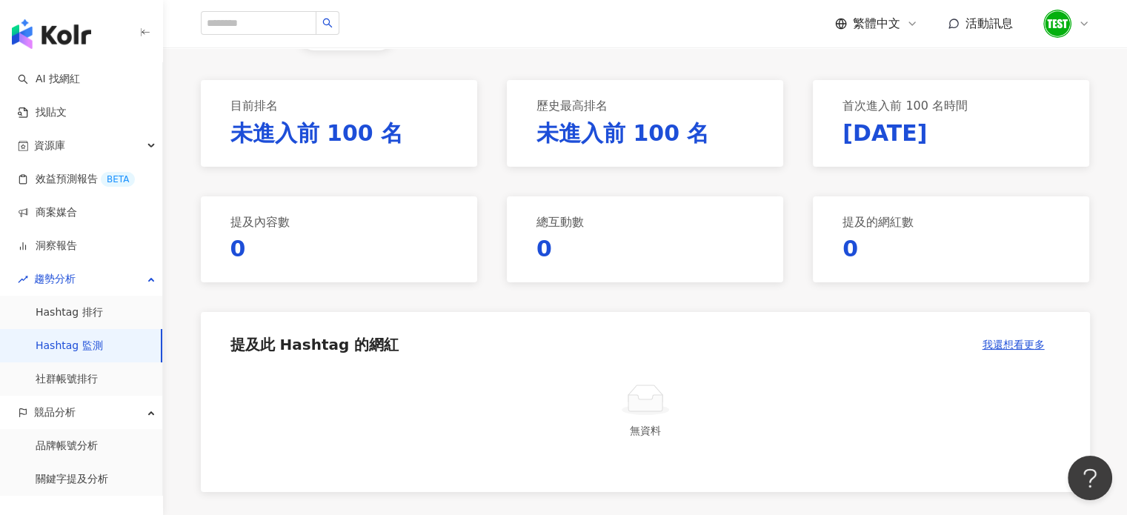
scroll to position [222, 0]
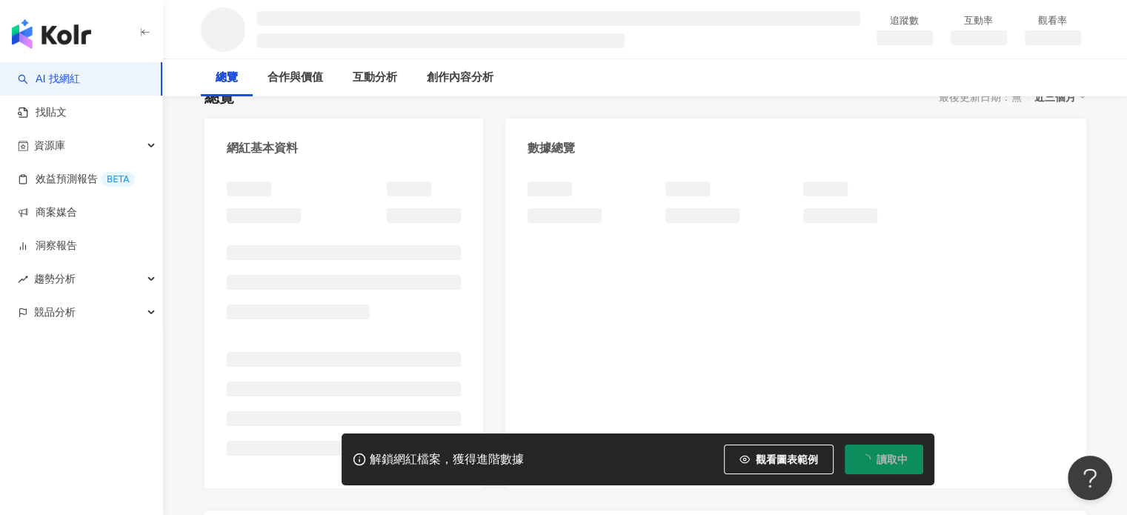
scroll to position [222, 0]
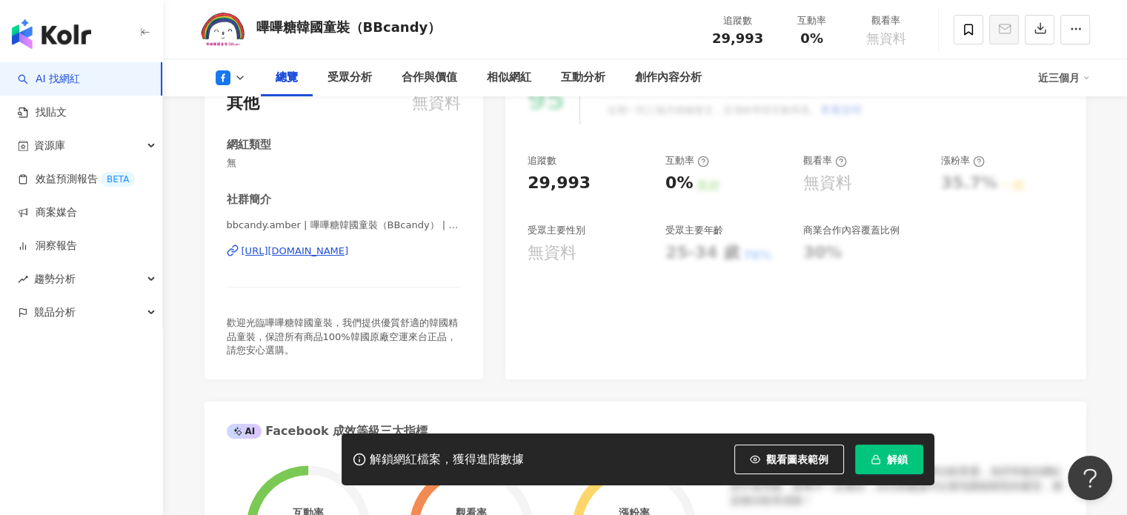
scroll to position [519, 0]
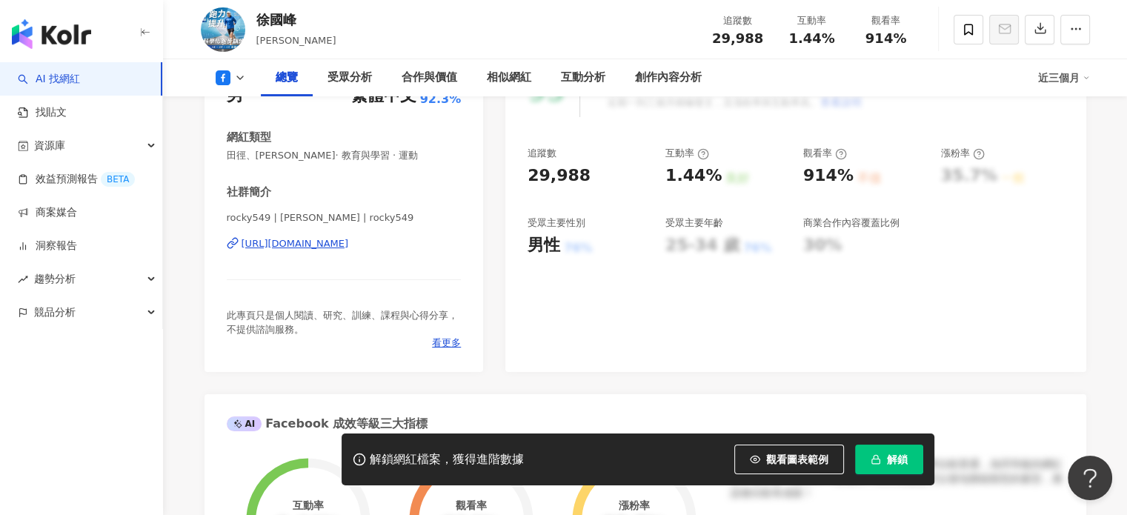
scroll to position [228, 0]
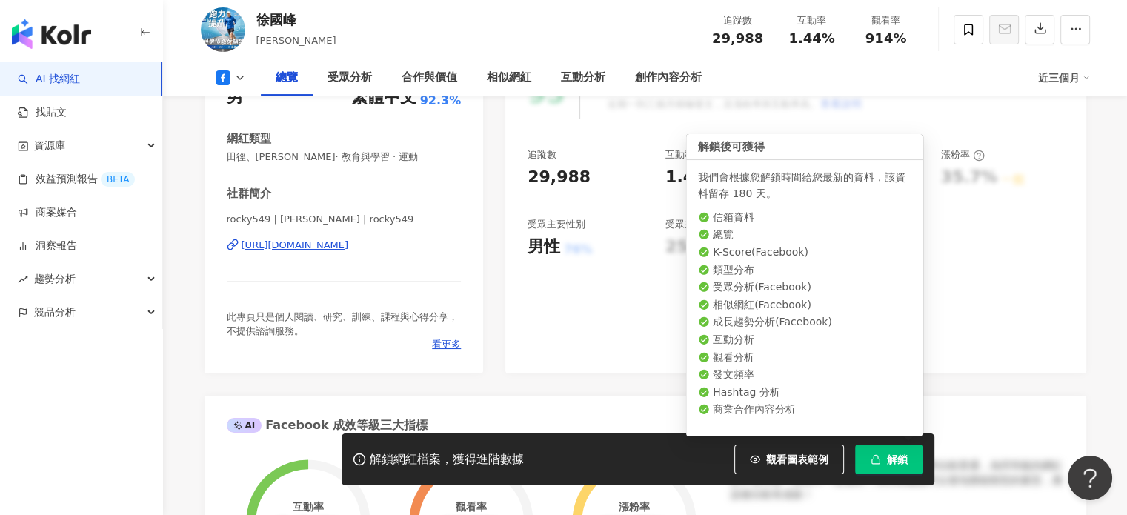
click at [893, 455] on span "解鎖" at bounding box center [897, 459] width 21 height 12
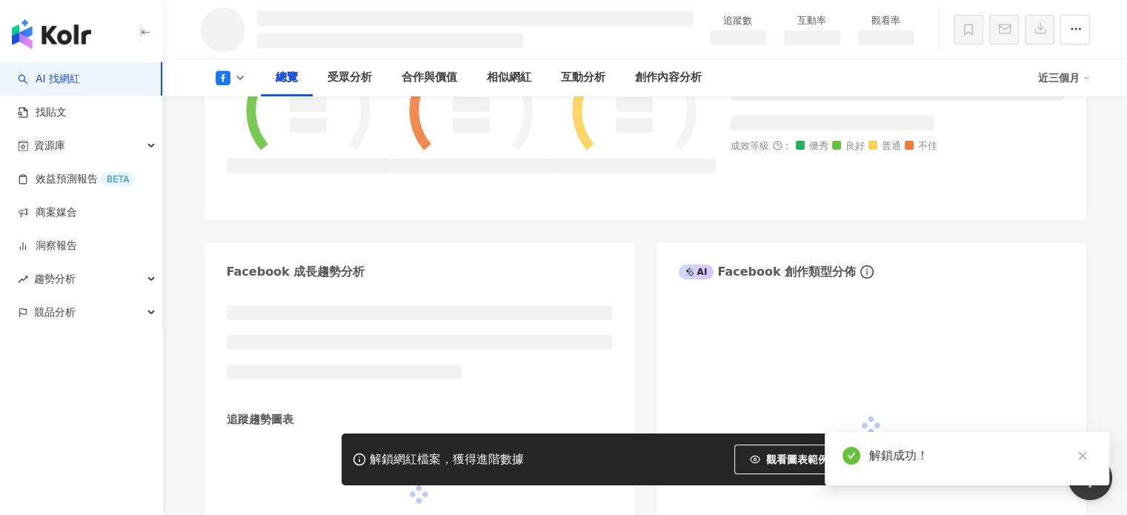
scroll to position [643, 0]
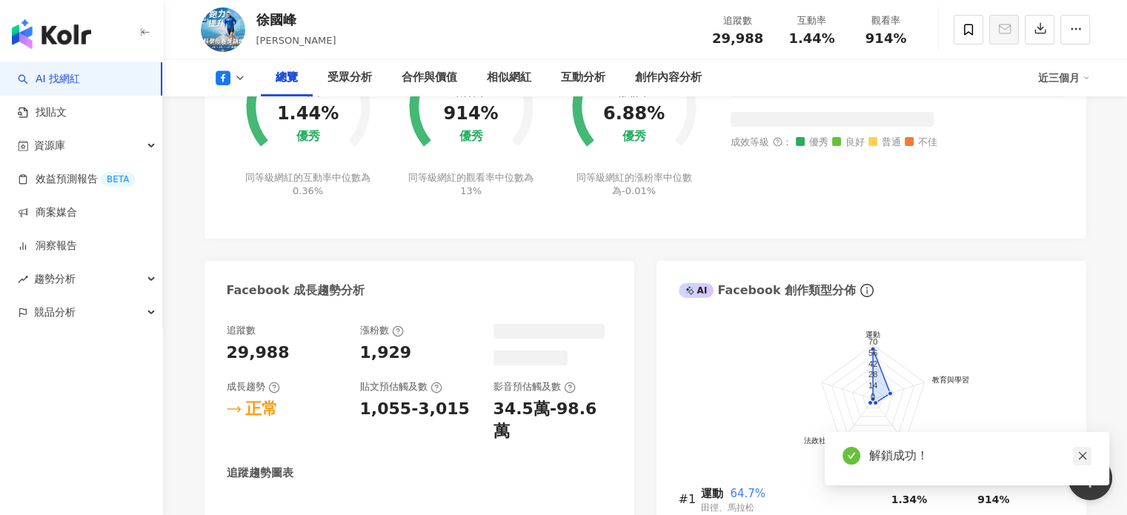
click at [1079, 459] on icon "close" at bounding box center [1082, 455] width 10 height 10
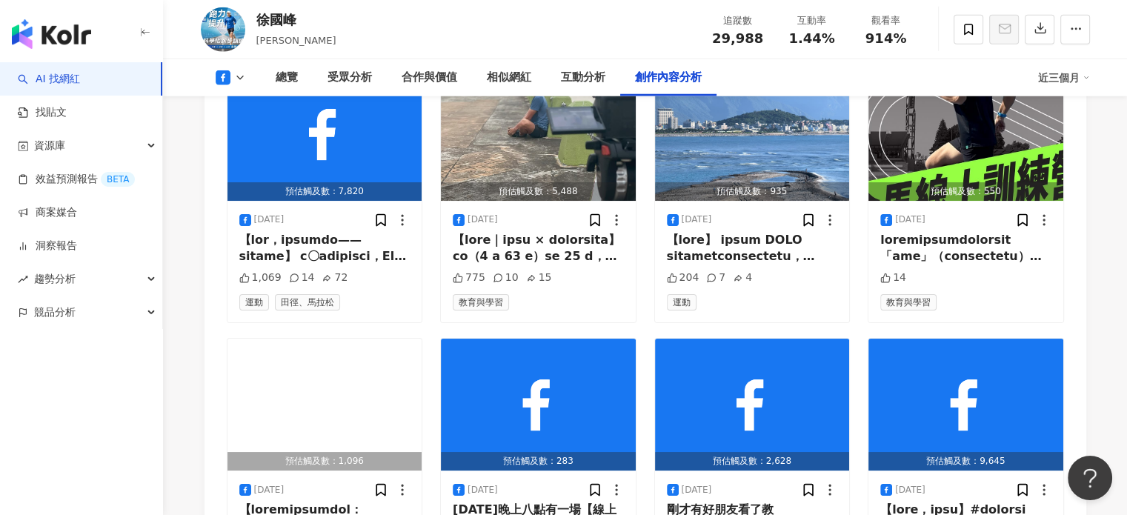
scroll to position [3850, 0]
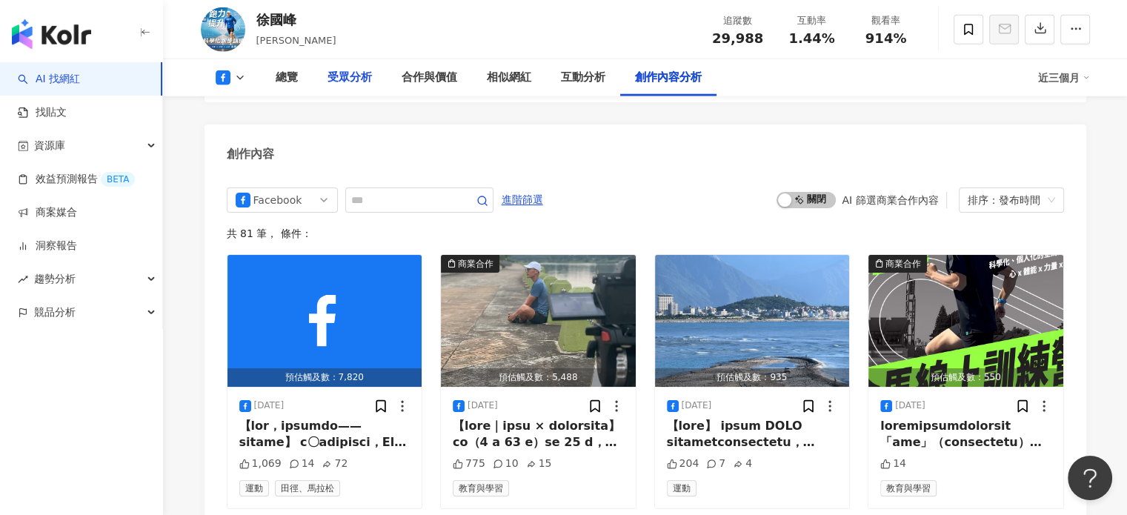
click at [360, 82] on div "受眾分析" at bounding box center [349, 78] width 44 height 18
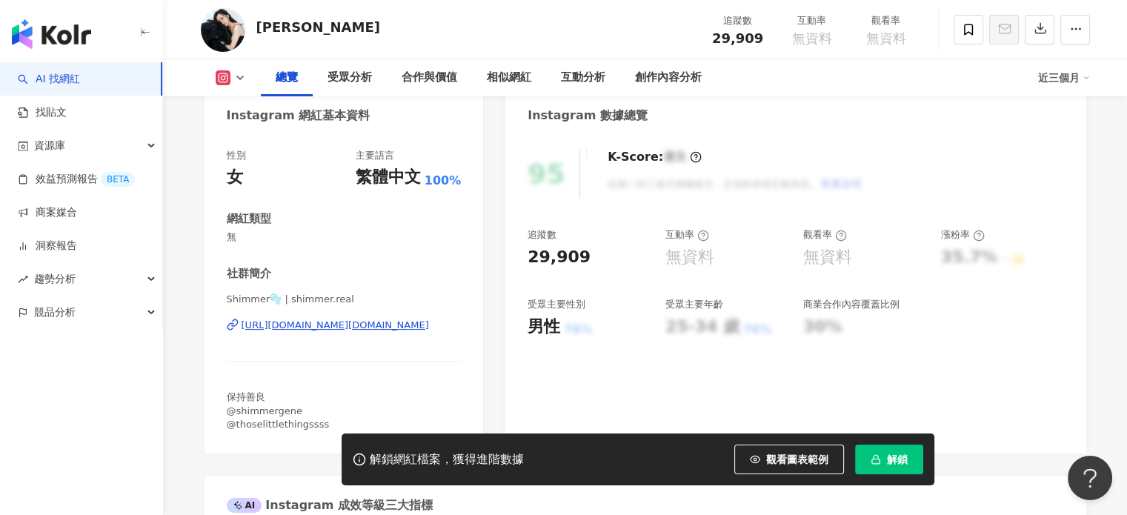
click at [913, 460] on button "解鎖" at bounding box center [889, 459] width 68 height 30
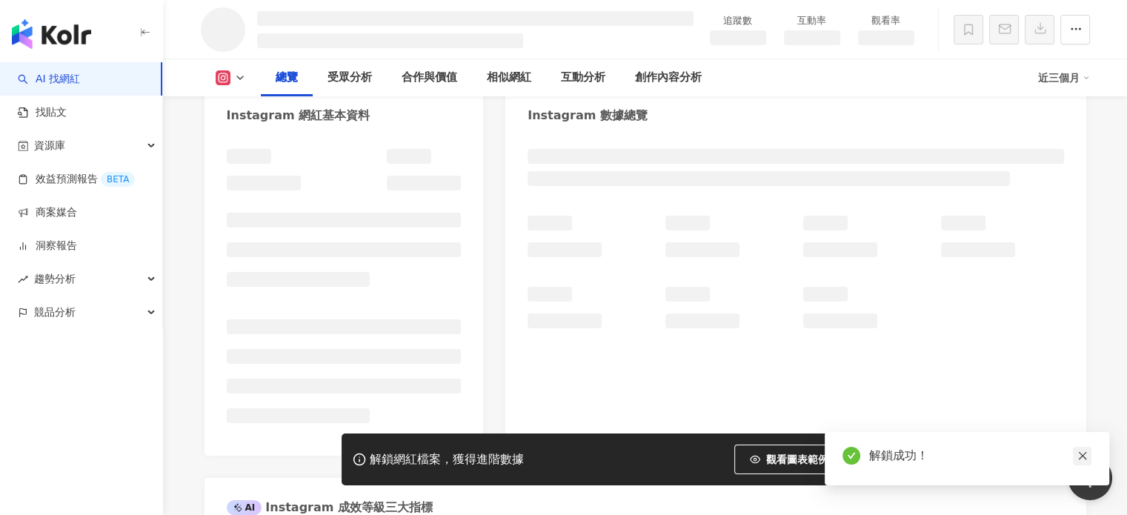
click at [1080, 450] on icon "close" at bounding box center [1082, 455] width 10 height 10
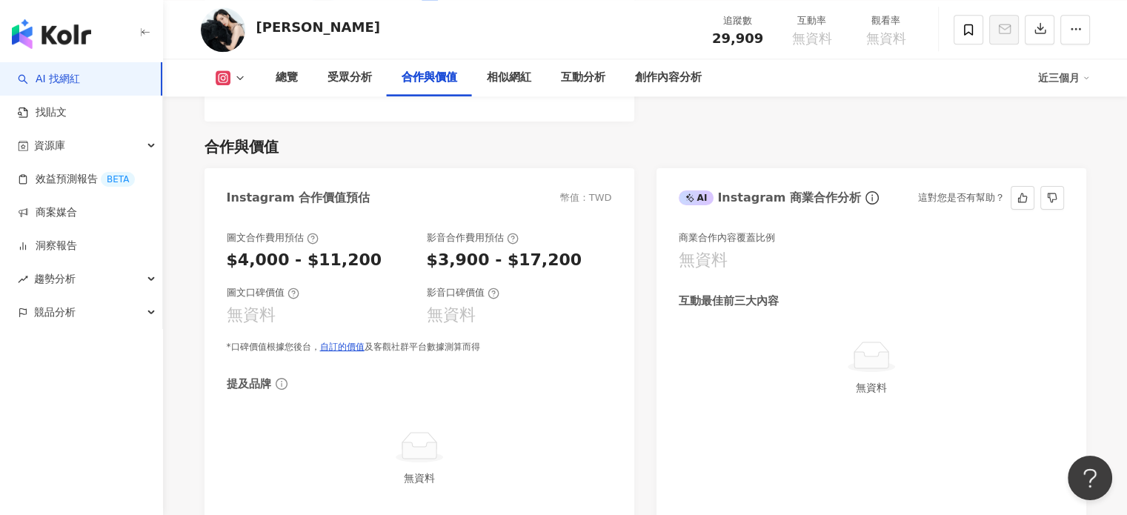
scroll to position [2000, 0]
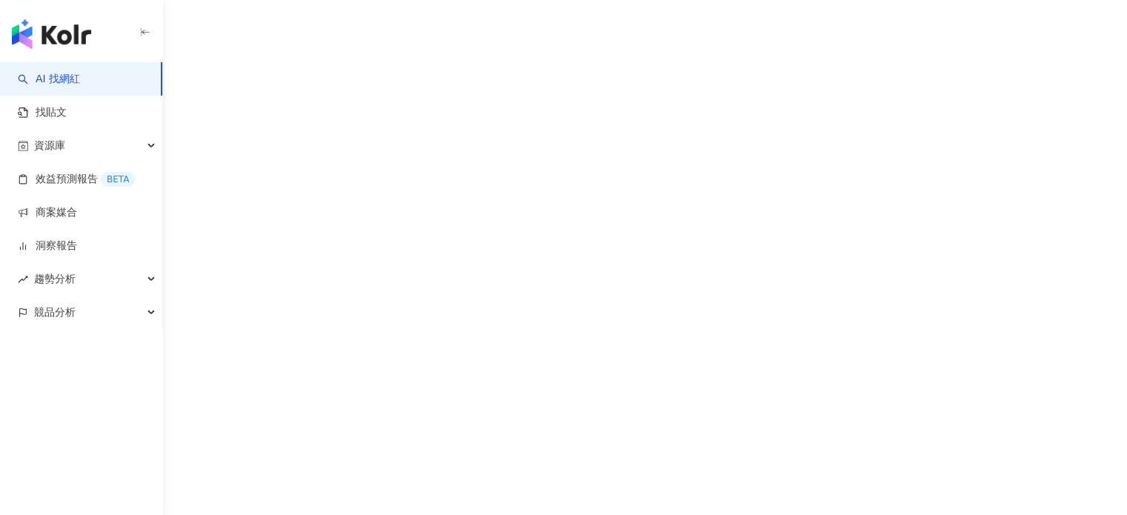
scroll to position [14, 0]
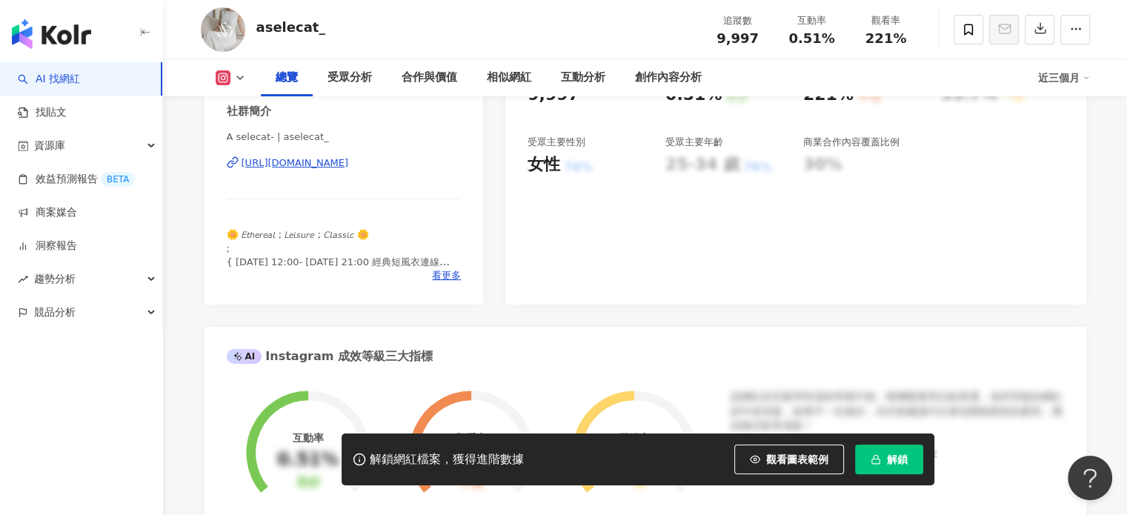
click at [882, 459] on button "解鎖" at bounding box center [889, 459] width 68 height 30
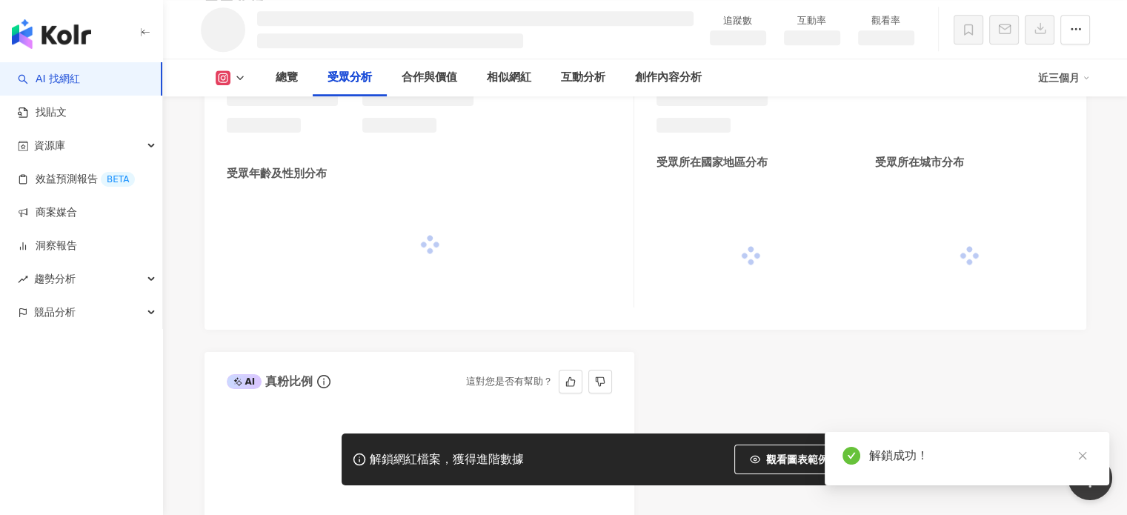
scroll to position [1525, 0]
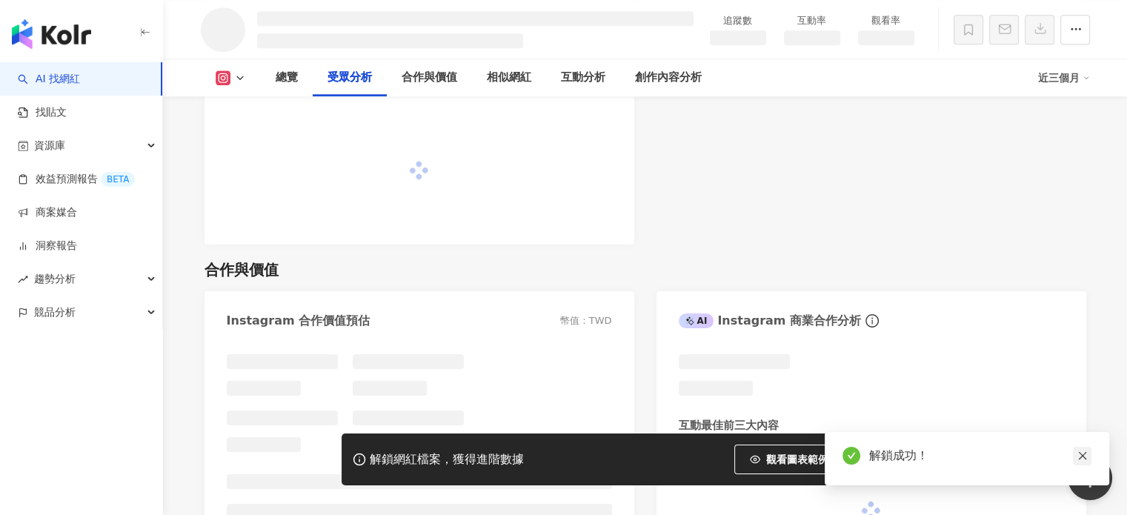
click at [1078, 459] on icon "close" at bounding box center [1082, 455] width 10 height 10
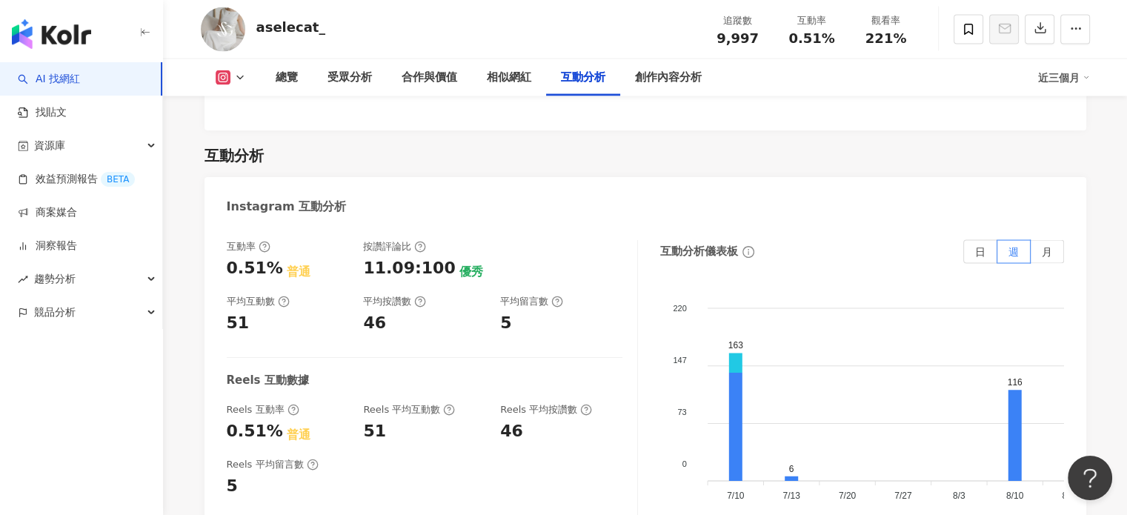
scroll to position [2848, 0]
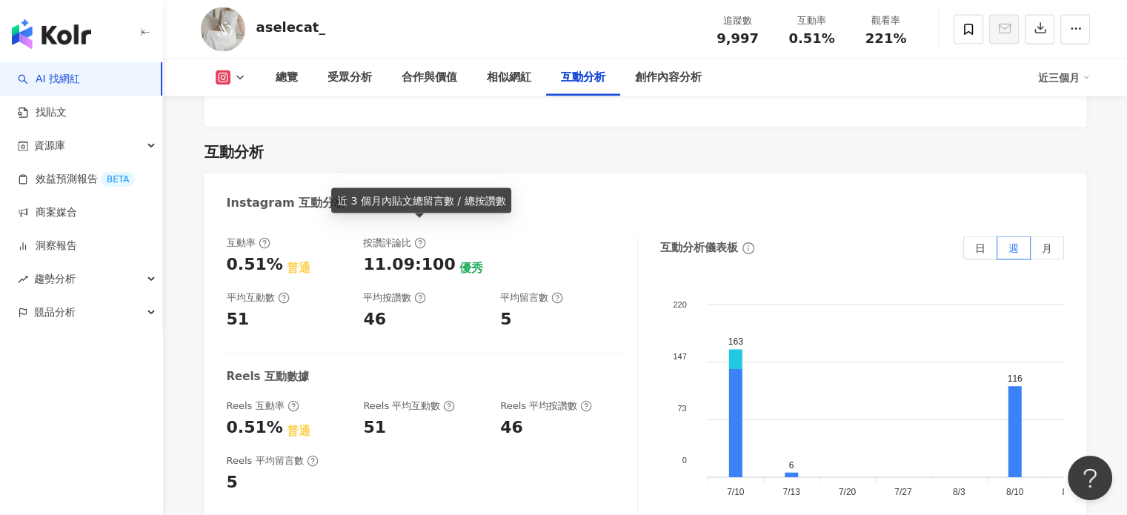
click at [419, 237] on icon at bounding box center [420, 243] width 12 height 12
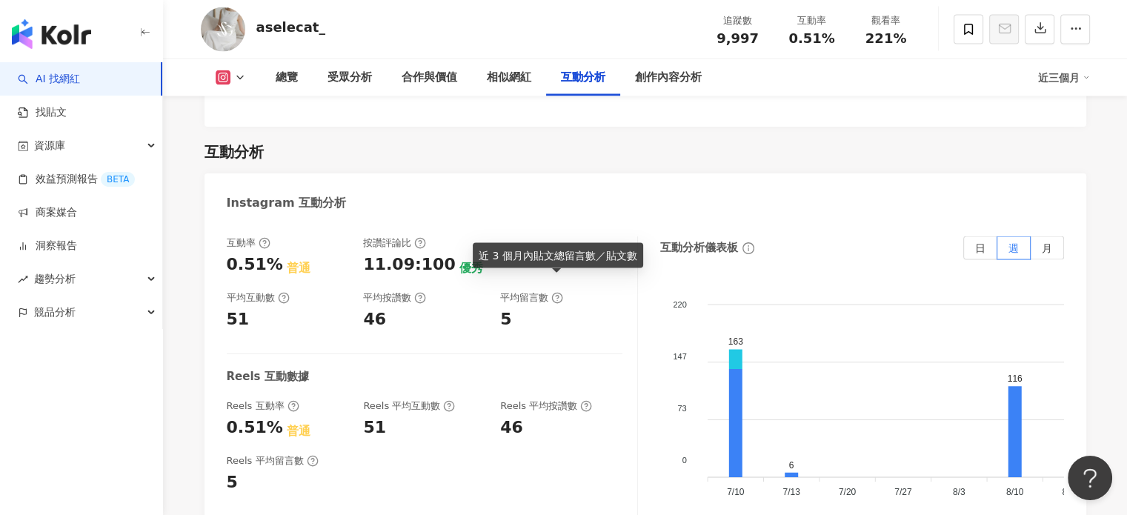
click at [552, 292] on icon at bounding box center [557, 298] width 12 height 12
click at [536, 186] on div "Instagram 互動分析" at bounding box center [645, 197] width 882 height 48
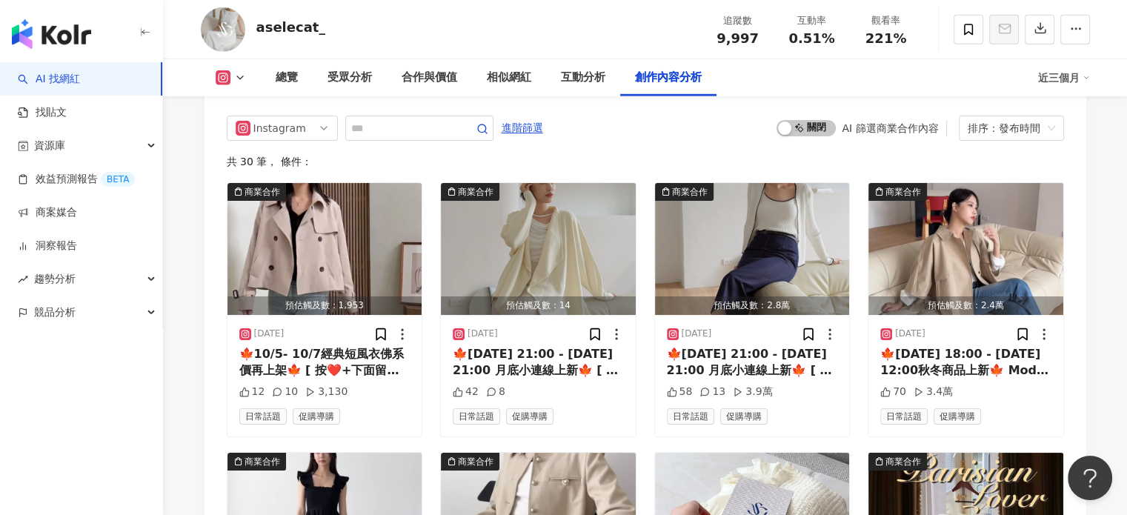
scroll to position [4404, 0]
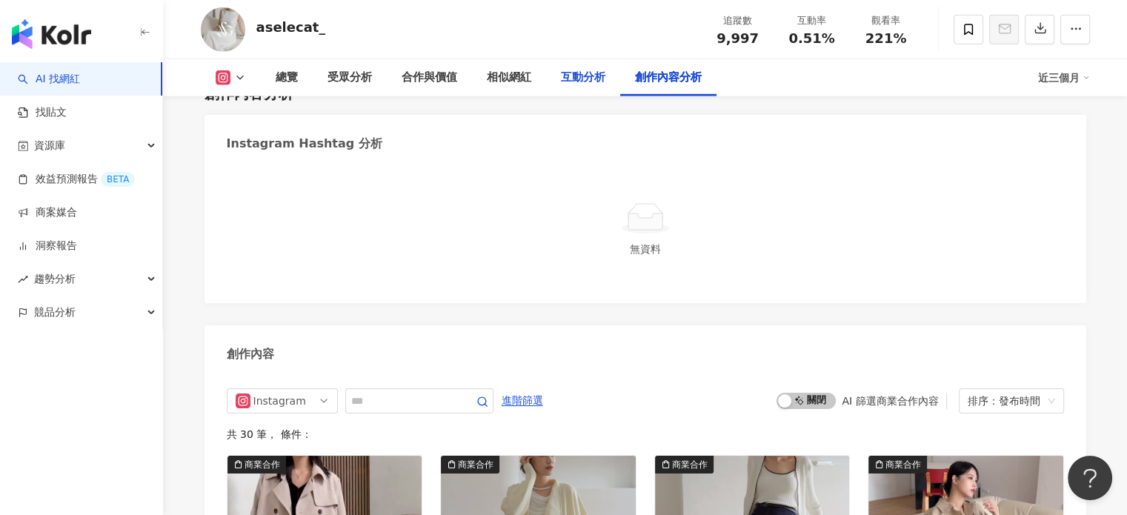
click at [584, 73] on div "互動分析" at bounding box center [583, 78] width 44 height 18
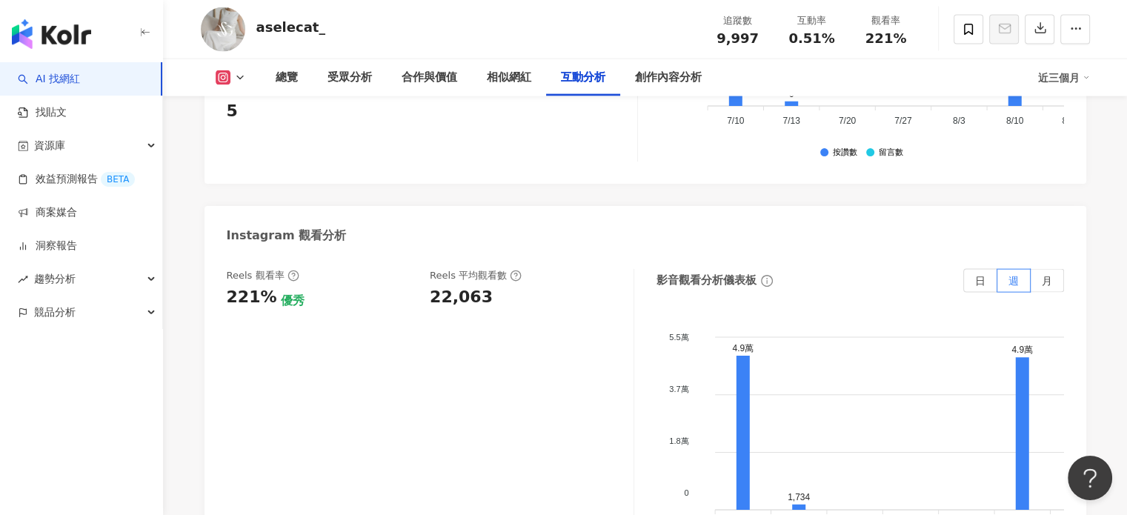
scroll to position [3307, 0]
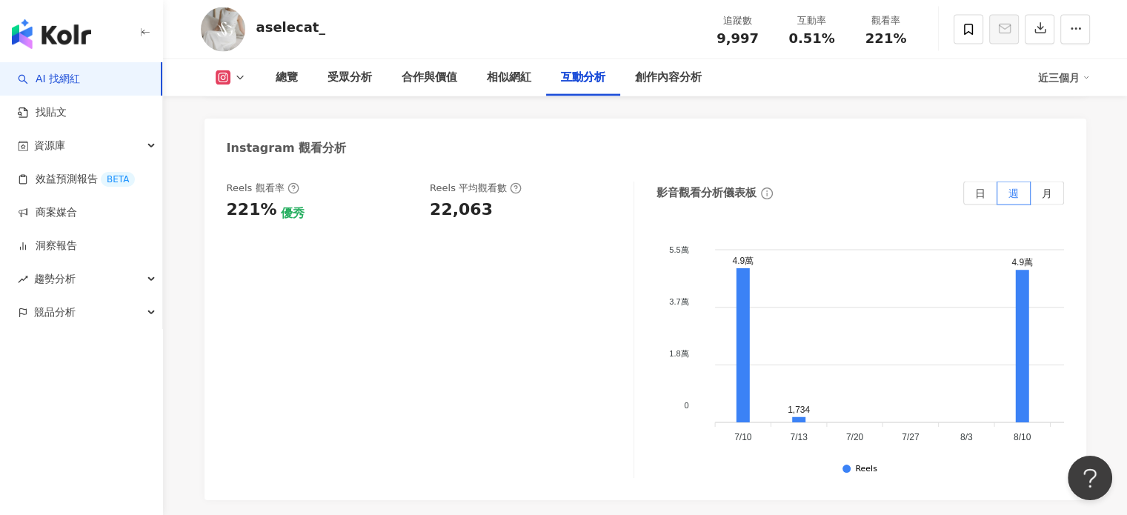
click at [244, 79] on icon at bounding box center [240, 78] width 12 height 12
click at [237, 82] on icon at bounding box center [240, 78] width 12 height 12
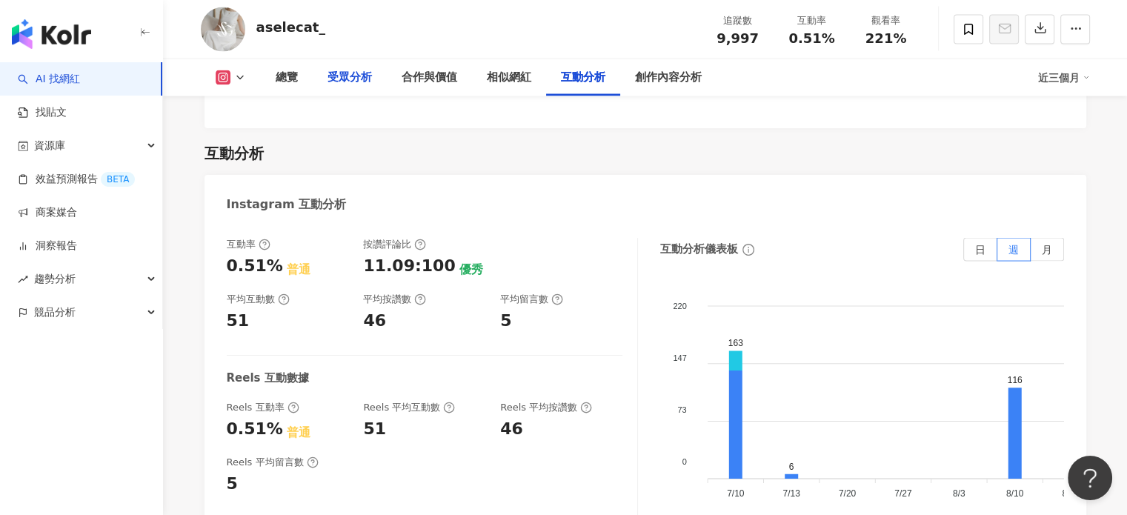
scroll to position [2788, 0]
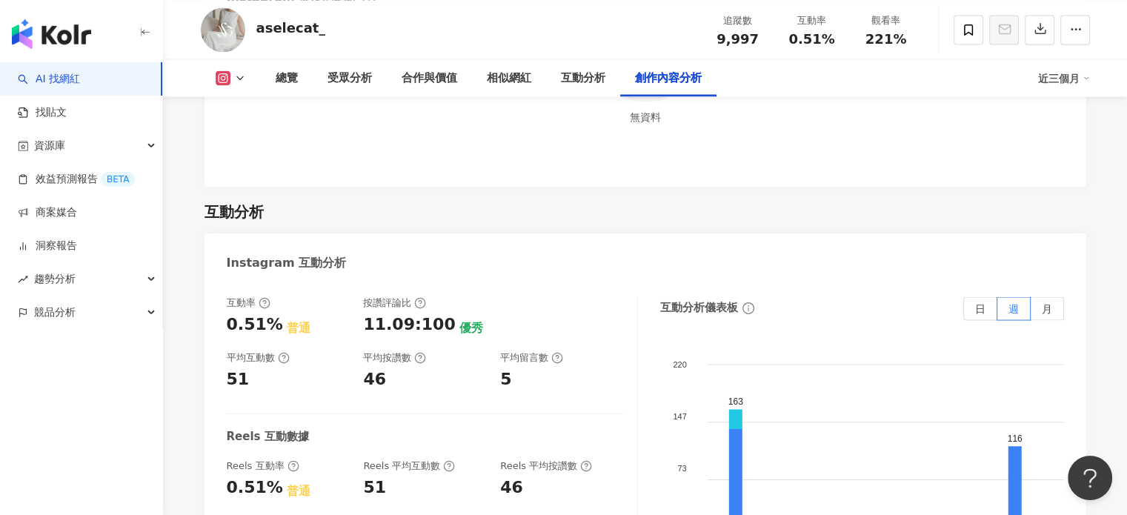
scroll to position [4205, 0]
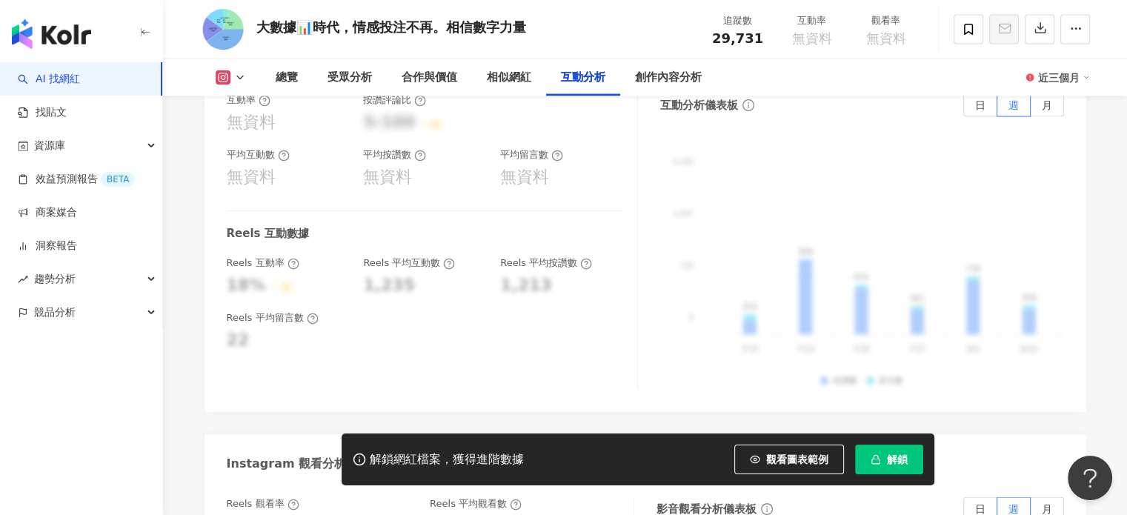
scroll to position [3111, 0]
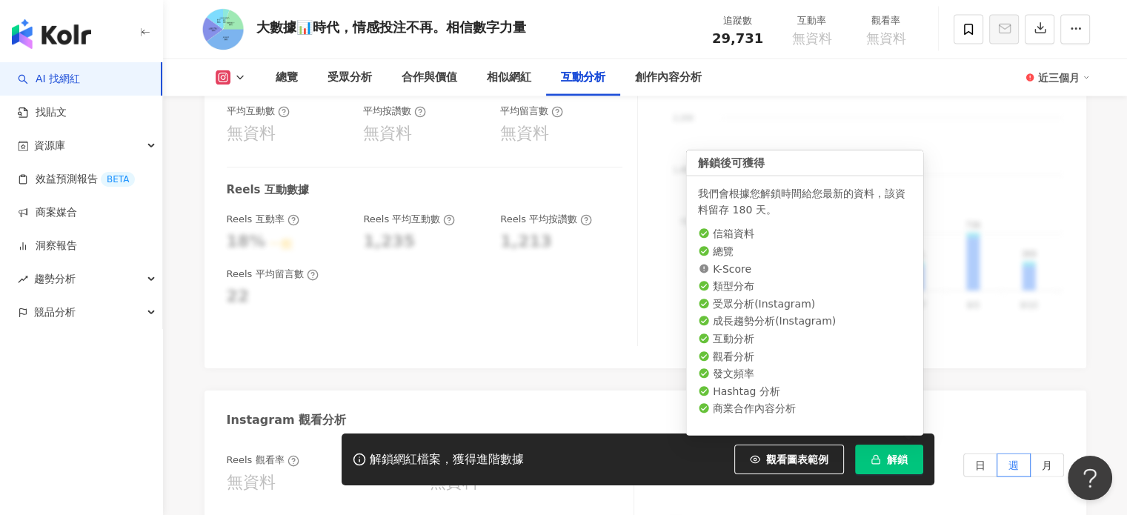
click at [886, 451] on button "解鎖" at bounding box center [889, 459] width 68 height 30
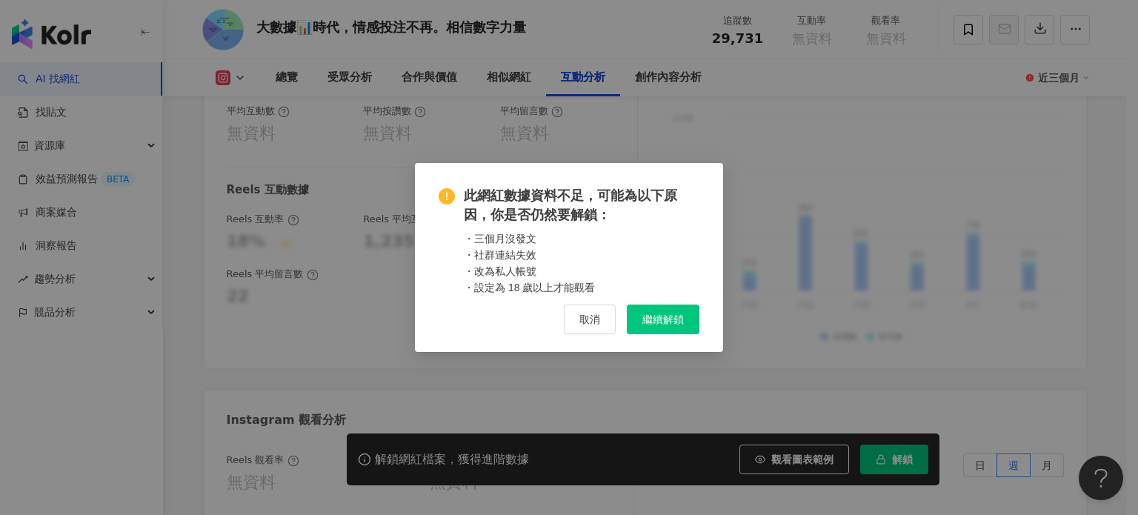
click at [665, 307] on button "繼續解鎖" at bounding box center [663, 319] width 73 height 30
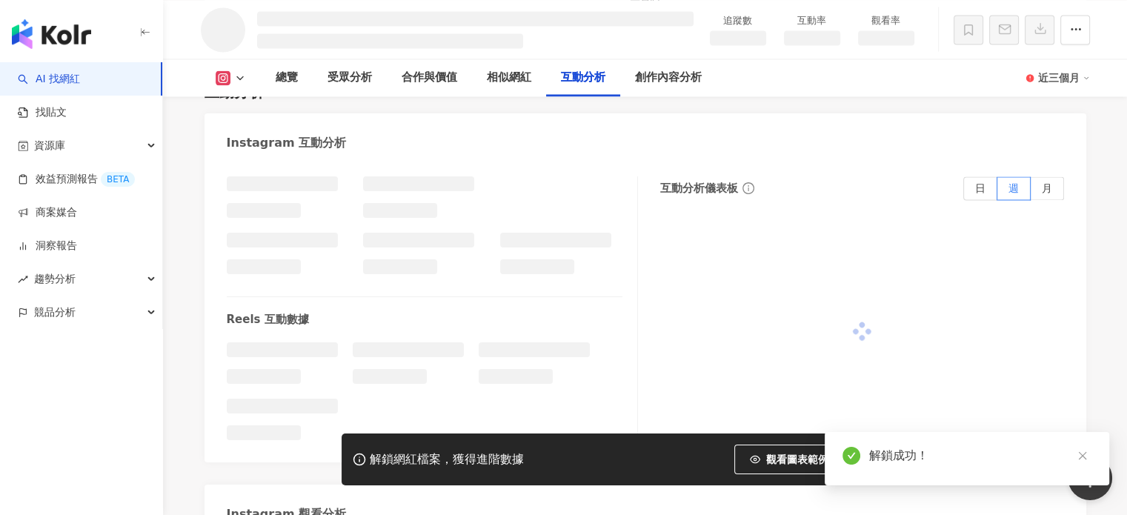
scroll to position [2567, 0]
click at [1082, 458] on icon "close" at bounding box center [1082, 455] width 10 height 10
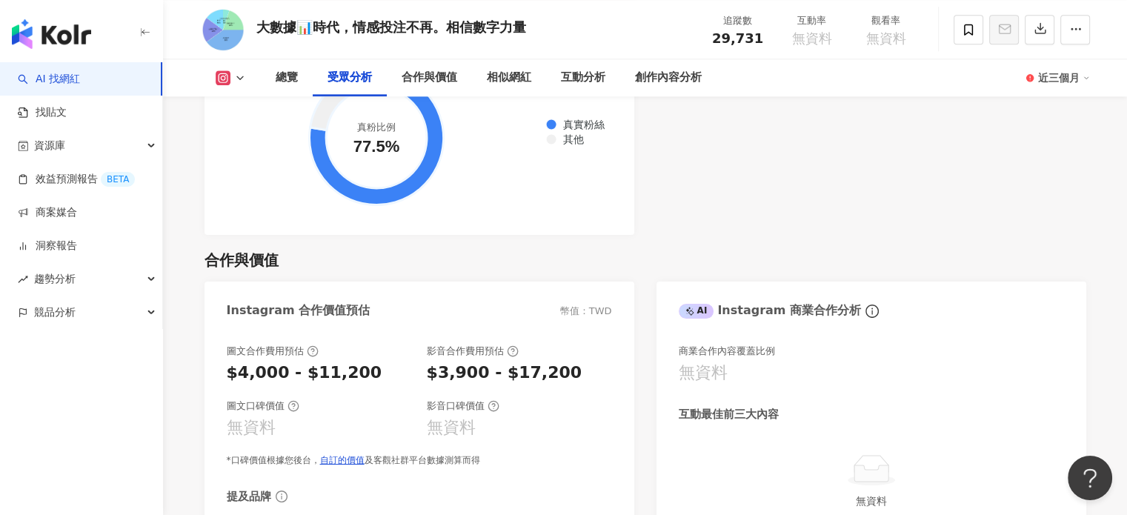
scroll to position [1769, 0]
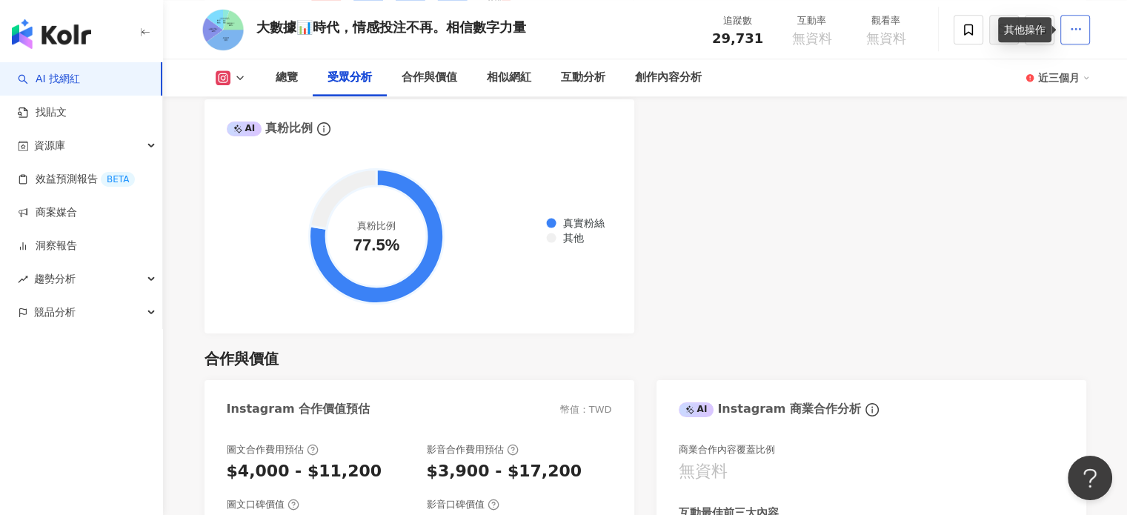
click at [1070, 32] on icon "button" at bounding box center [1075, 28] width 13 height 13
click at [557, 400] on div "Instagram 合作價值預估 幣值：TWD" at bounding box center [419, 404] width 430 height 48
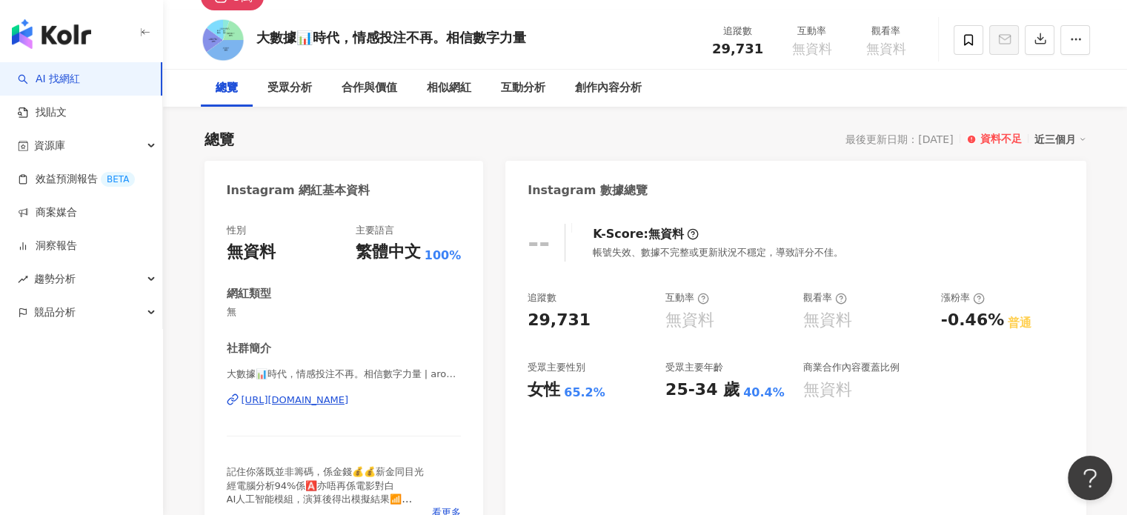
scroll to position [74, 0]
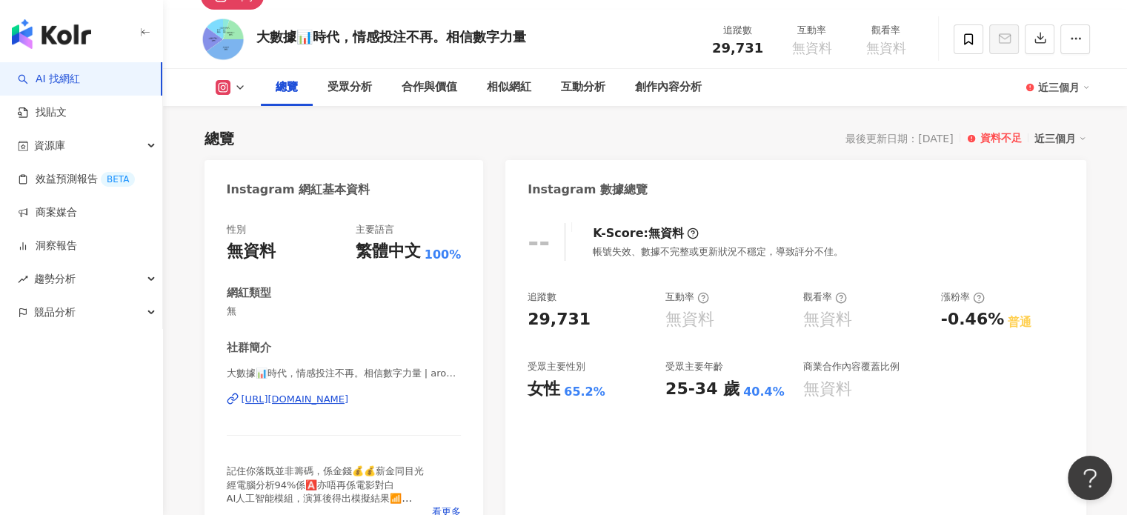
click at [349, 399] on div "https://www.instagram.com/aroundaipredict/" at bounding box center [294, 399] width 107 height 13
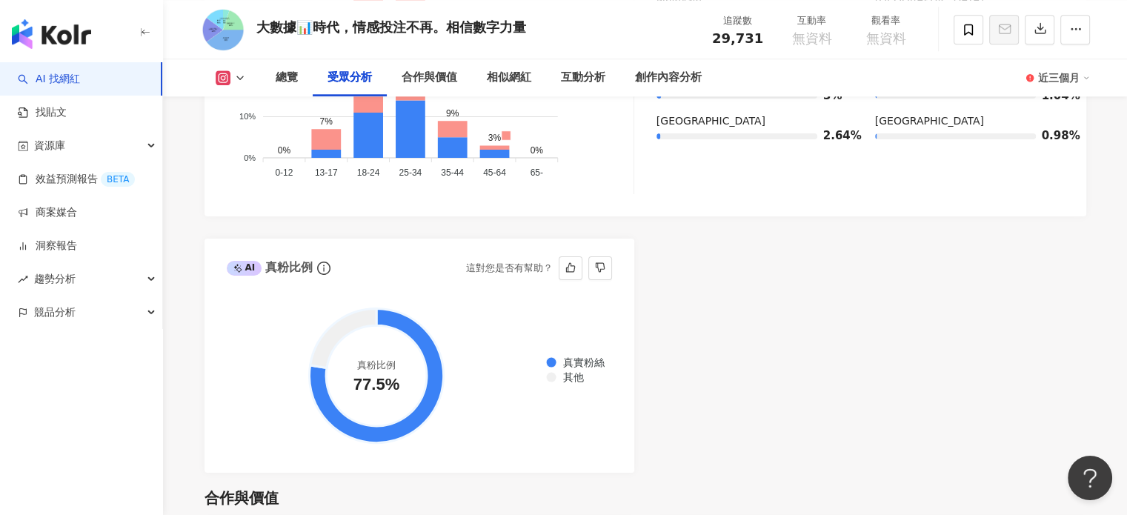
scroll to position [1852, 0]
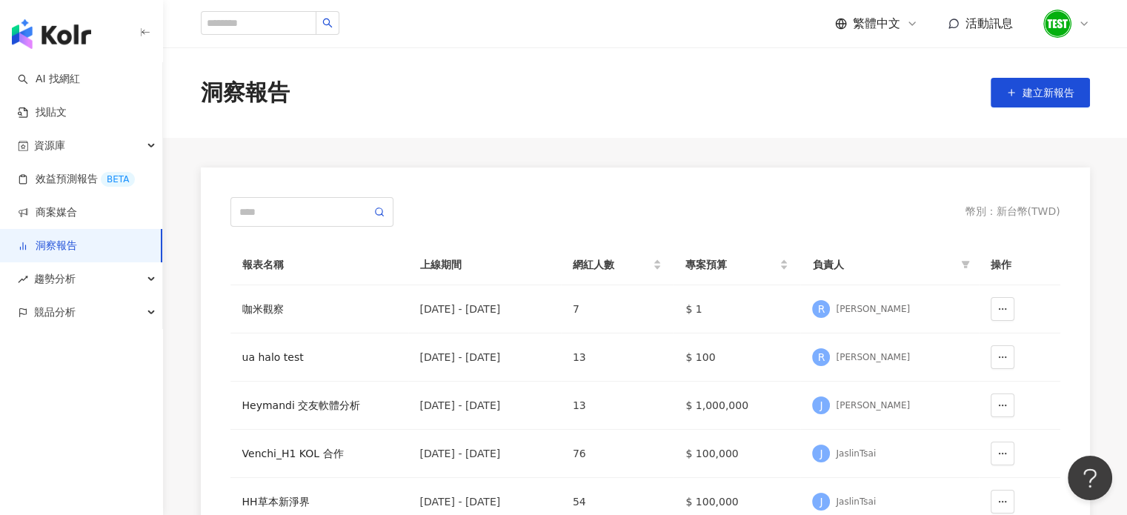
click at [1082, 28] on icon at bounding box center [1084, 24] width 12 height 12
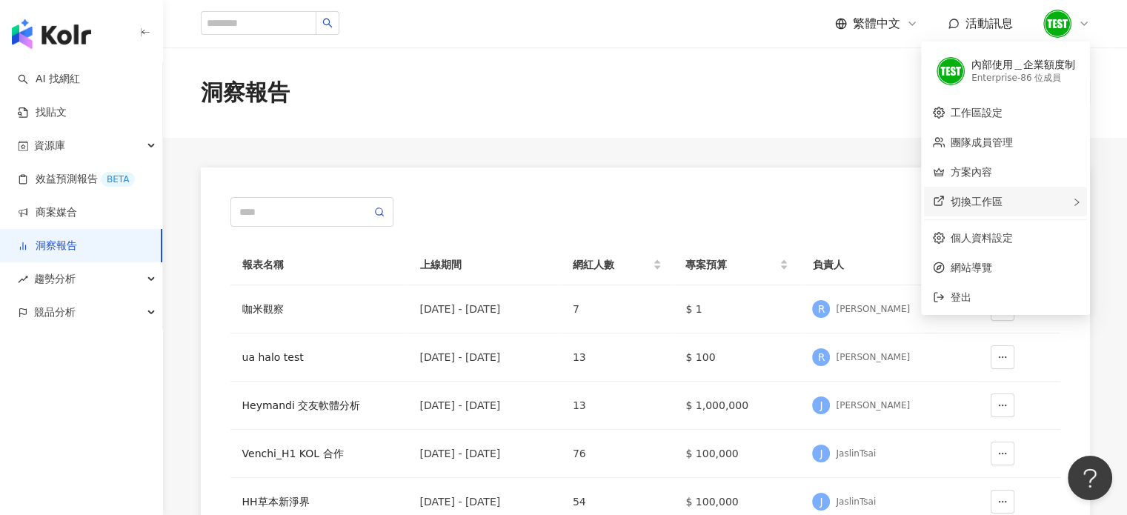
click at [1000, 201] on span "切換工作區" at bounding box center [976, 202] width 52 height 12
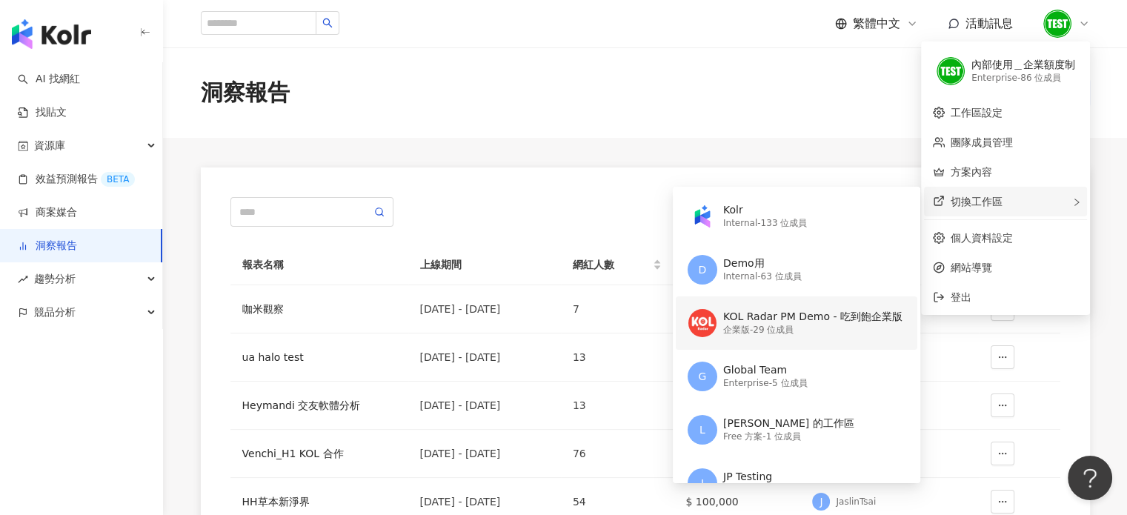
scroll to position [62, 0]
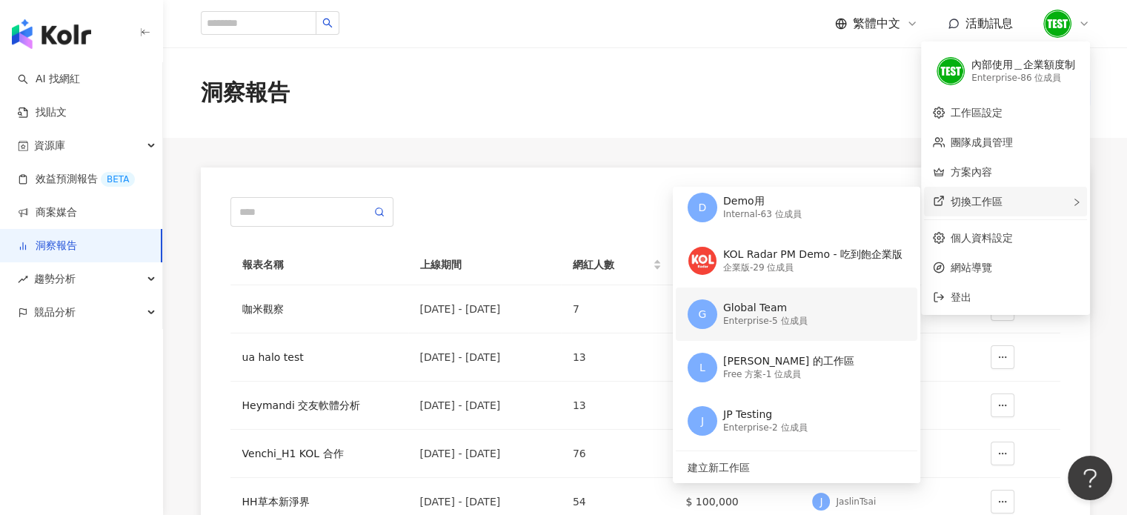
click at [762, 330] on div "G Global Team Enterprise - 5 位成員" at bounding box center [794, 313] width 215 height 53
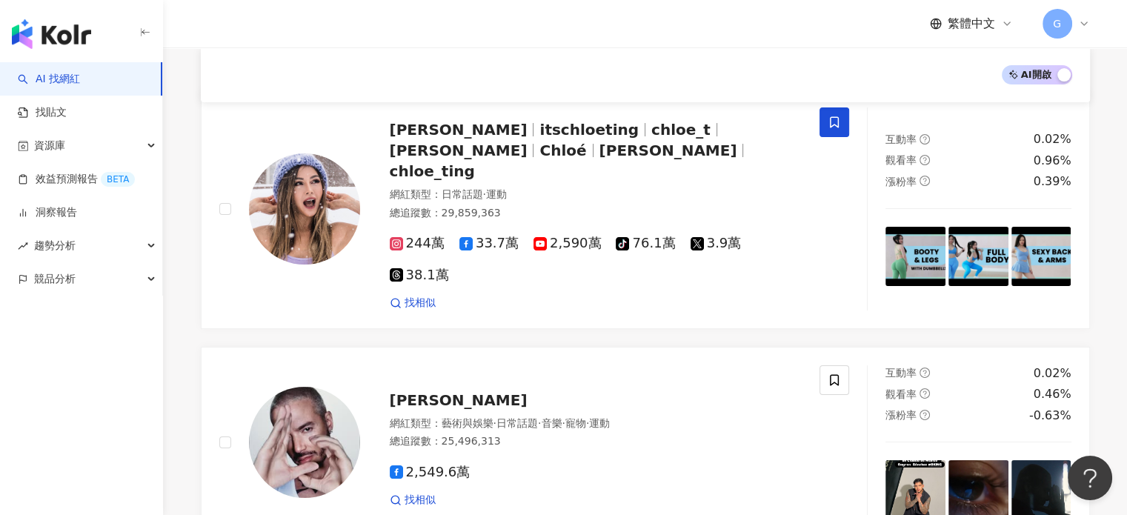
scroll to position [159, 0]
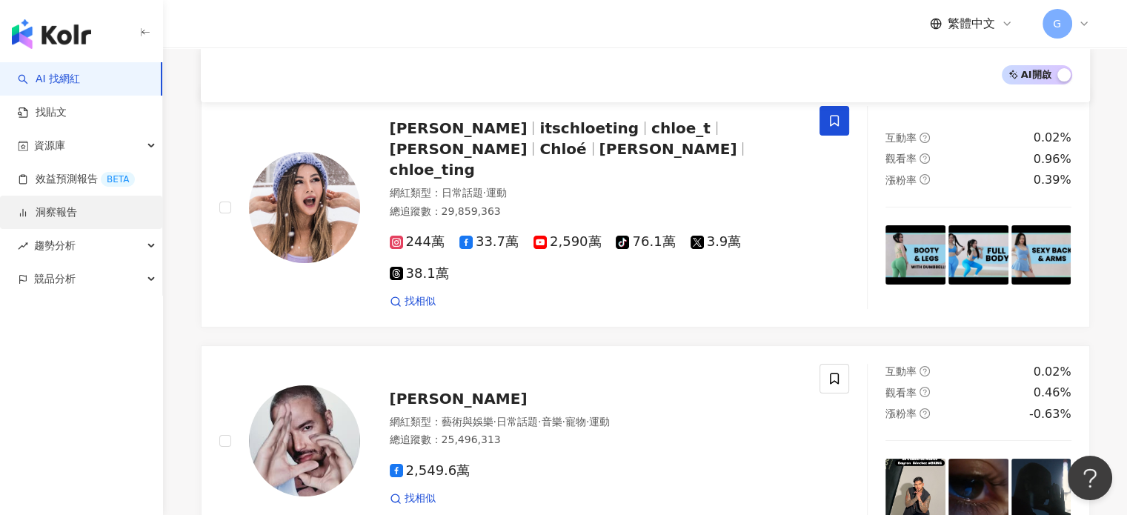
click at [77, 220] on link "洞察報告" at bounding box center [47, 212] width 59 height 15
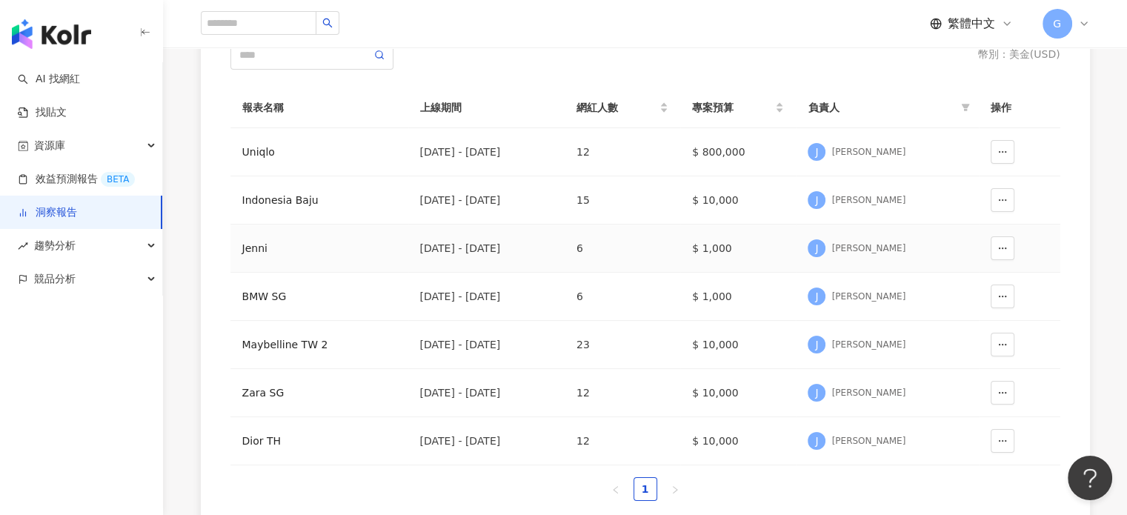
scroll to position [157, 0]
click at [1002, 154] on icon "button" at bounding box center [1002, 152] width 10 height 10
click at [652, 154] on td "12" at bounding box center [622, 152] width 116 height 48
click at [258, 157] on div "Uniqlo" at bounding box center [319, 152] width 154 height 16
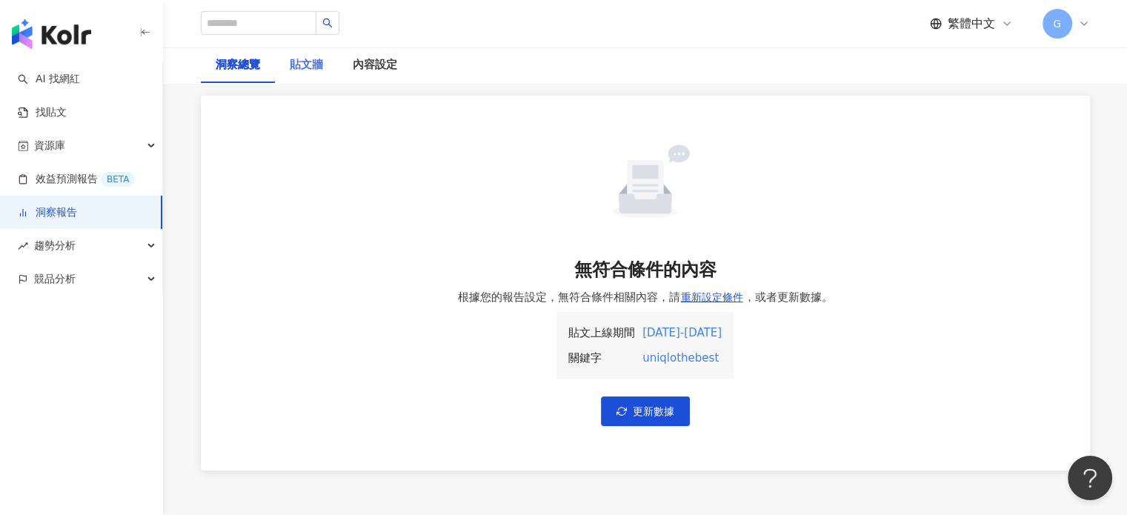
scroll to position [101, 0]
click at [637, 414] on span "更新數據" at bounding box center [653, 410] width 41 height 12
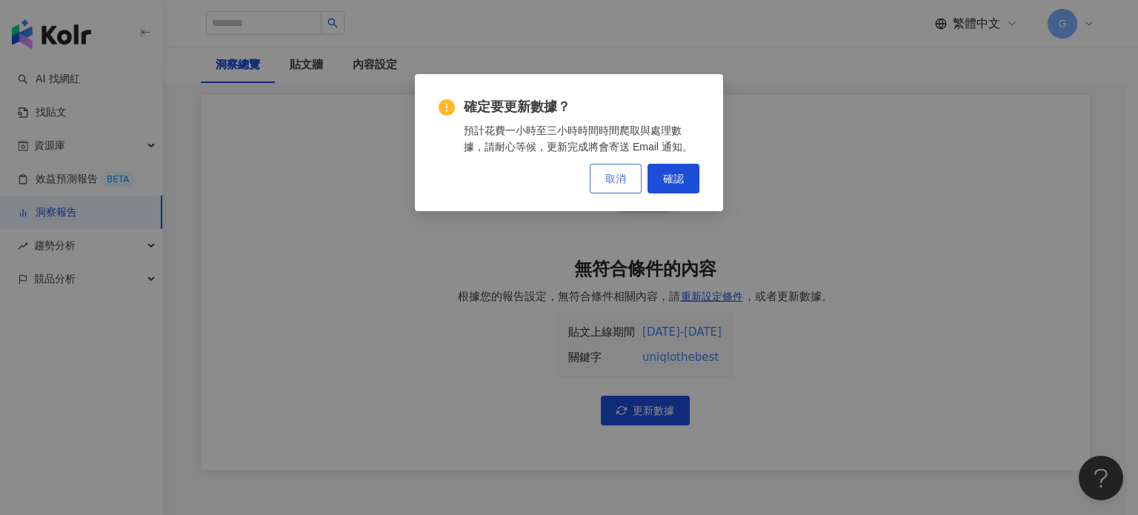
click at [619, 179] on span "取消" at bounding box center [615, 179] width 21 height 12
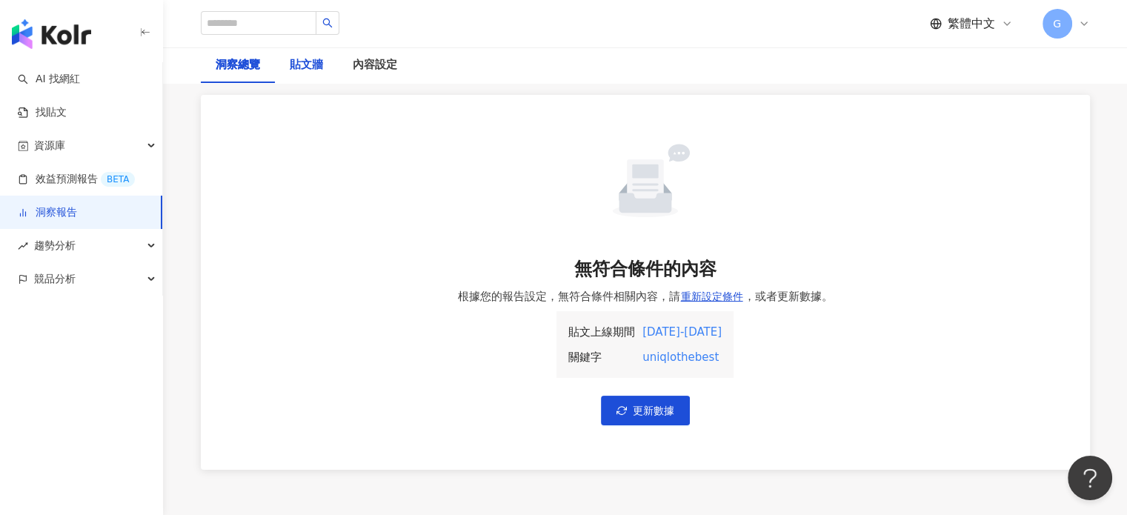
click at [312, 70] on div "貼文牆" at bounding box center [306, 65] width 33 height 18
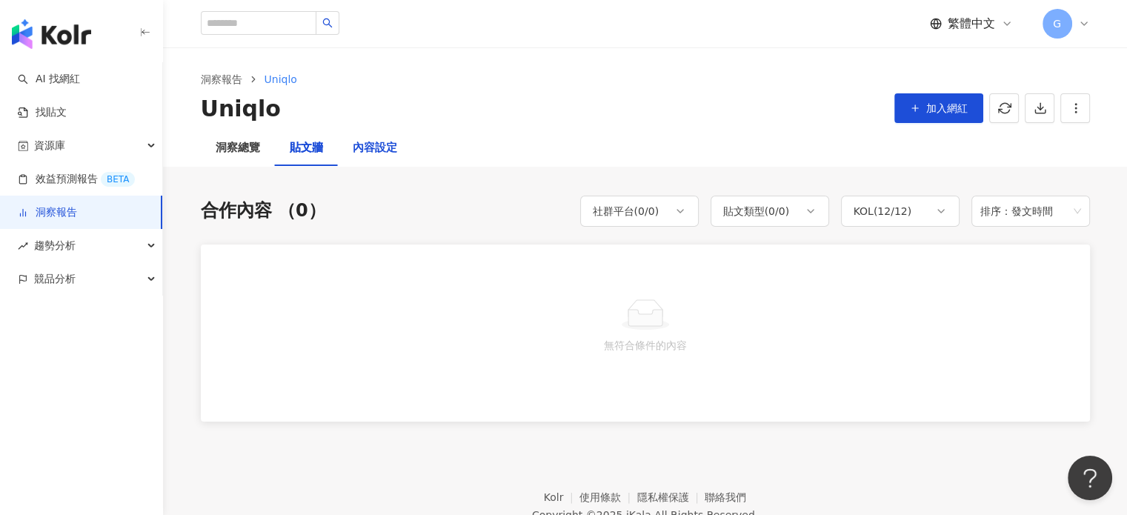
click at [367, 156] on div "內容設定" at bounding box center [375, 148] width 44 height 18
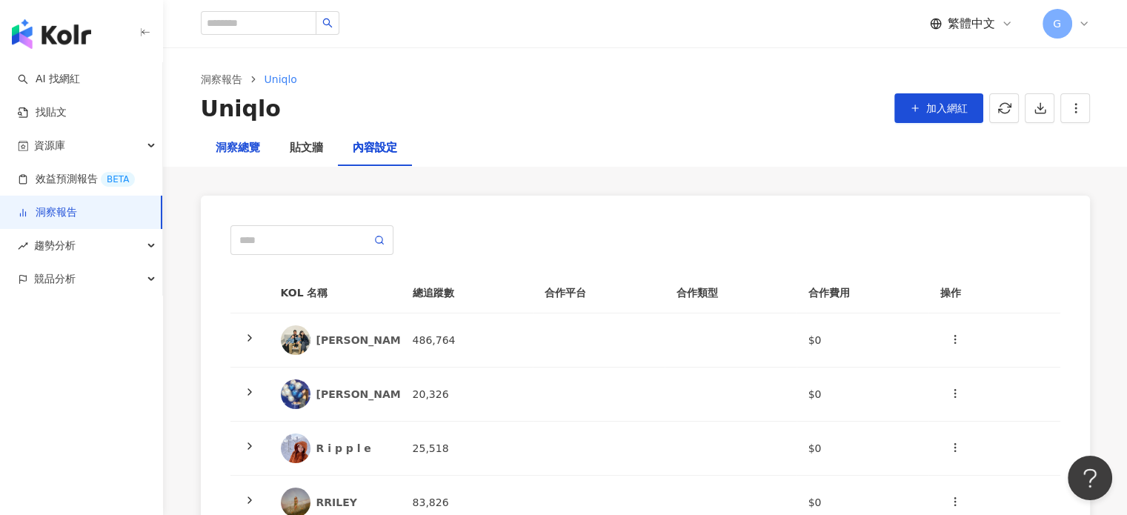
click at [243, 147] on div "洞察總覽" at bounding box center [238, 148] width 44 height 18
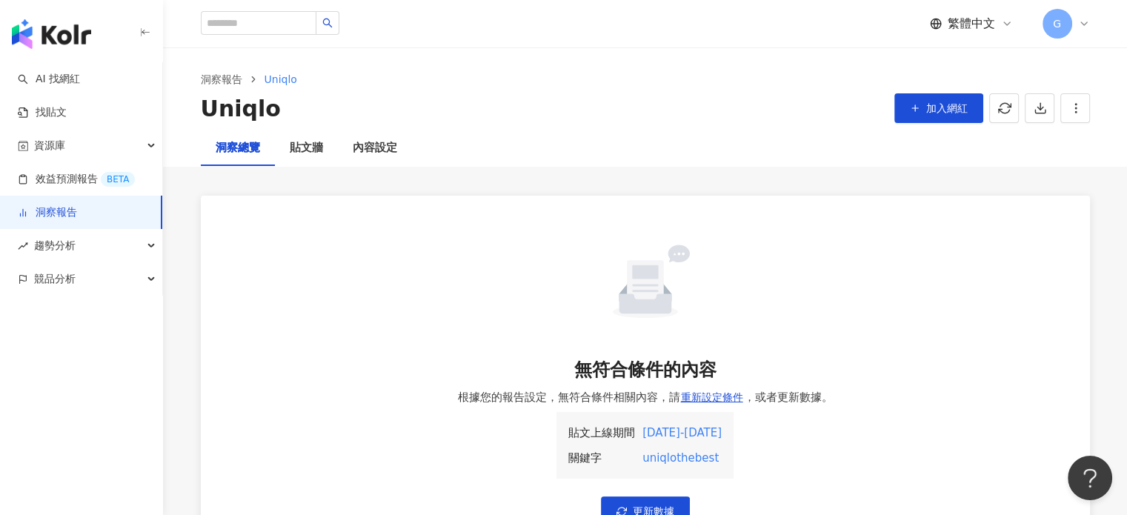
click at [73, 212] on link "洞察報告" at bounding box center [47, 212] width 59 height 15
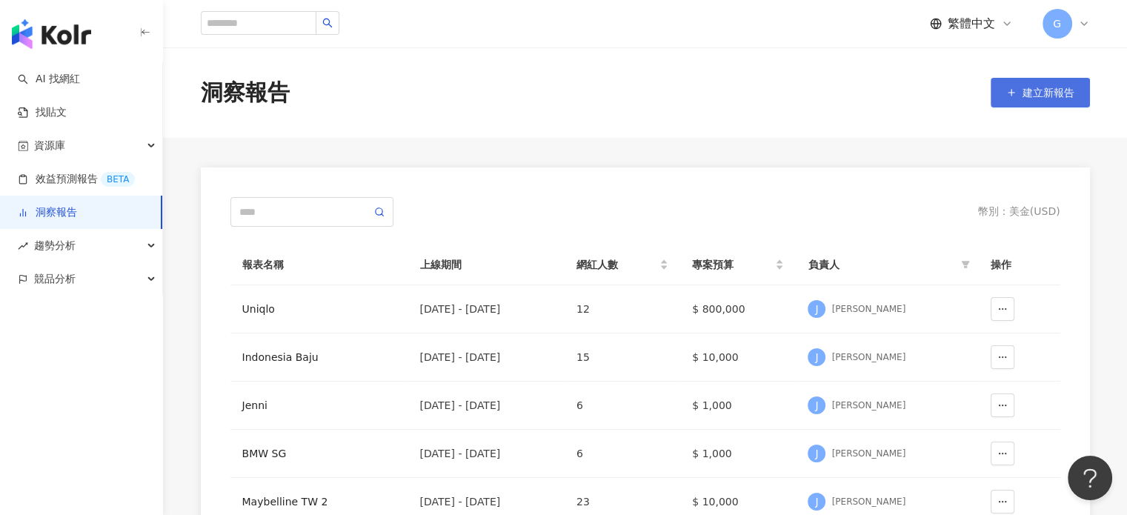
click at [1035, 90] on span "建立新報告" at bounding box center [1048, 93] width 52 height 12
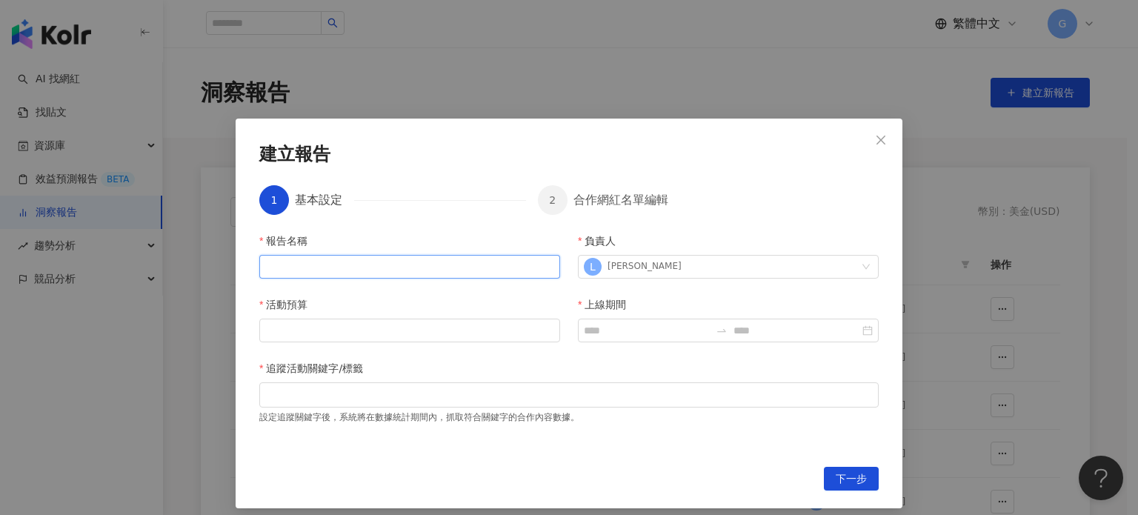
click at [344, 270] on input "報告名稱" at bounding box center [409, 267] width 301 height 24
click at [391, 233] on div "報告名稱" at bounding box center [409, 244] width 301 height 22
click at [419, 275] on input "報告名稱" at bounding box center [409, 267] width 301 height 24
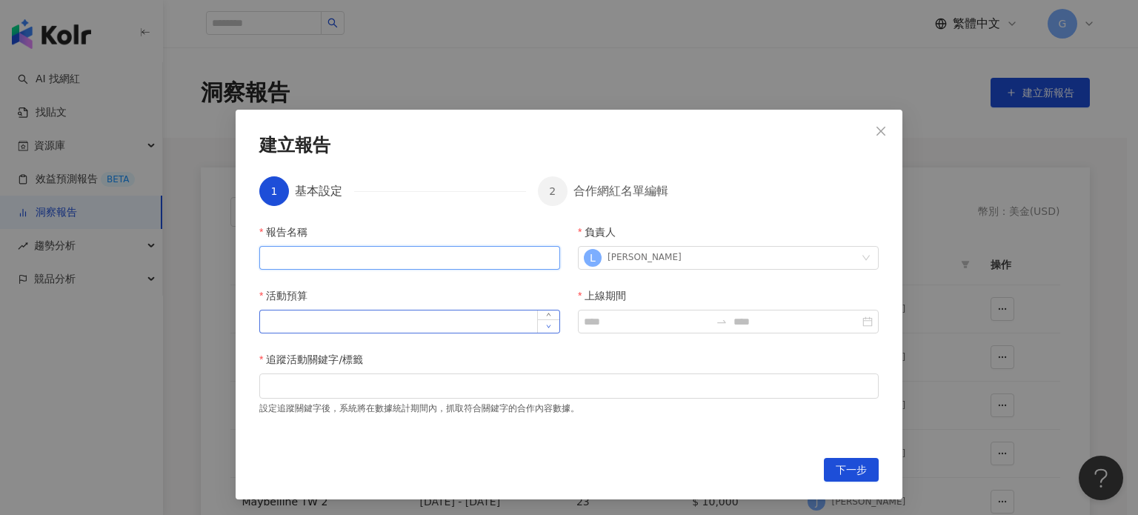
scroll to position [12, 0]
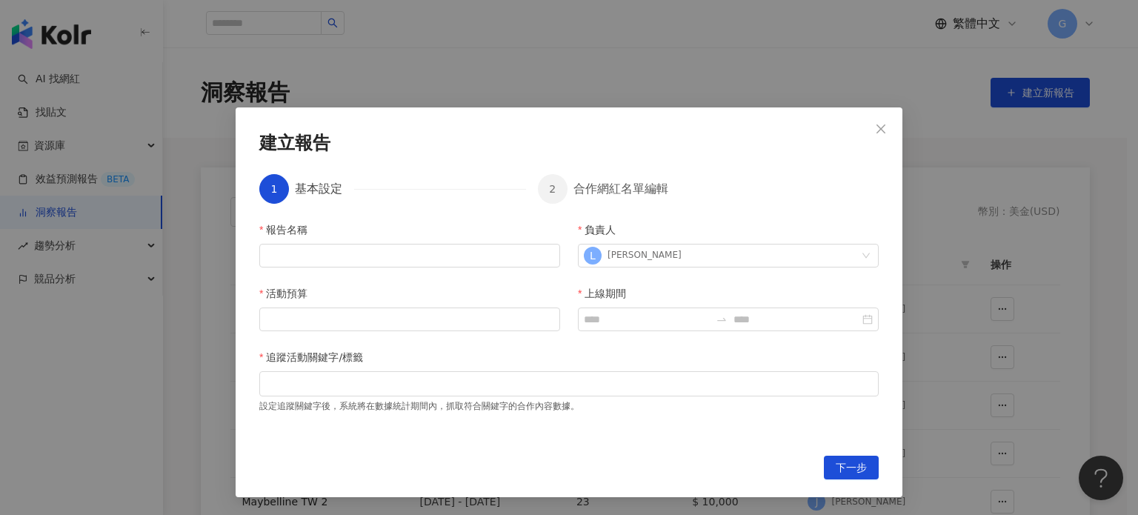
click at [590, 192] on div "合作網紅名單編輯" at bounding box center [620, 189] width 95 height 30
click at [625, 319] on input "上線期間" at bounding box center [647, 319] width 126 height 16
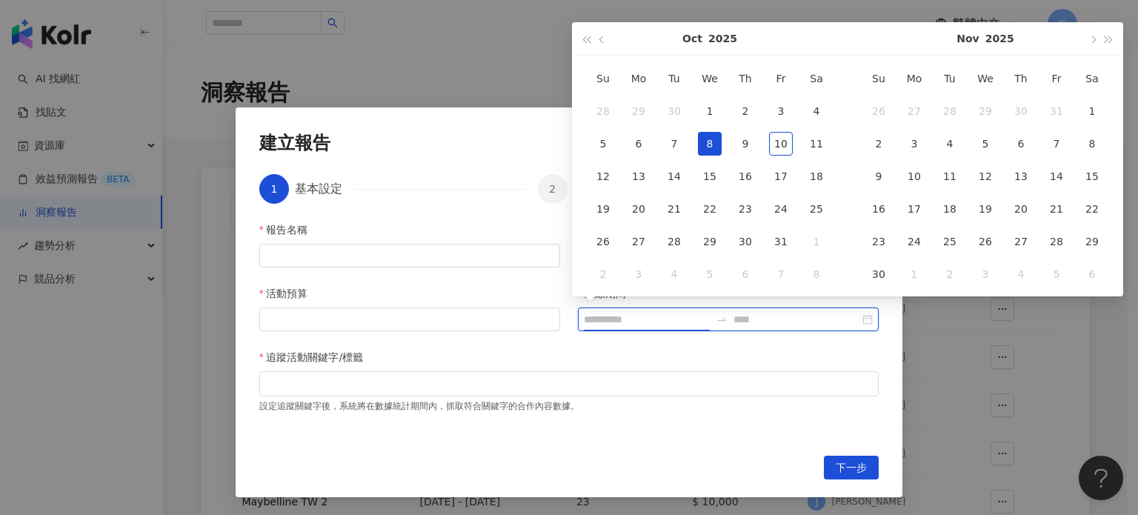
type input "**********"
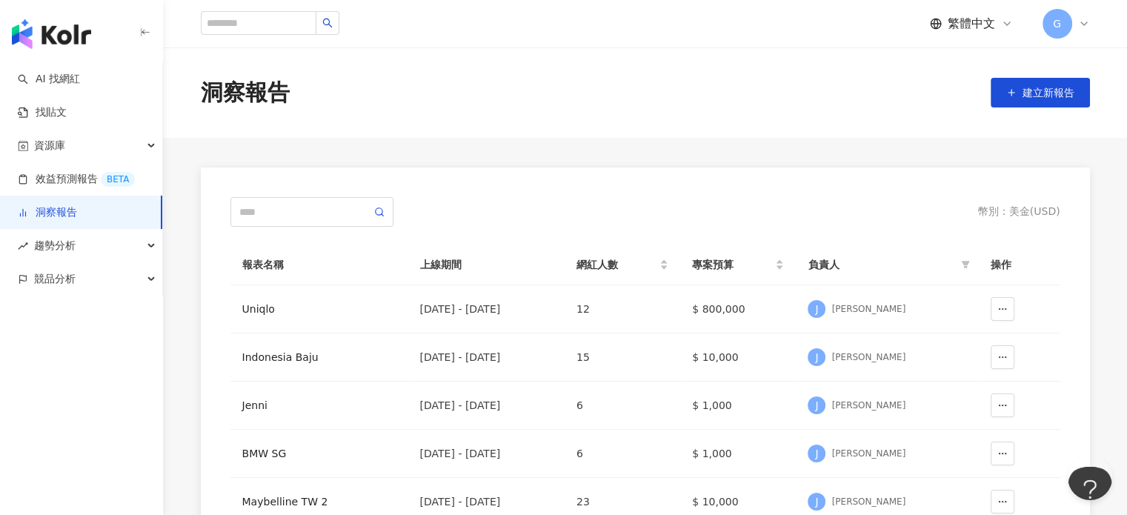
scroll to position [74, 0]
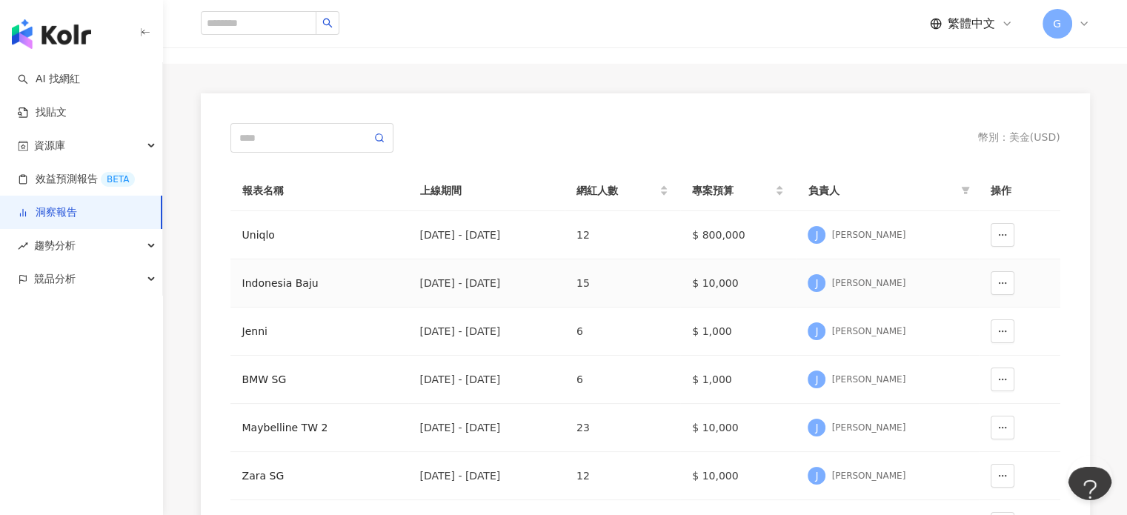
click at [279, 279] on div "Indonesia Baju" at bounding box center [319, 283] width 154 height 16
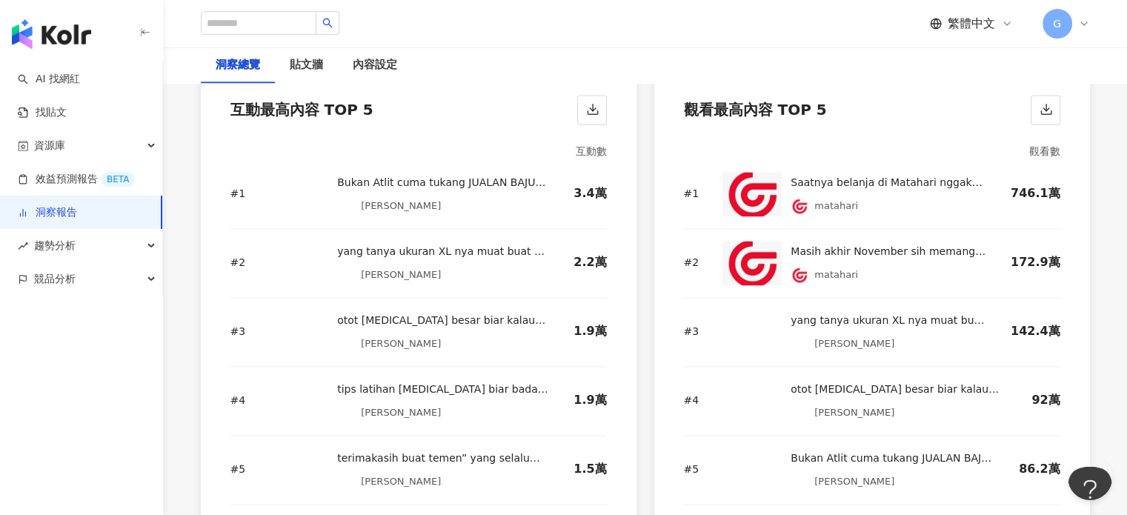
scroll to position [2222, 0]
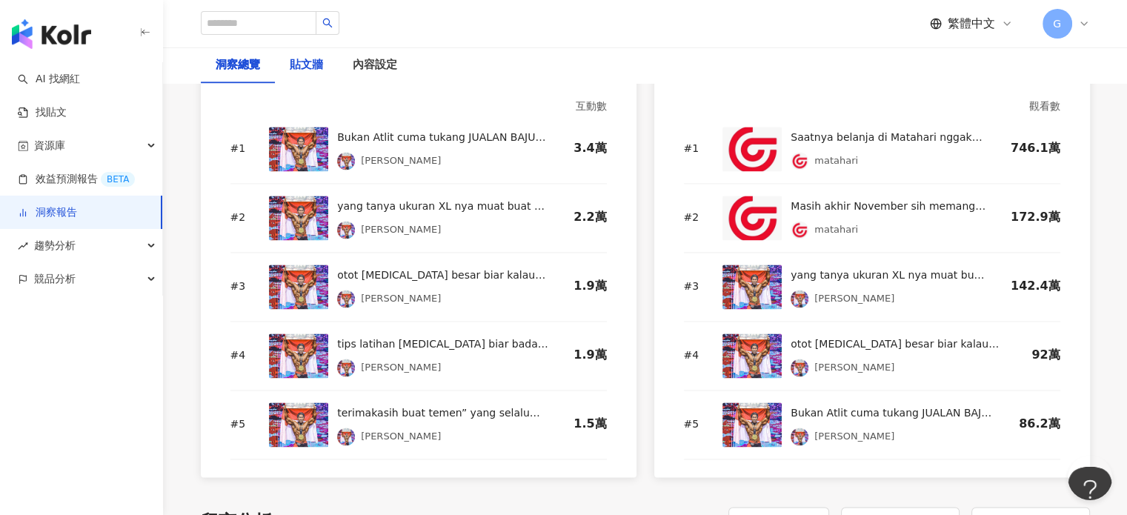
click at [305, 70] on div "貼文牆" at bounding box center [306, 65] width 33 height 18
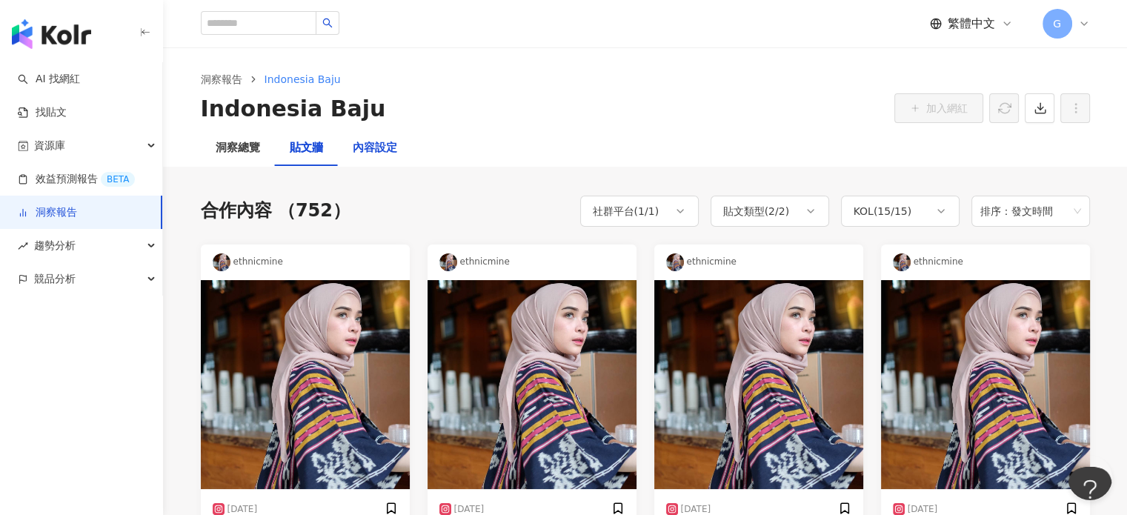
click at [385, 152] on div "內容設定" at bounding box center [375, 148] width 44 height 18
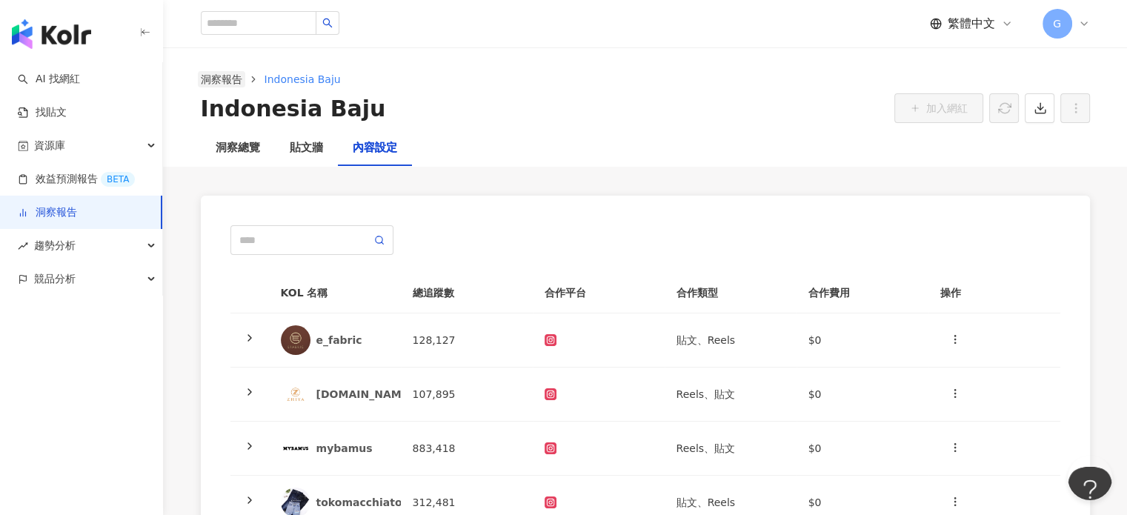
click at [228, 73] on link "洞察報告" at bounding box center [221, 79] width 47 height 16
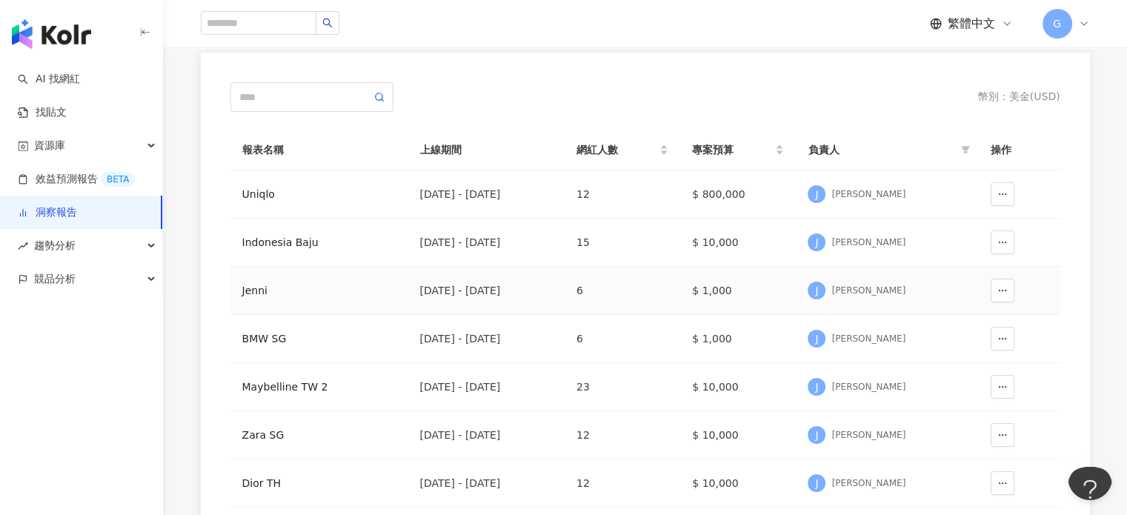
scroll to position [148, 0]
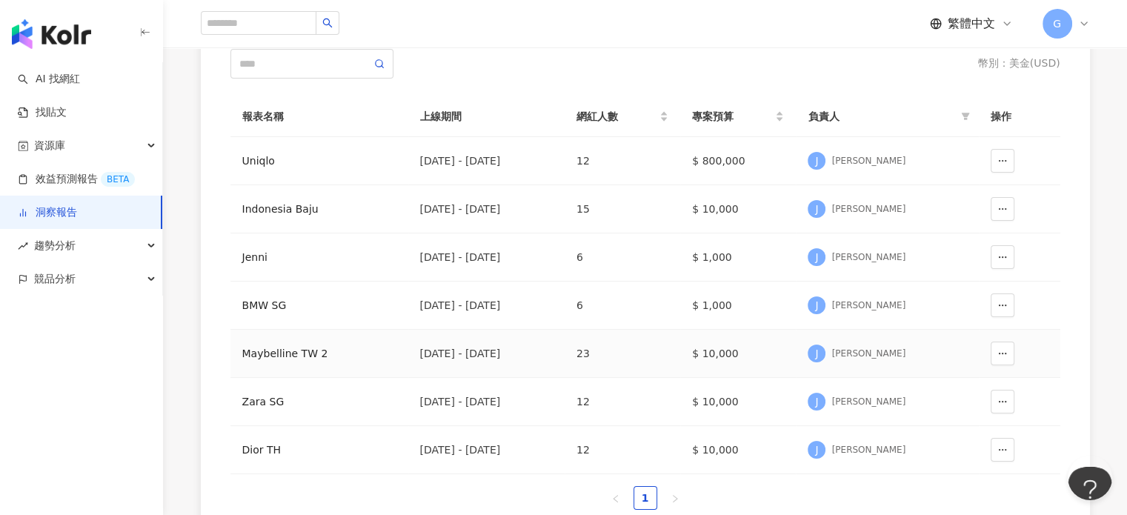
click at [281, 353] on div "Maybelline TW 2" at bounding box center [319, 353] width 154 height 16
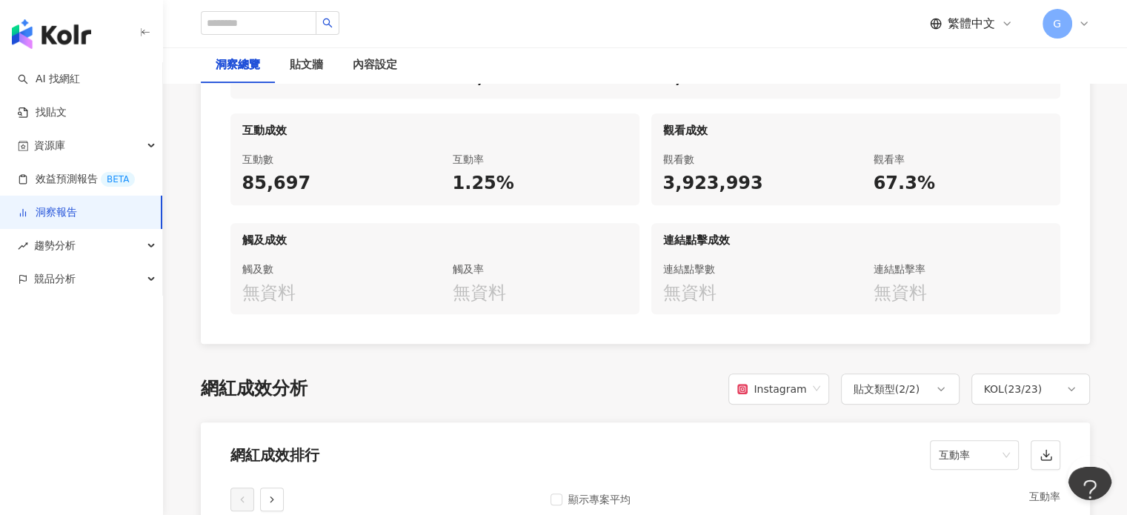
scroll to position [963, 0]
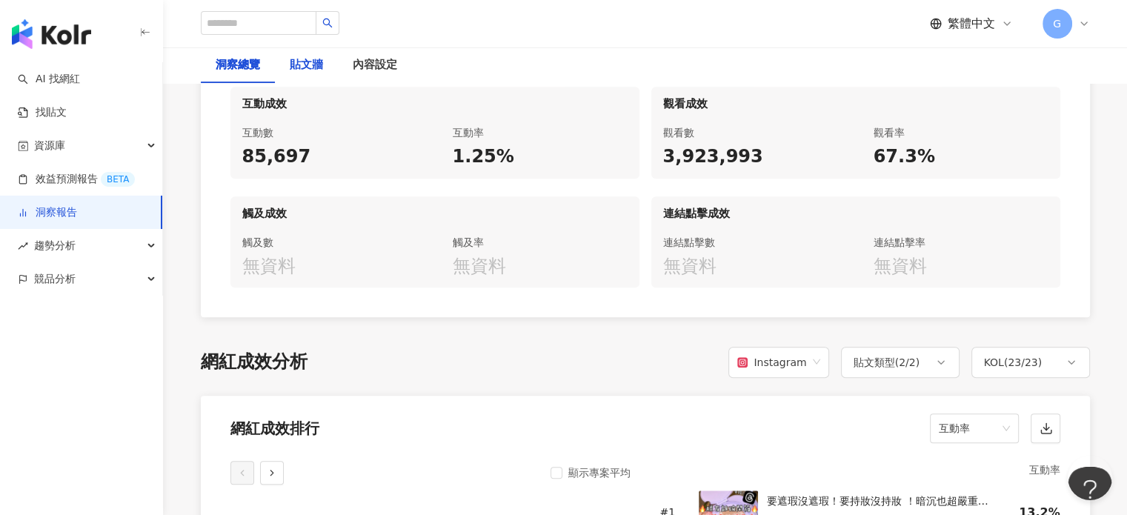
click at [311, 72] on div "貼文牆" at bounding box center [306, 65] width 33 height 18
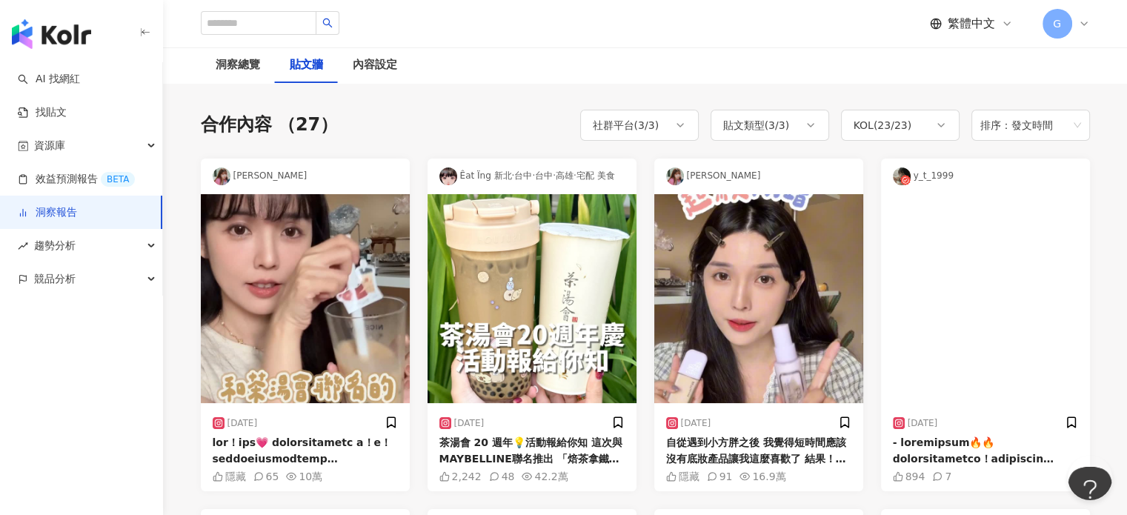
scroll to position [222, 0]
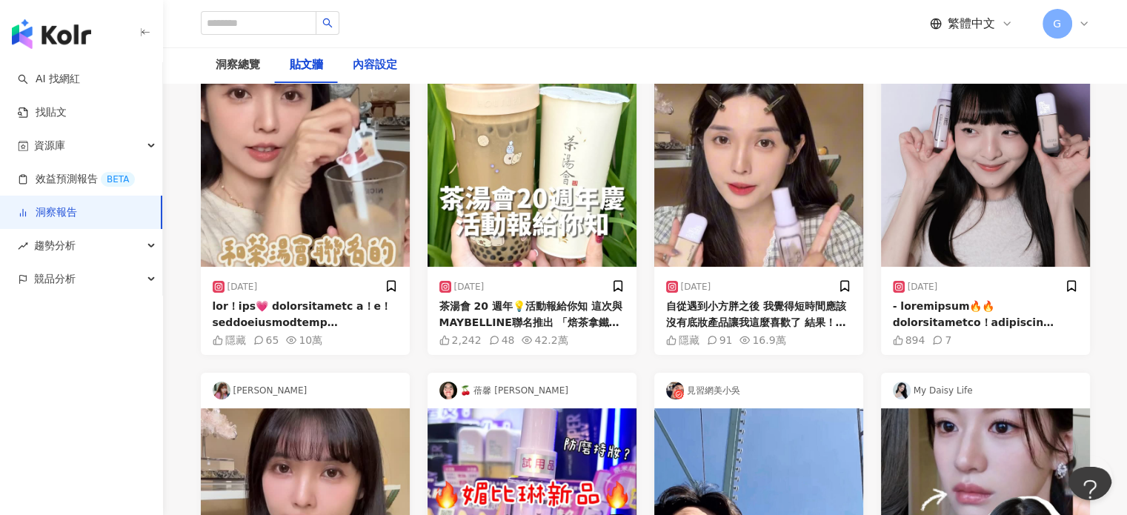
click at [359, 67] on div "內容設定" at bounding box center [375, 65] width 44 height 18
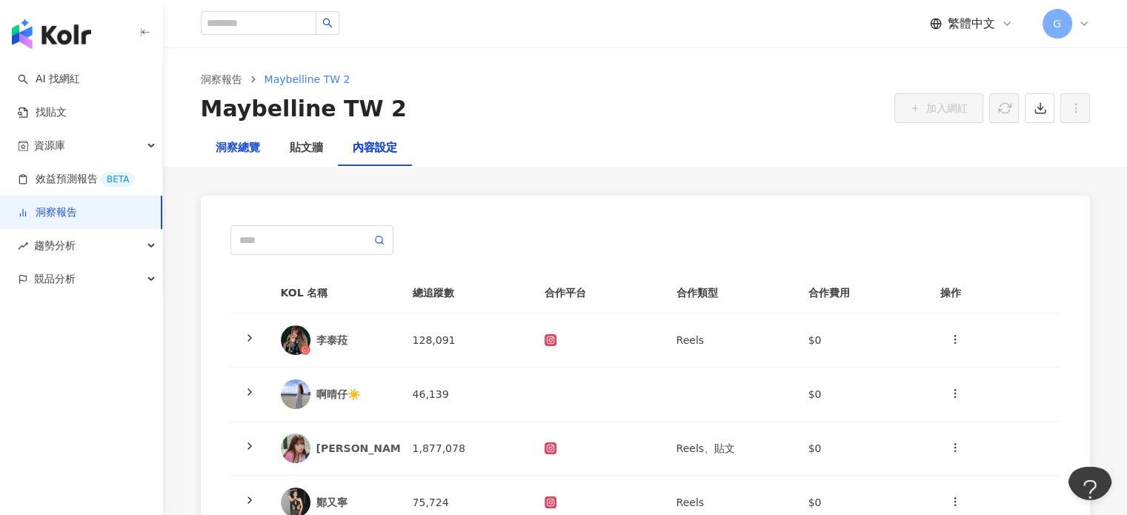
click at [245, 144] on div "洞察總覽" at bounding box center [238, 148] width 44 height 18
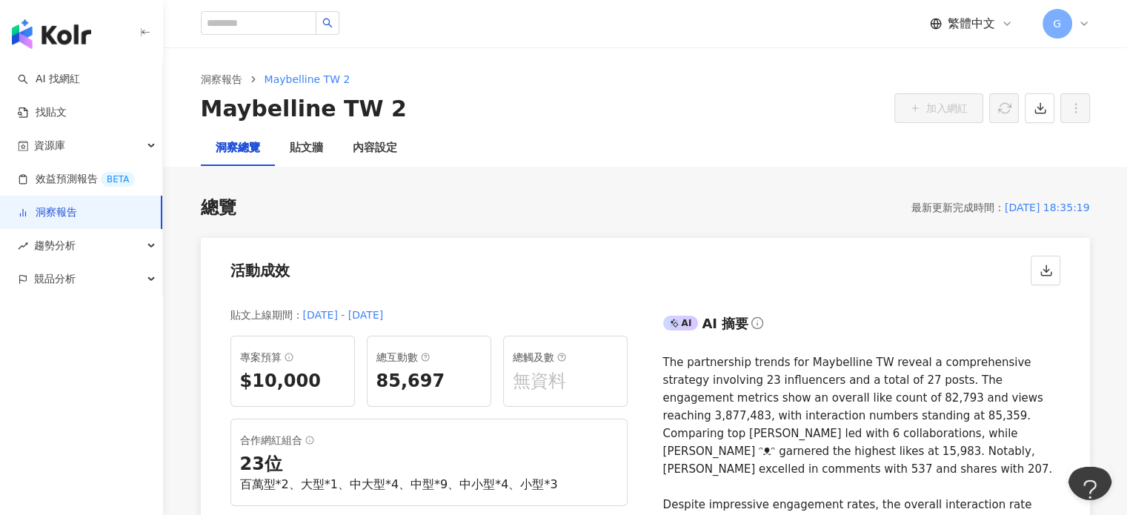
click at [76, 207] on link "洞察報告" at bounding box center [47, 212] width 59 height 15
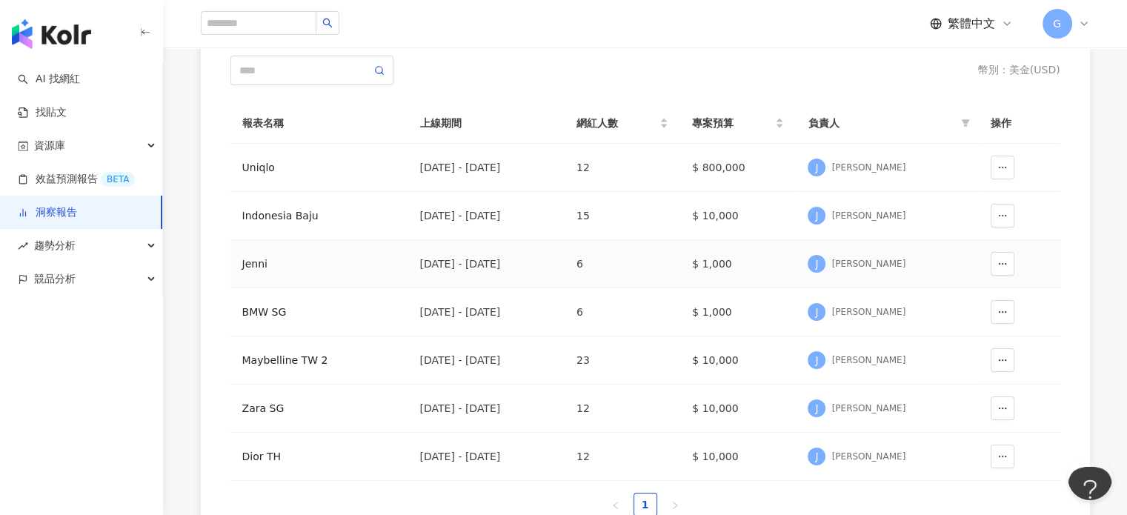
scroll to position [148, 0]
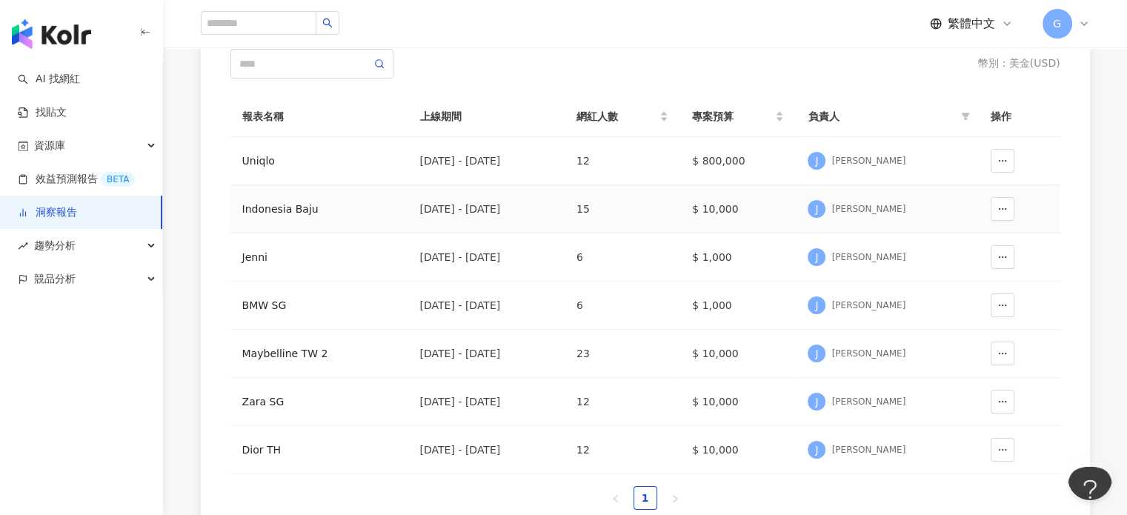
click at [270, 210] on div "Indonesia Baju" at bounding box center [319, 209] width 154 height 16
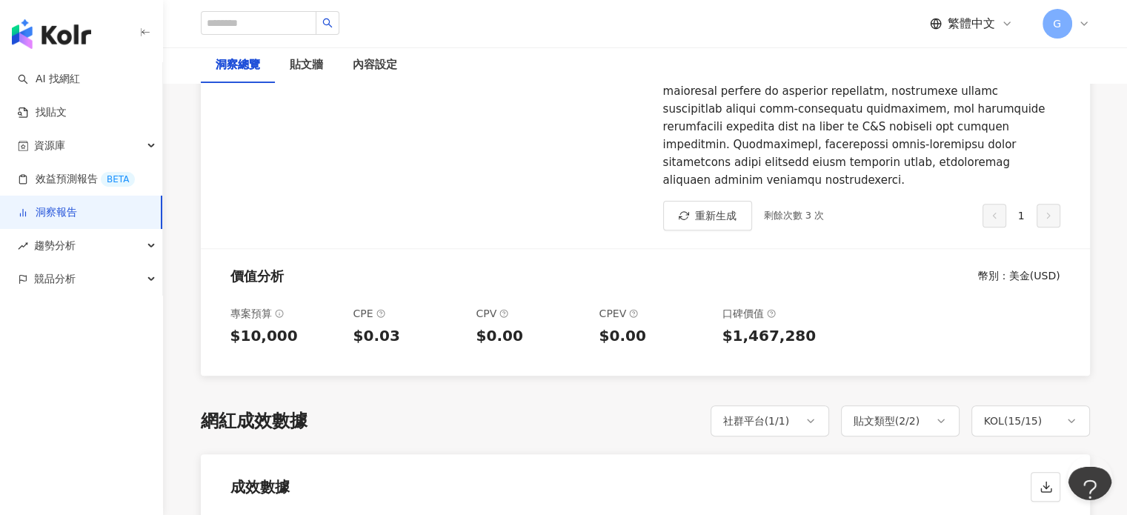
scroll to position [519, 0]
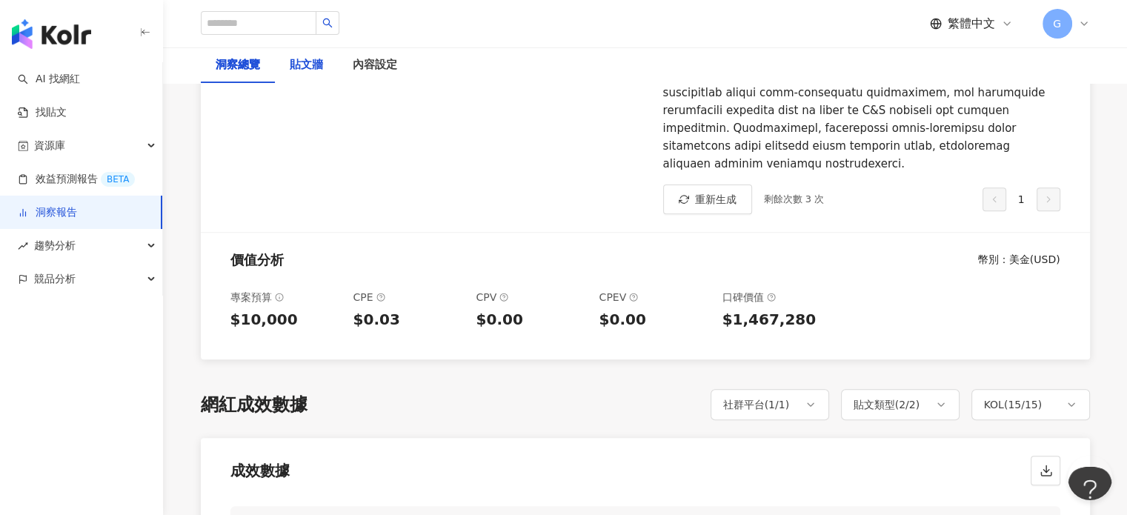
click at [320, 63] on div "貼文牆" at bounding box center [306, 65] width 33 height 18
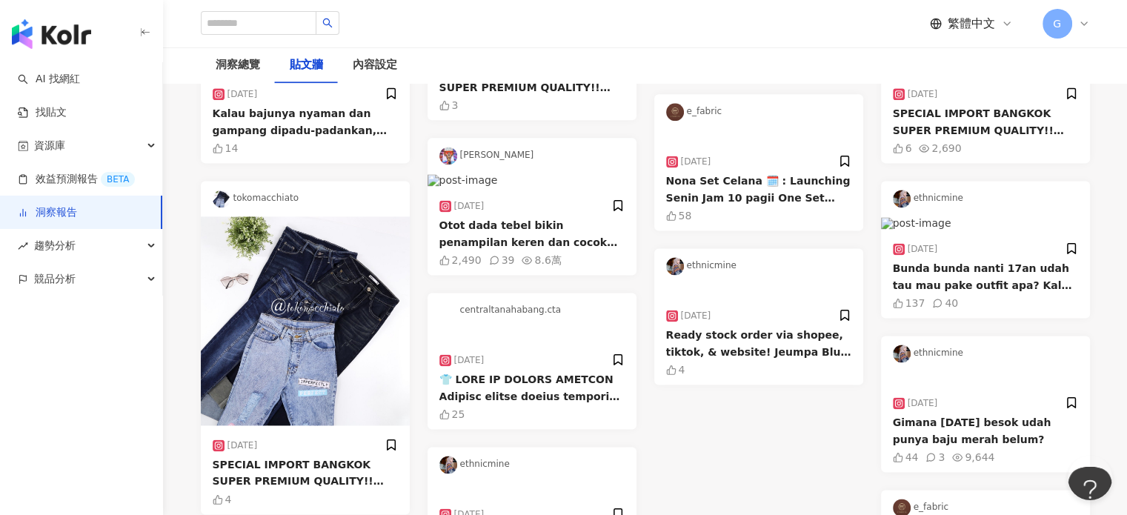
scroll to position [2466, 0]
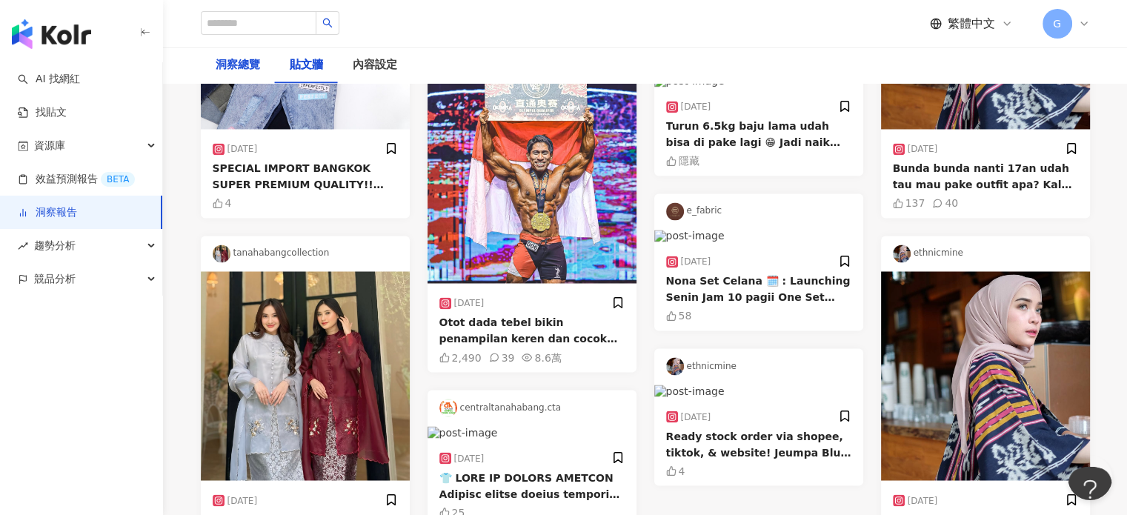
click at [236, 61] on div "洞察總覽" at bounding box center [238, 65] width 44 height 18
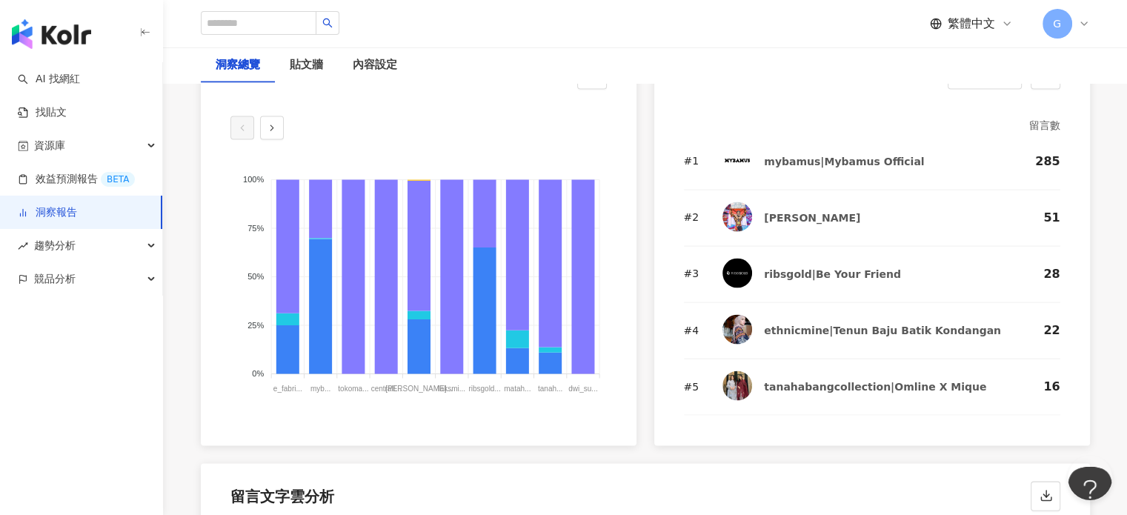
scroll to position [3334, 0]
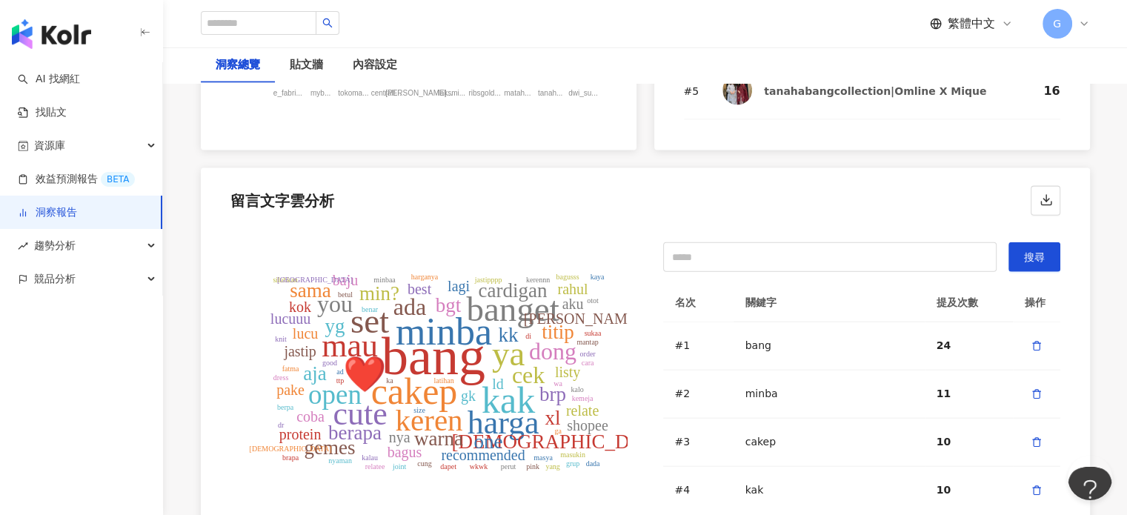
drag, startPoint x: 65, startPoint y: 213, endPoint x: 87, endPoint y: 213, distance: 22.2
click at [65, 213] on link "洞察報告" at bounding box center [47, 212] width 59 height 15
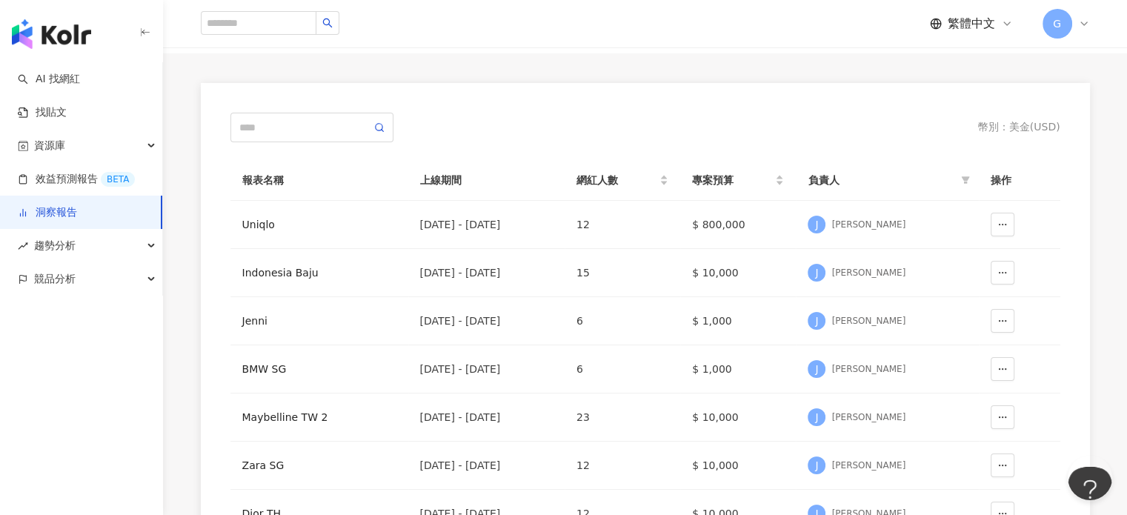
scroll to position [148, 0]
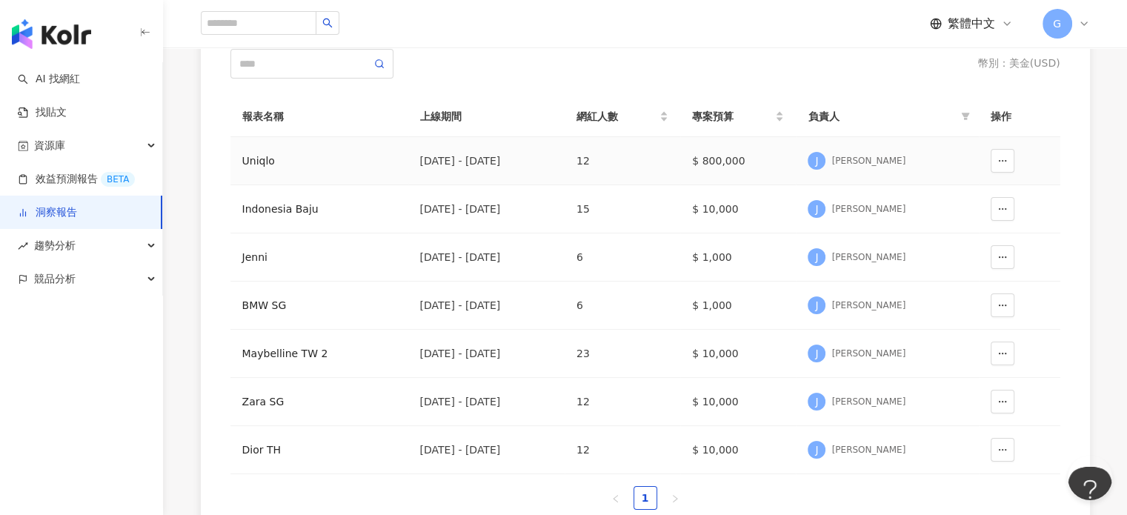
click at [260, 165] on div "Uniqlo" at bounding box center [319, 161] width 154 height 16
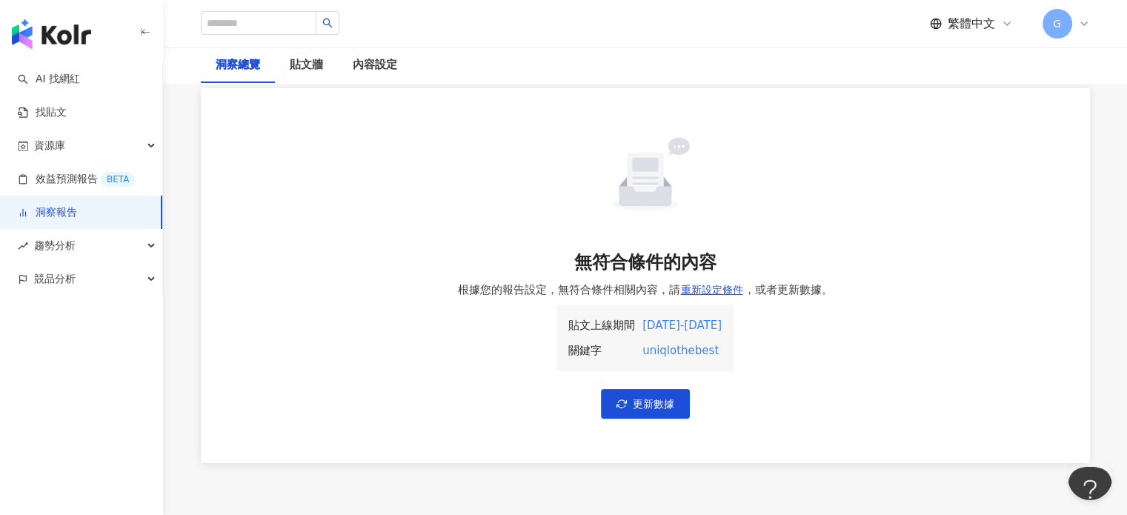
scroll to position [101, 0]
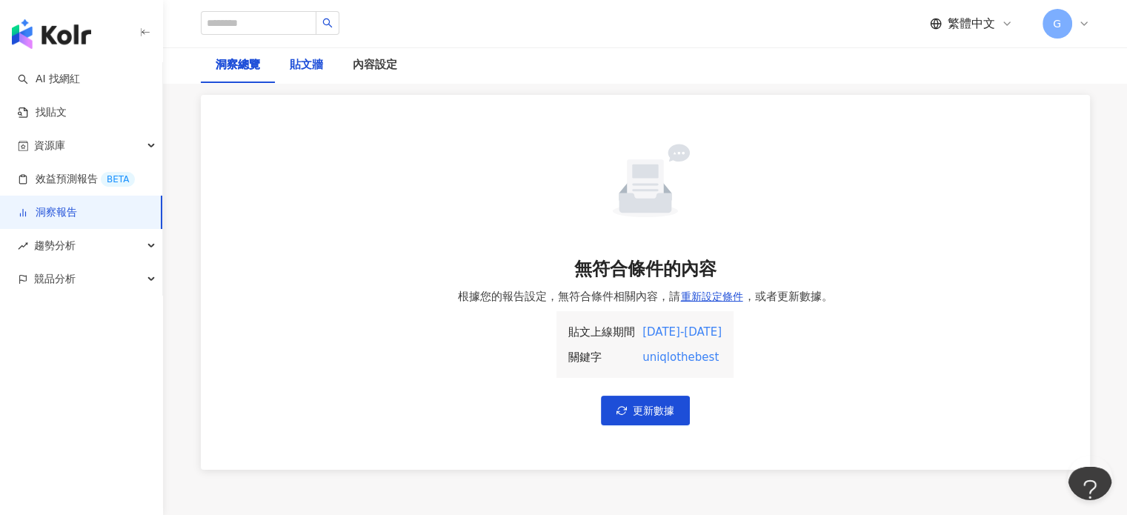
click at [307, 62] on div "貼文牆" at bounding box center [306, 65] width 33 height 18
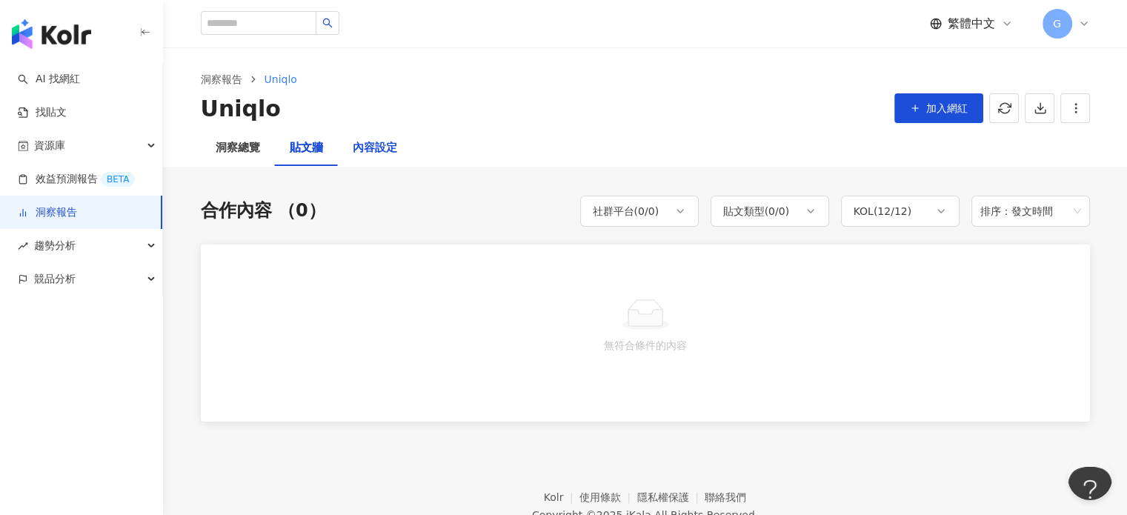
click at [379, 153] on div "內容設定" at bounding box center [375, 148] width 44 height 18
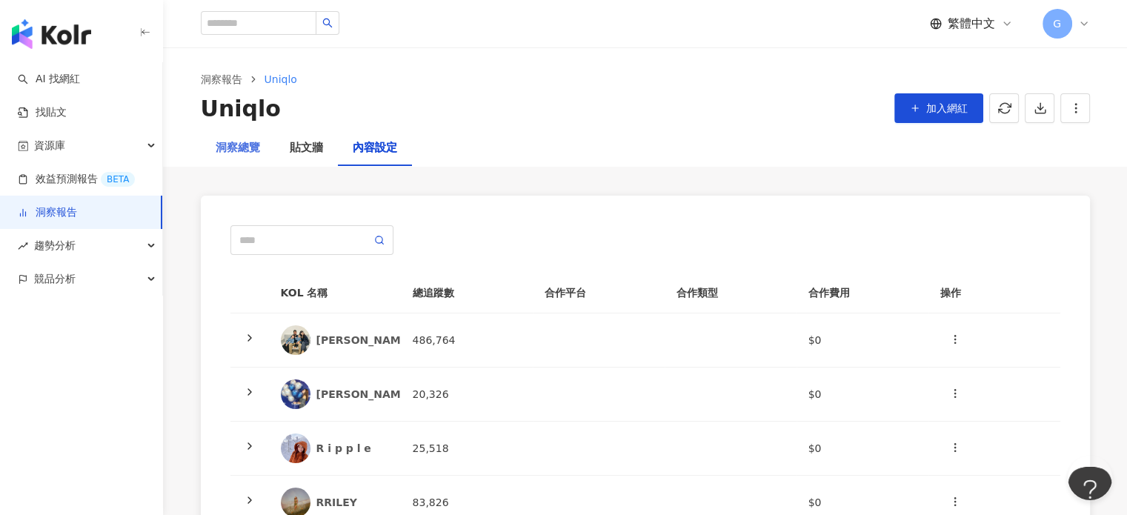
click at [238, 157] on div "洞察總覽" at bounding box center [238, 148] width 74 height 36
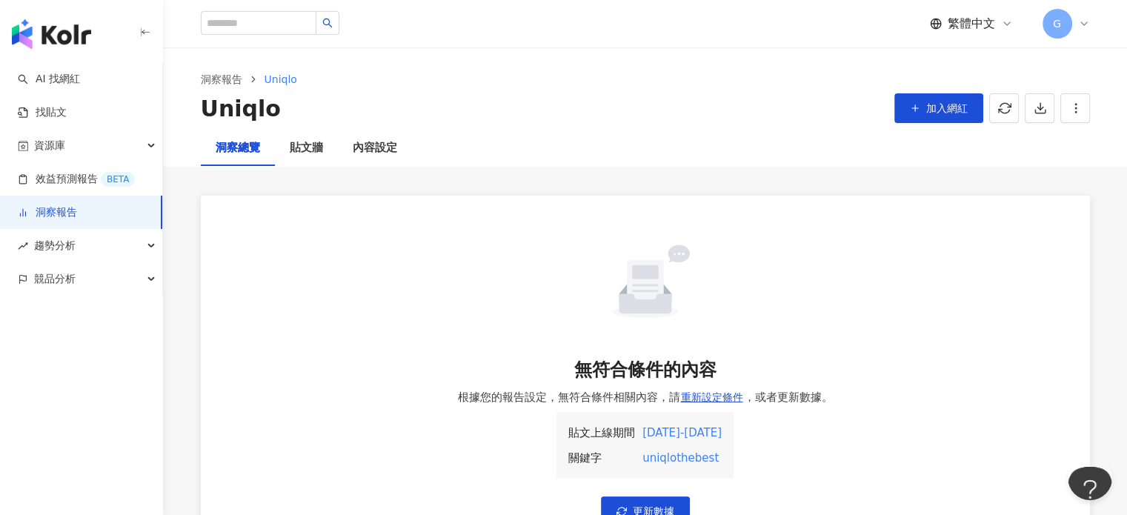
drag, startPoint x: 37, startPoint y: 213, endPoint x: 86, endPoint y: 195, distance: 52.0
click at [39, 212] on link "洞察報告" at bounding box center [47, 212] width 59 height 15
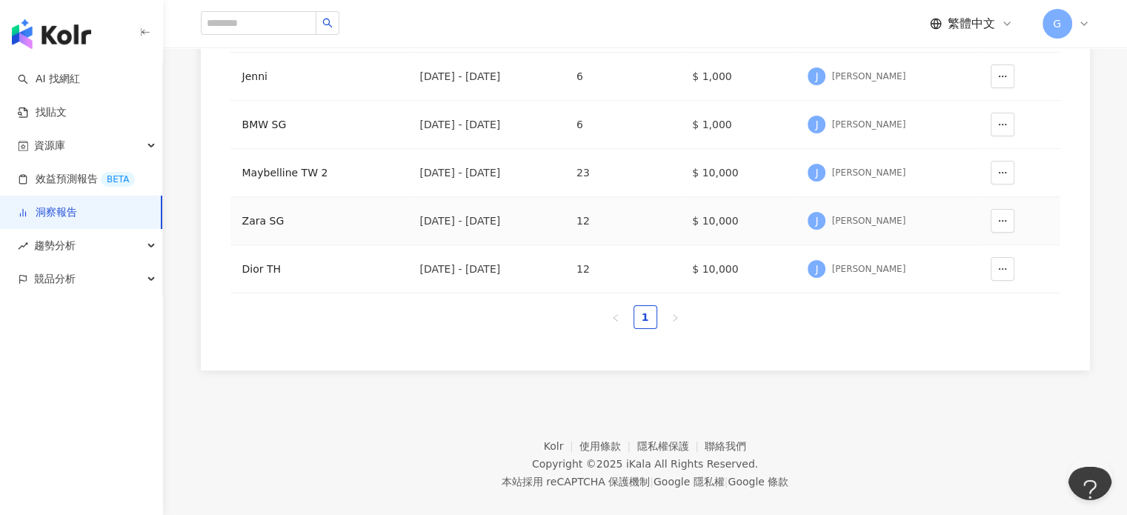
scroll to position [347, 0]
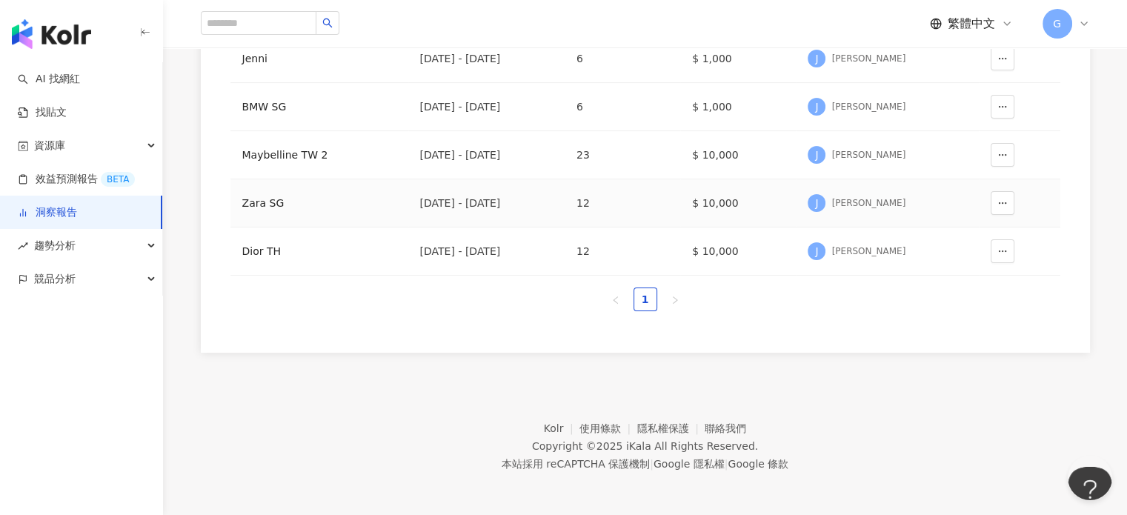
click at [247, 204] on div "Zara SG" at bounding box center [319, 203] width 154 height 16
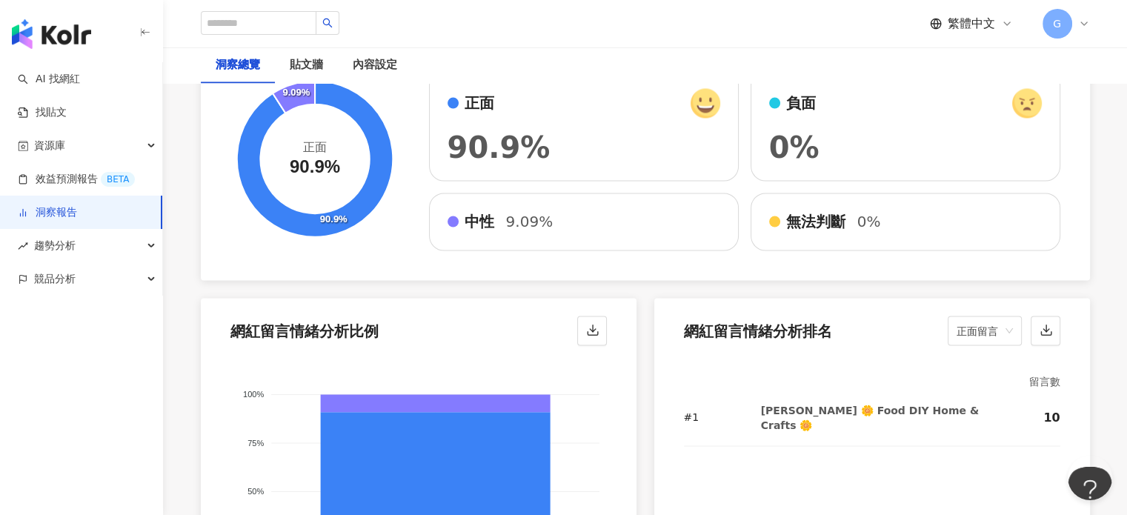
scroll to position [2452, 0]
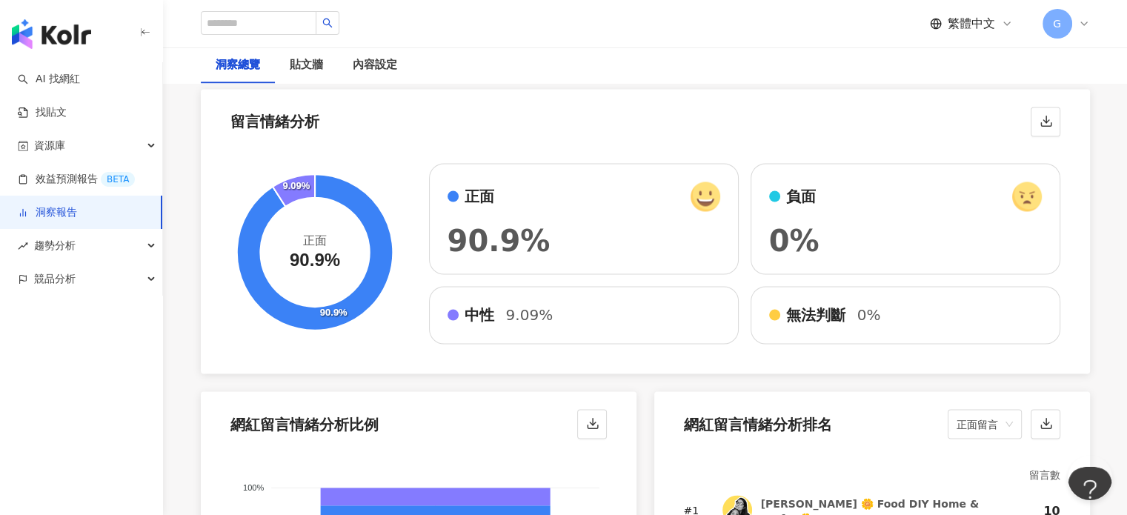
click at [77, 219] on link "洞察報告" at bounding box center [47, 212] width 59 height 15
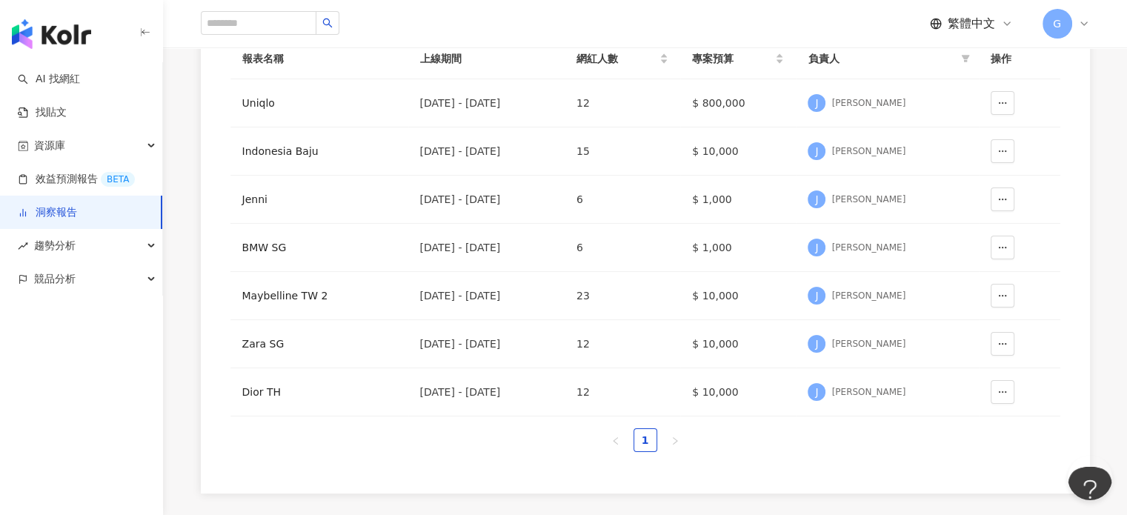
scroll to position [347, 0]
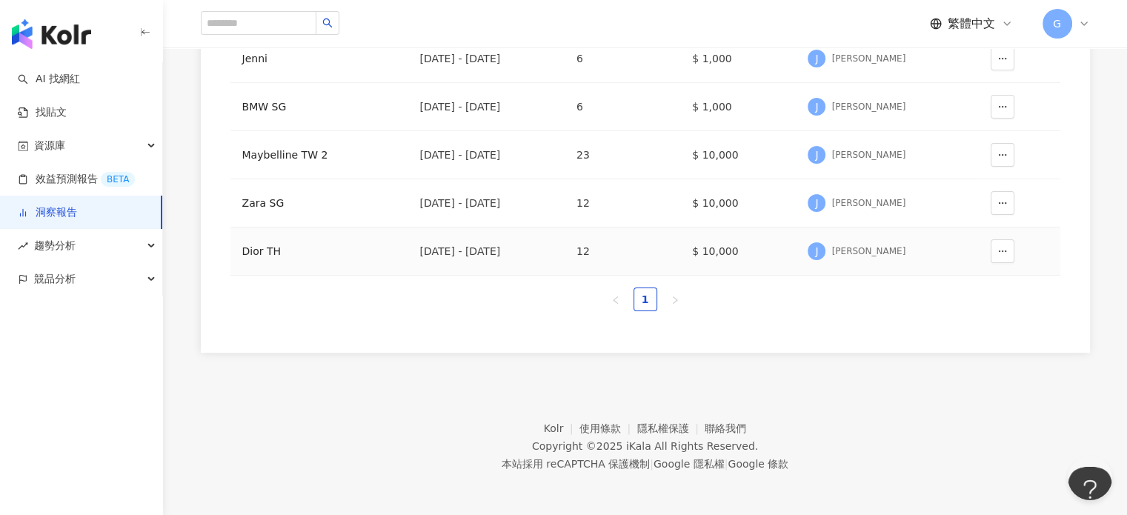
click at [247, 250] on div "Dior TH" at bounding box center [319, 251] width 154 height 16
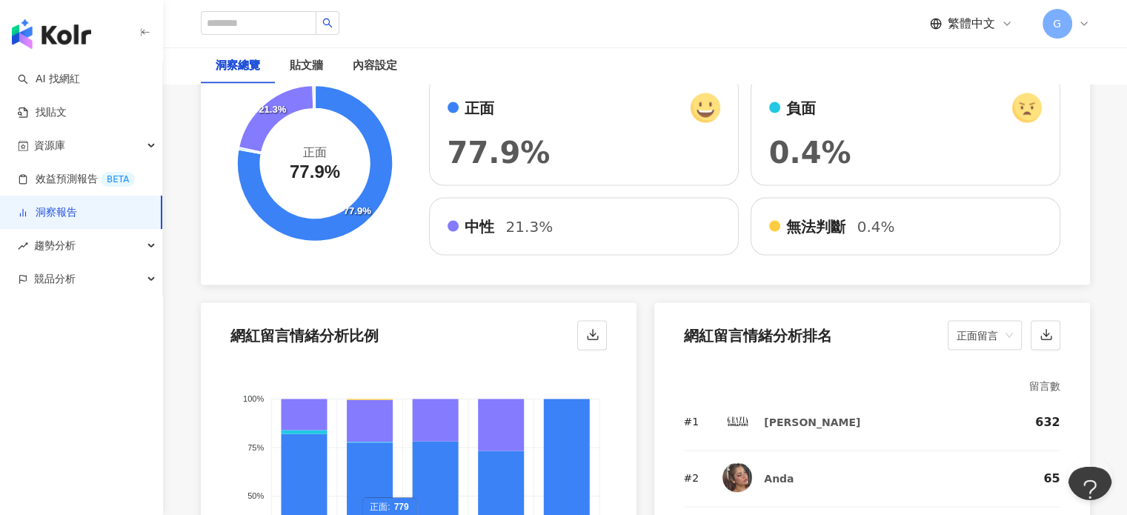
scroll to position [2945, 0]
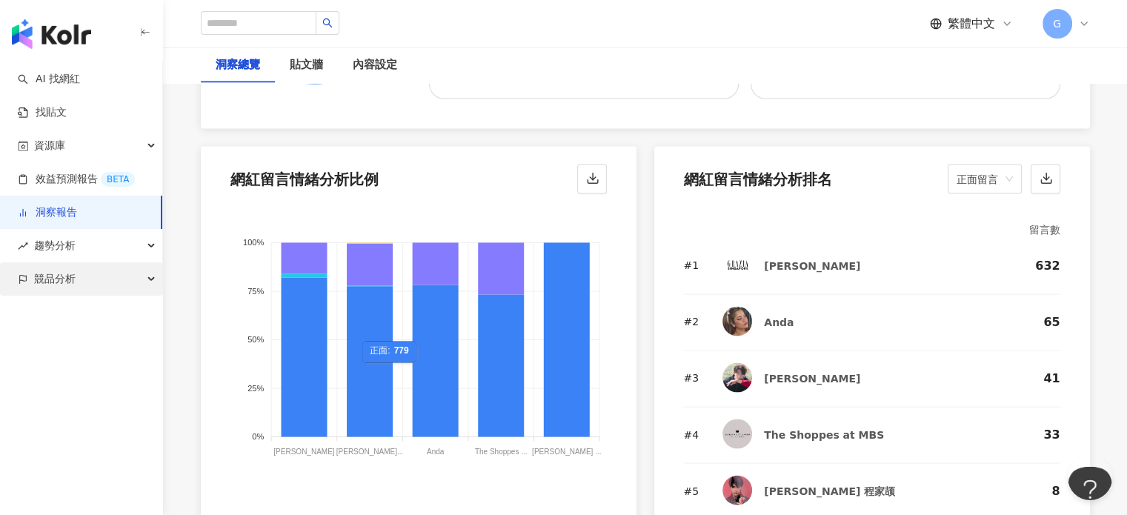
click at [70, 273] on span "競品分析" at bounding box center [54, 278] width 41 height 33
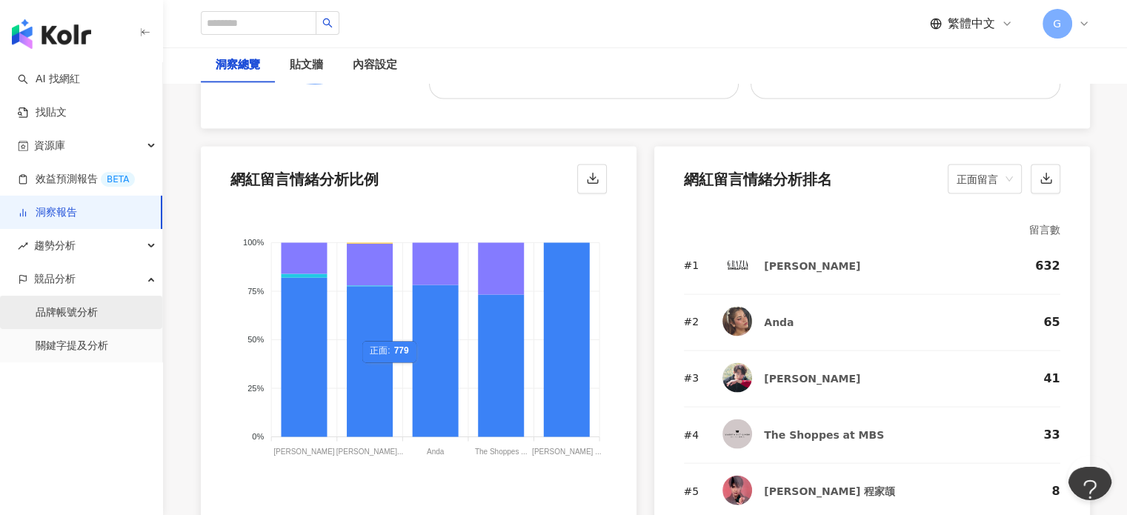
click at [89, 319] on link "品牌帳號分析" at bounding box center [67, 312] width 62 height 15
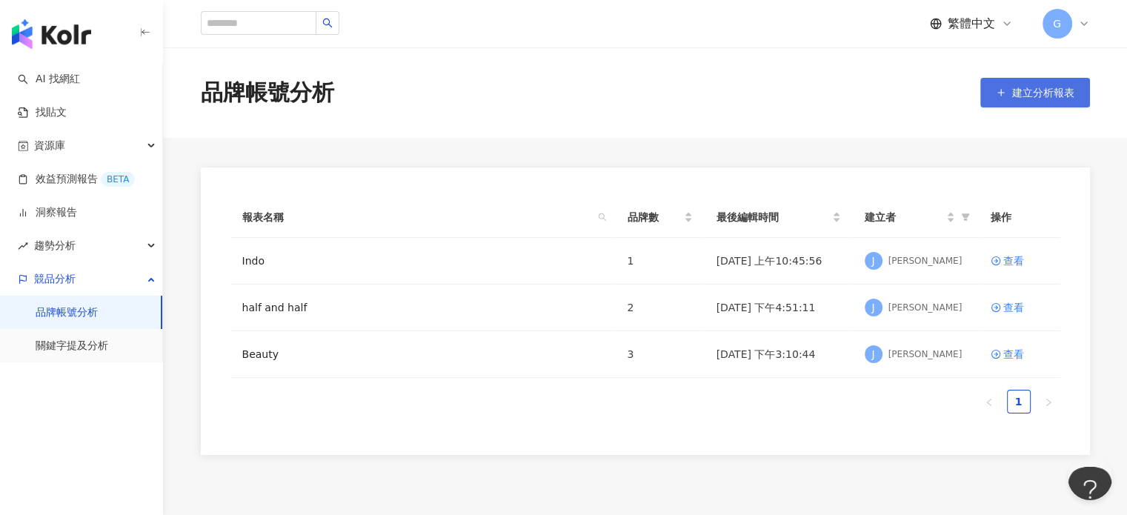
click at [1037, 88] on span "建立分析報表" at bounding box center [1043, 93] width 62 height 12
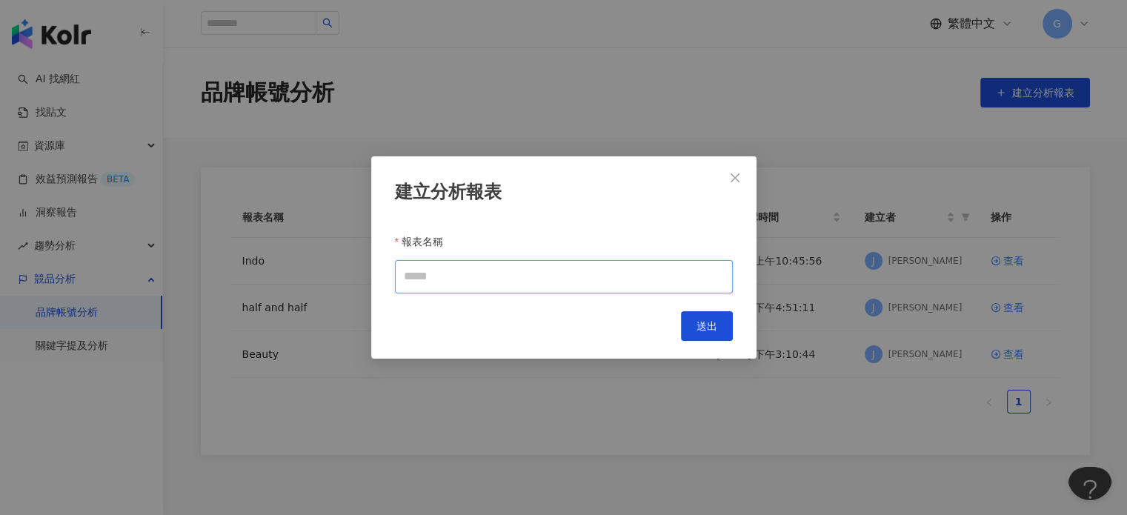
click at [609, 270] on input "報表名稱" at bounding box center [564, 276] width 338 height 33
type input "****"
click at [735, 186] on button "Close" at bounding box center [735, 178] width 30 height 30
